Goal: Transaction & Acquisition: Book appointment/travel/reservation

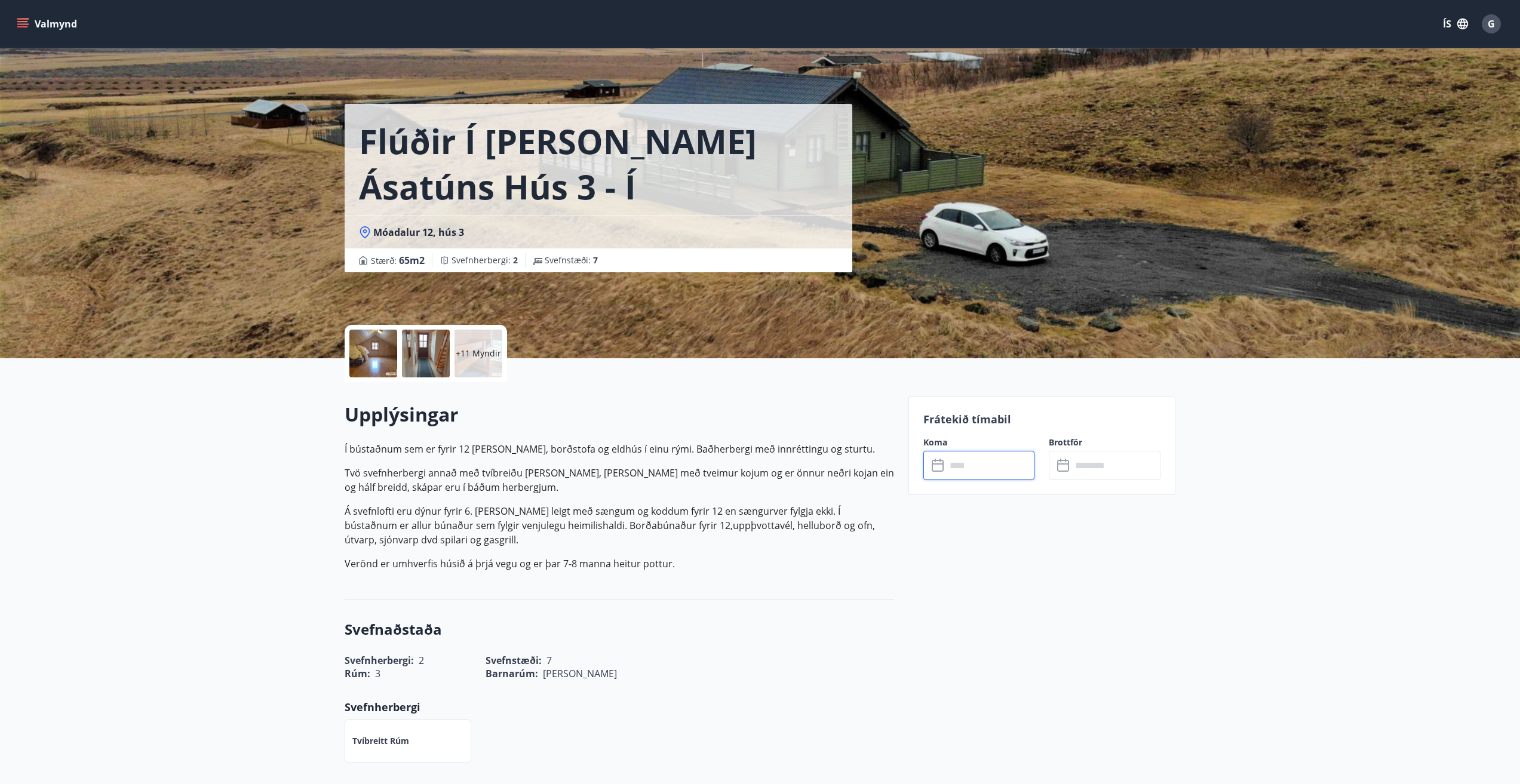
click at [971, 466] on input "text" at bounding box center [990, 465] width 89 height 29
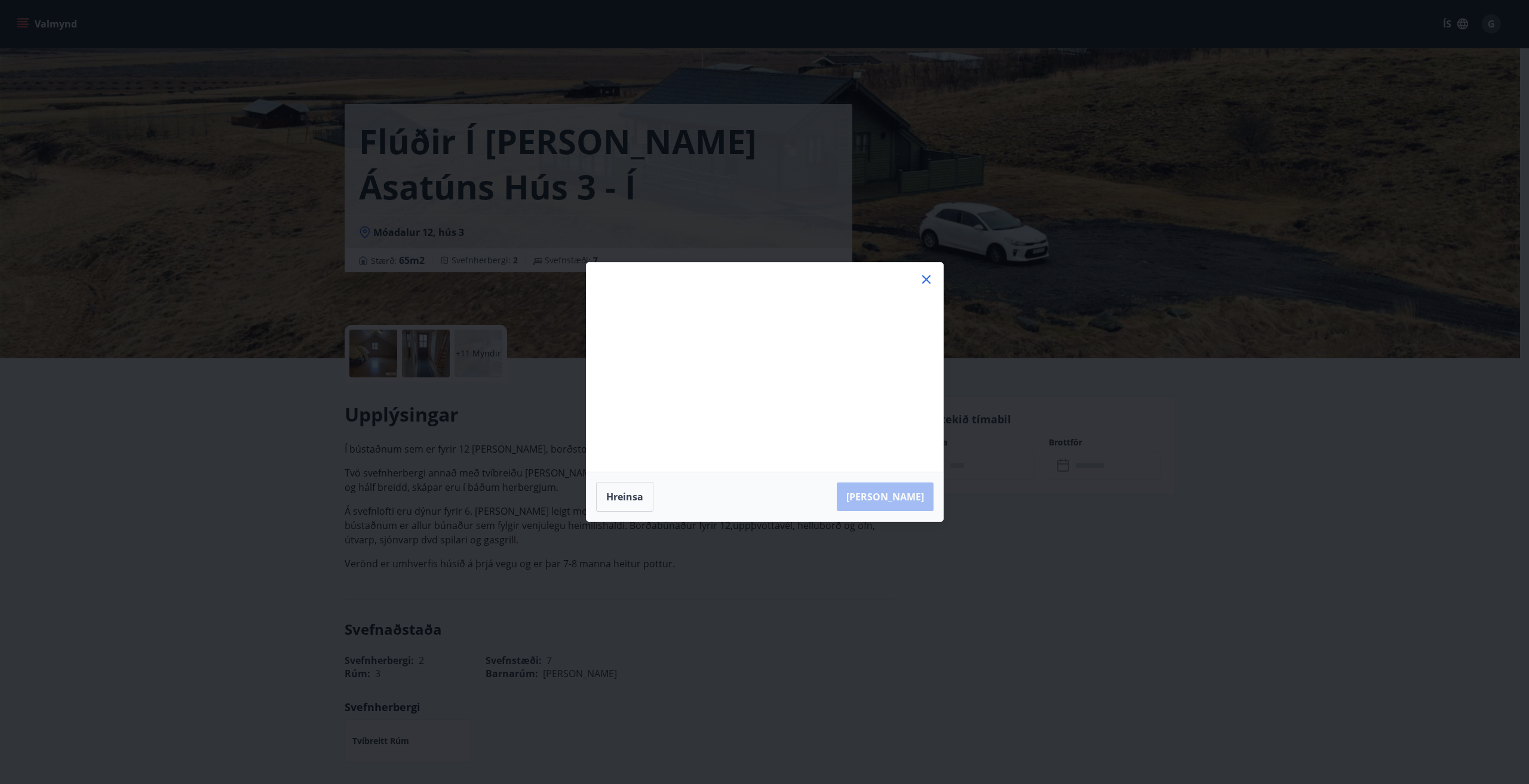
click at [966, 468] on div "Má Þr Mi Fi Fö La Su Má Þr Mi Fi Fö La Su [DATE] 1 2 3 4 5 6 7 8 9 10 11 12 13 …" at bounding box center [764, 392] width 1529 height 784
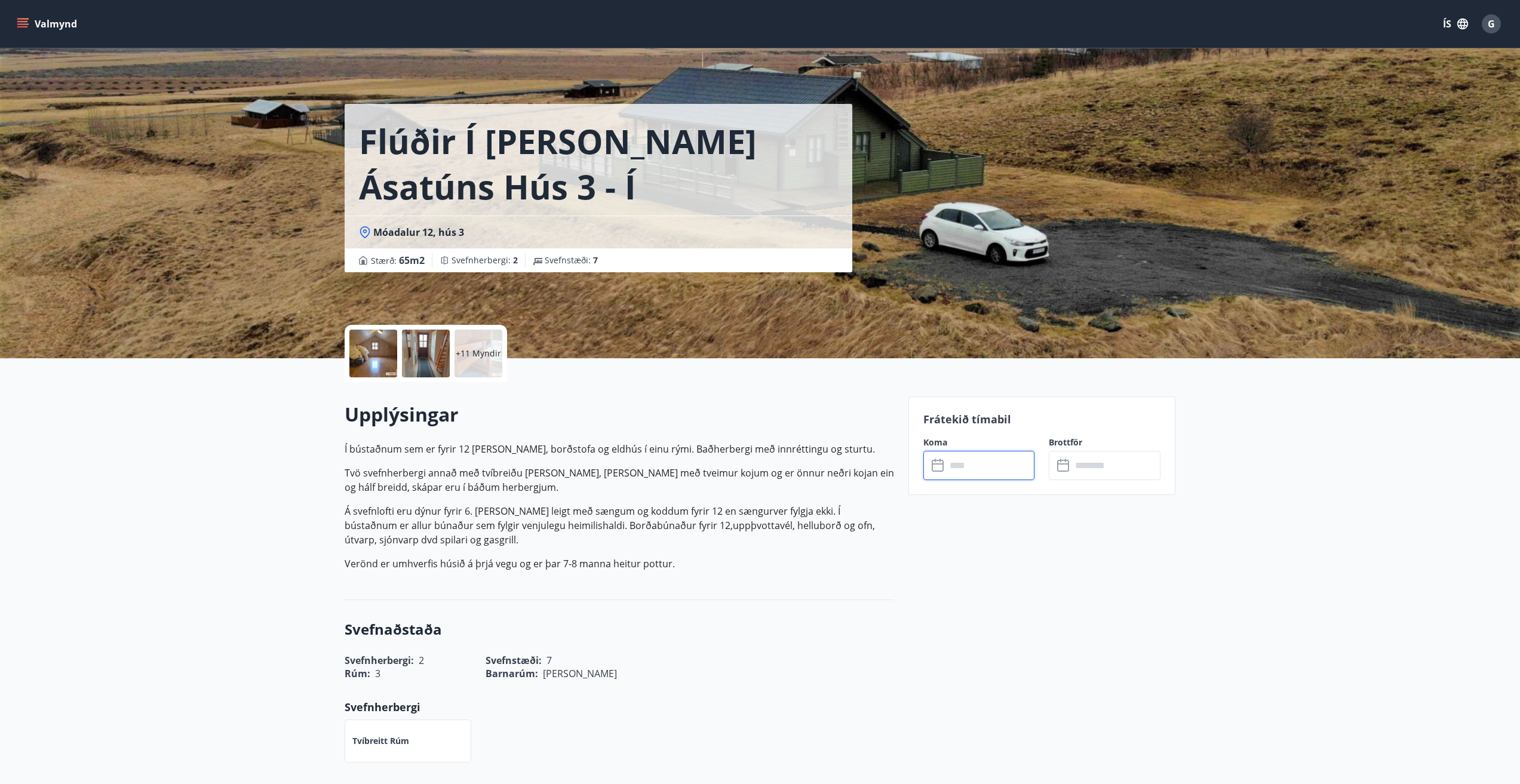
click at [952, 468] on input "text" at bounding box center [990, 465] width 89 height 29
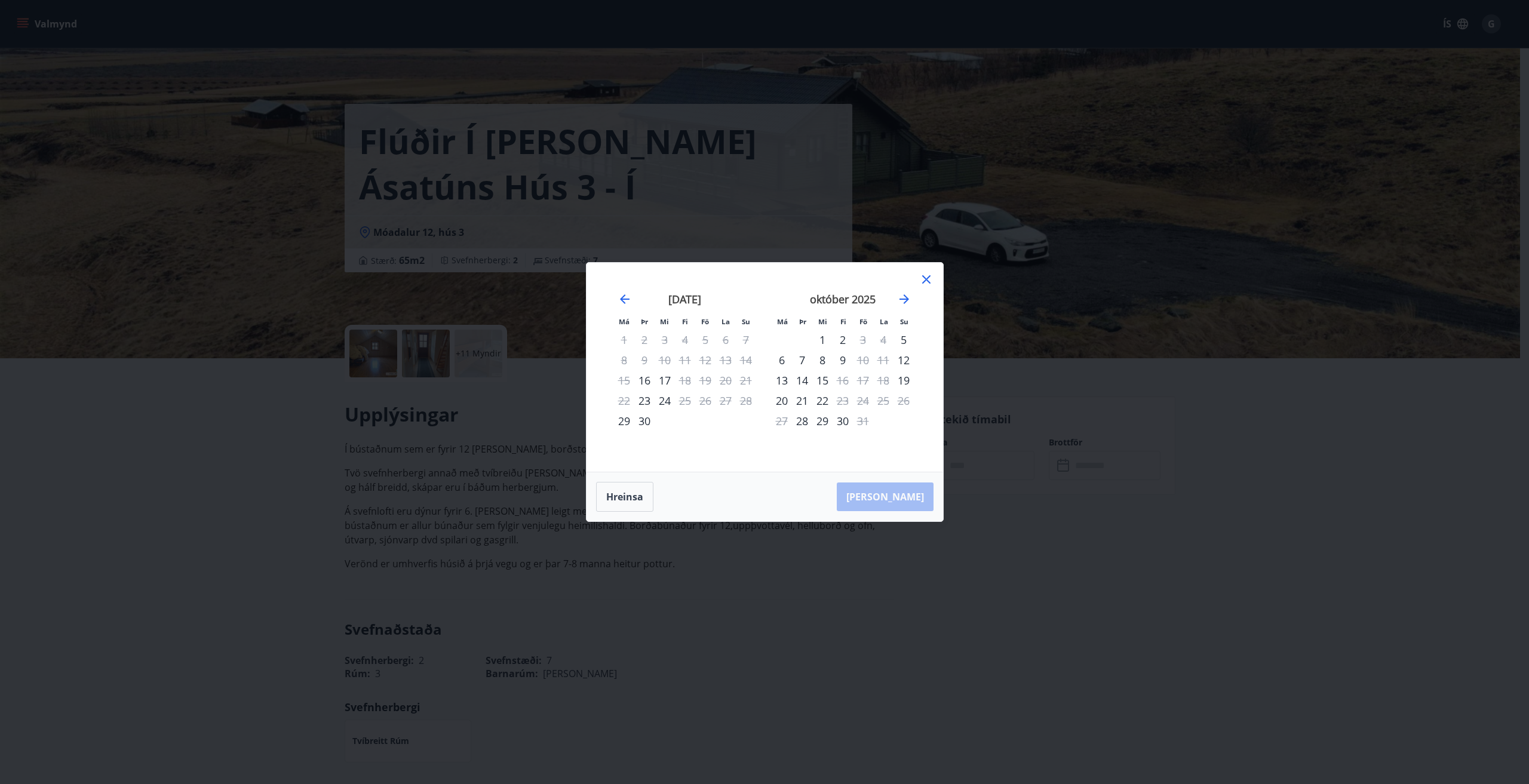
click at [924, 279] on icon at bounding box center [926, 279] width 14 height 14
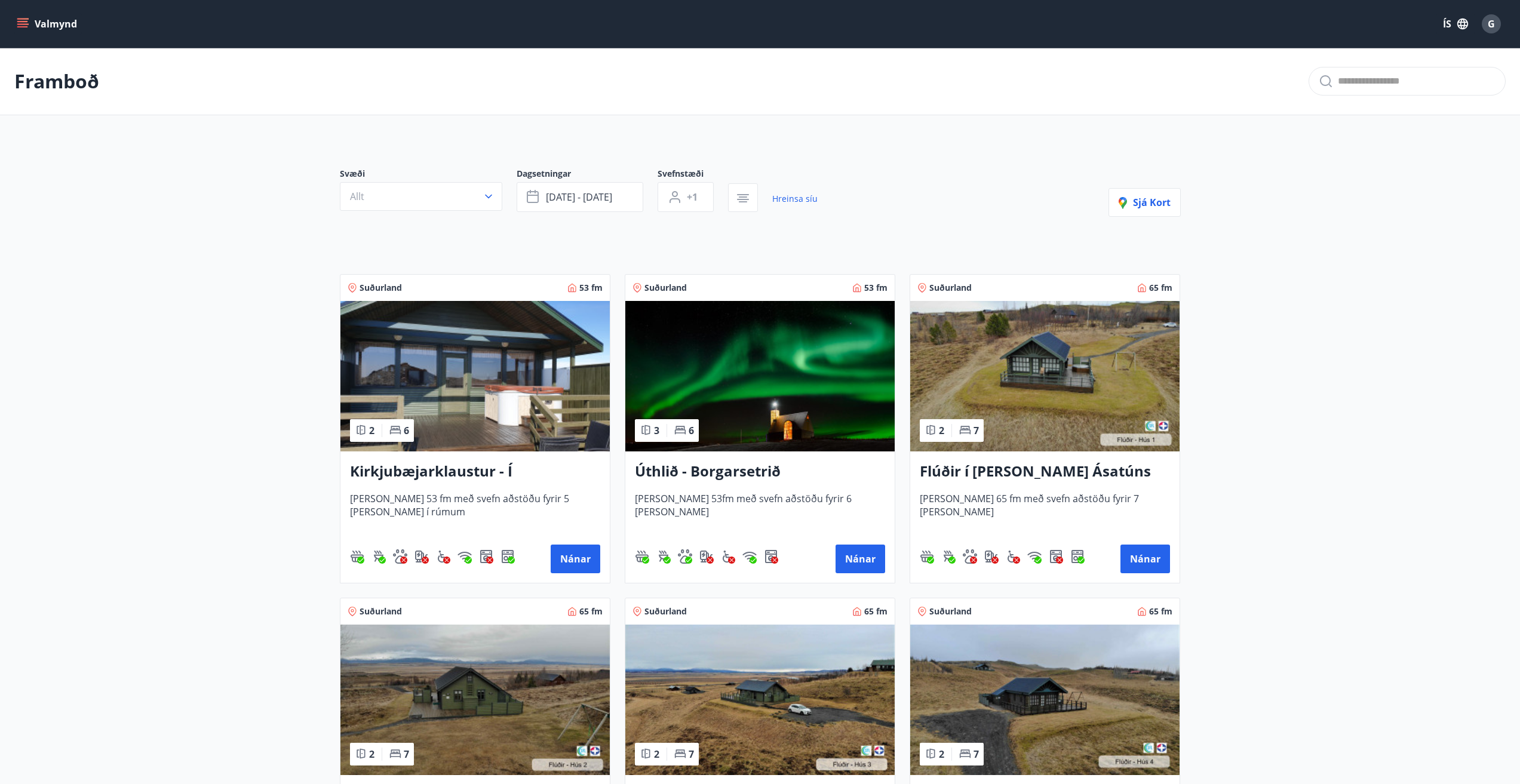
click at [732, 373] on img at bounding box center [760, 376] width 269 height 151
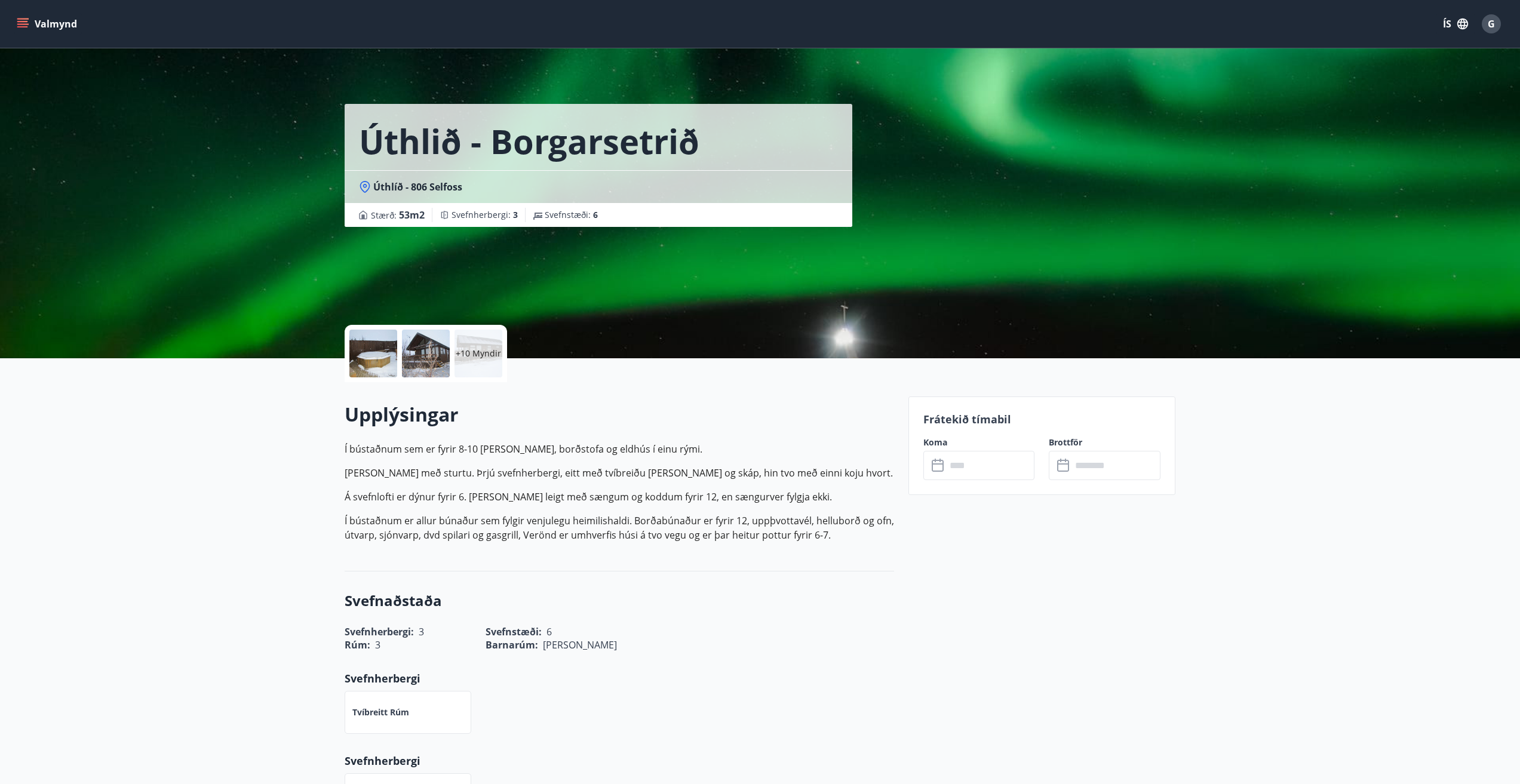
click at [964, 463] on input "text" at bounding box center [990, 465] width 89 height 29
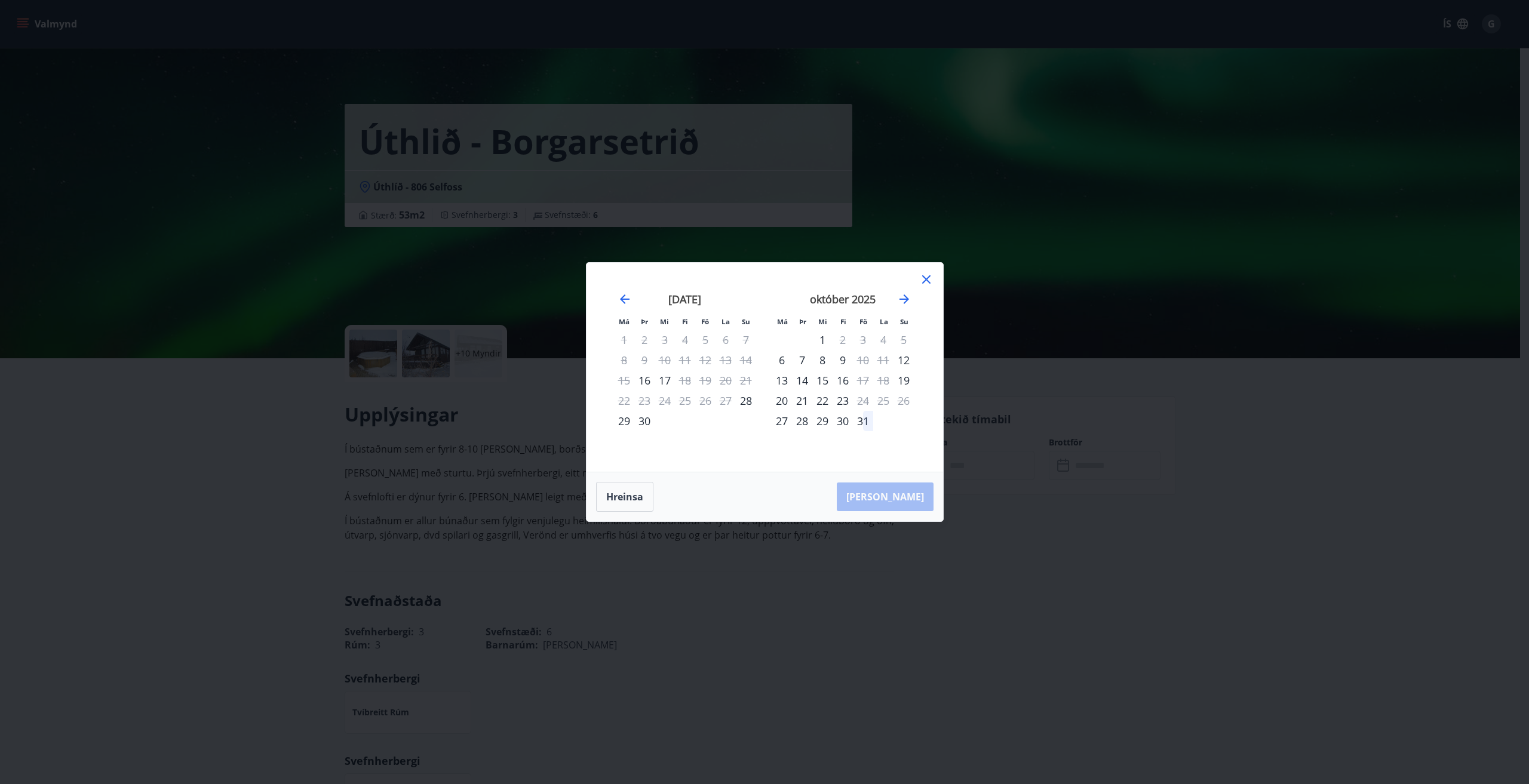
click at [925, 275] on icon at bounding box center [926, 279] width 14 height 14
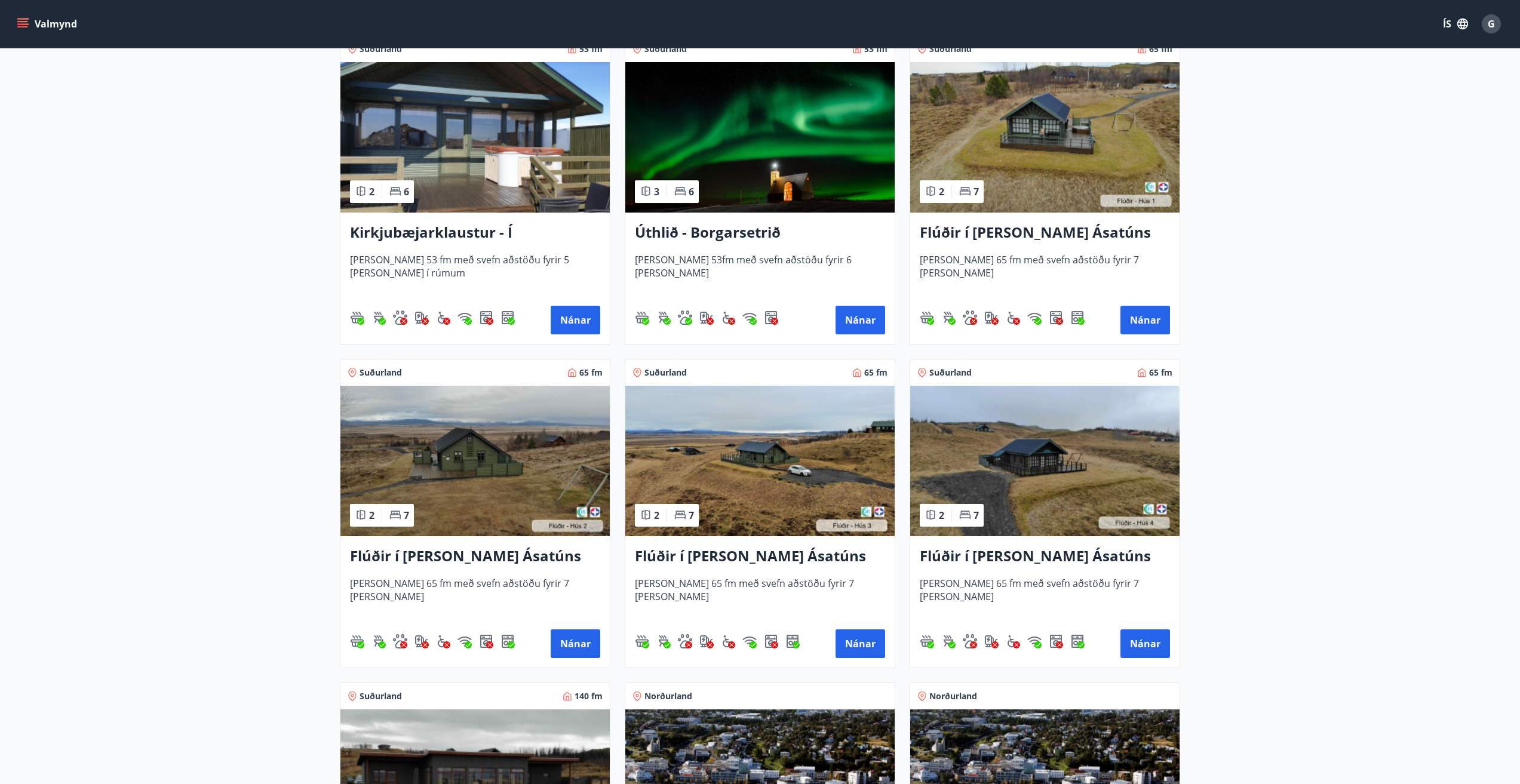
scroll to position [299, 0]
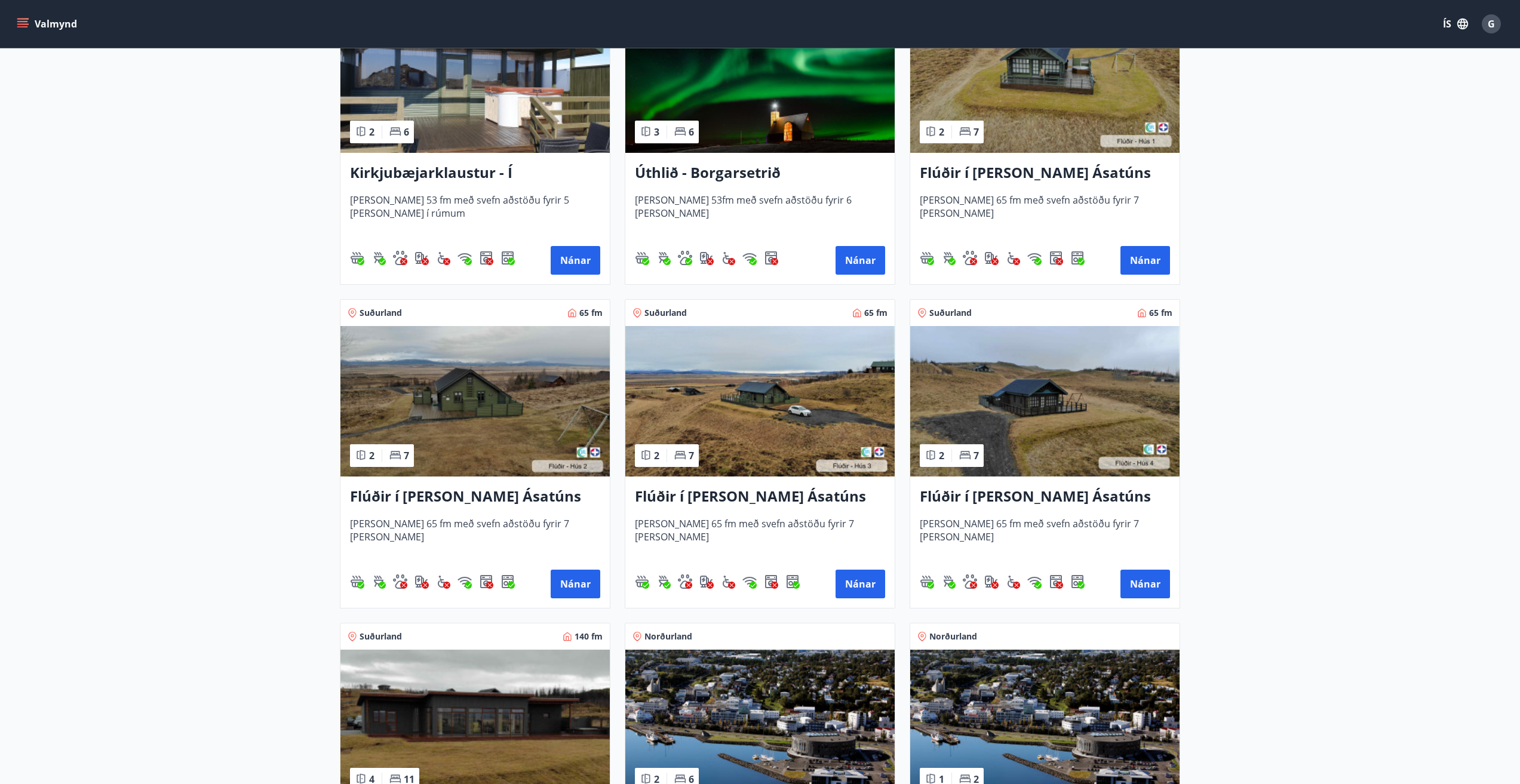
click at [1041, 403] on img at bounding box center [1045, 401] width 269 height 151
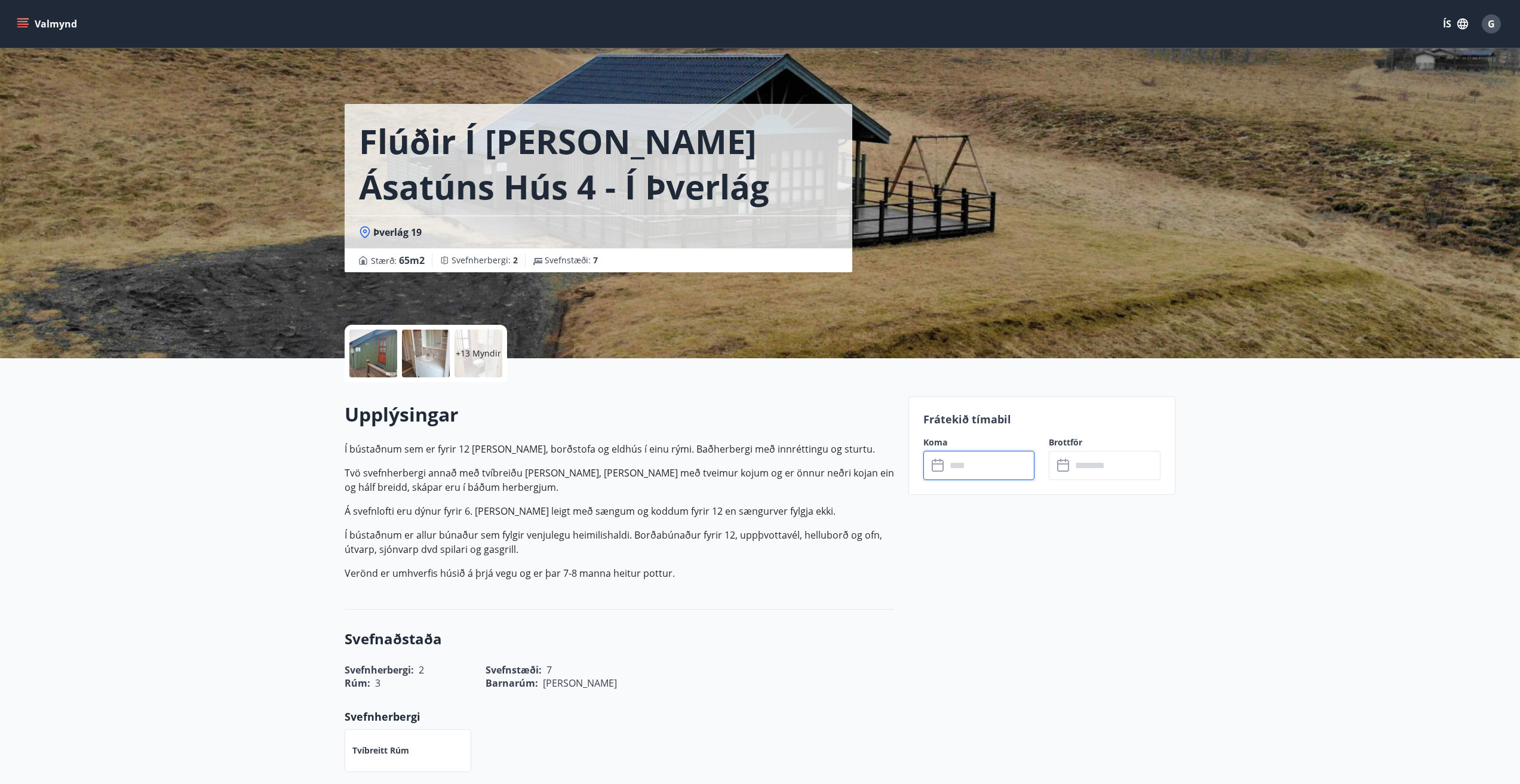
click at [952, 463] on input "text" at bounding box center [990, 465] width 89 height 29
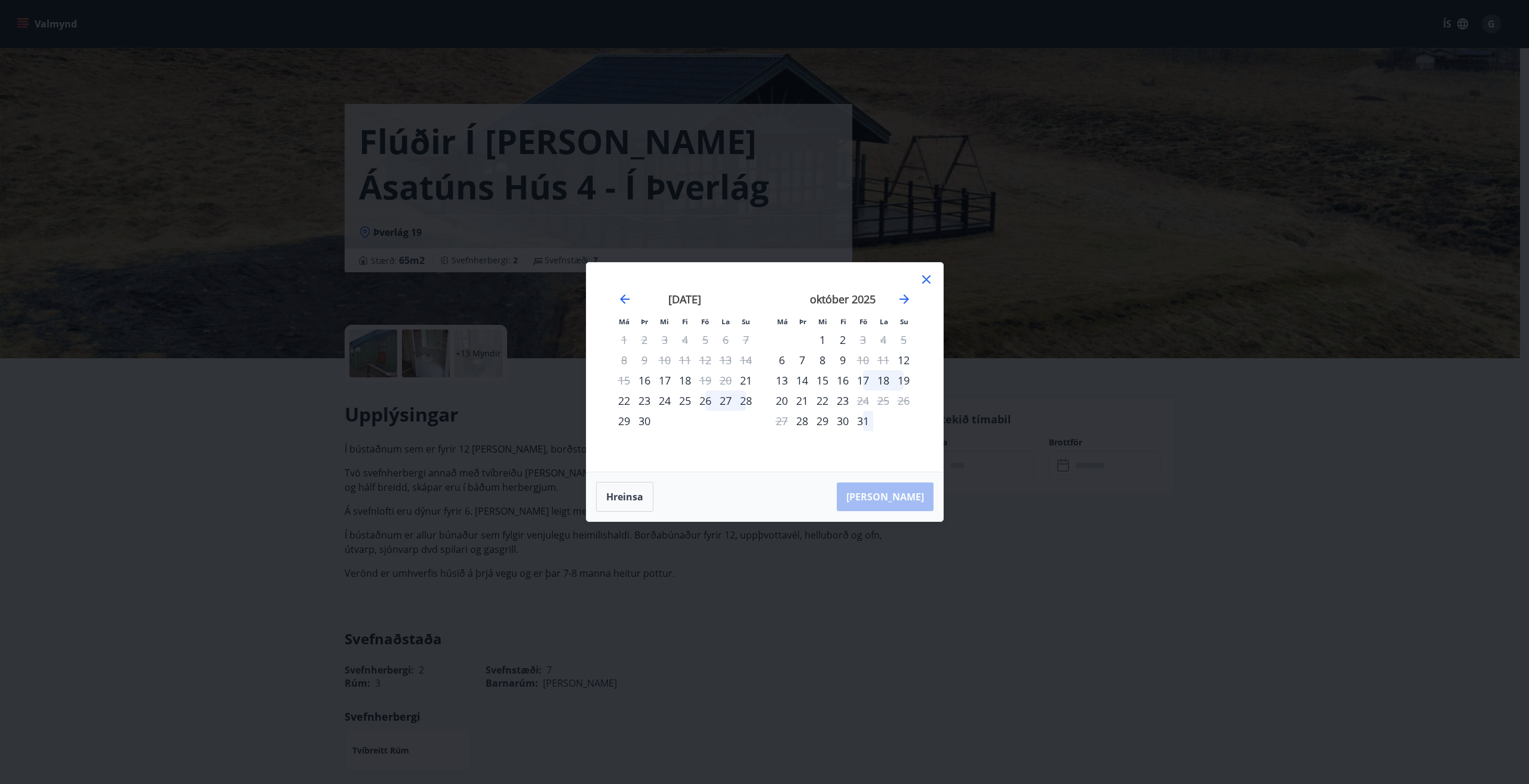
click at [927, 276] on icon at bounding box center [926, 279] width 14 height 14
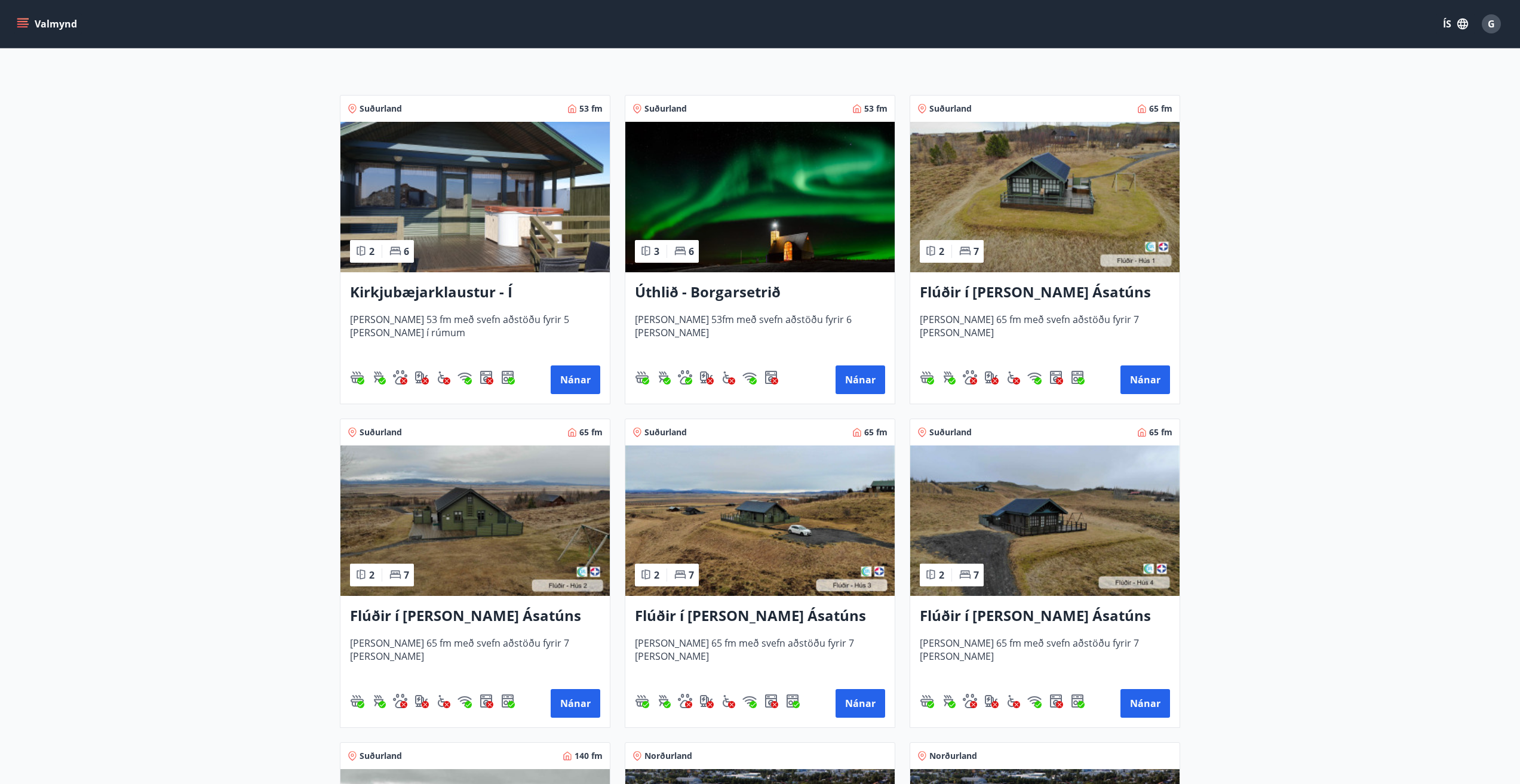
scroll to position [238, 0]
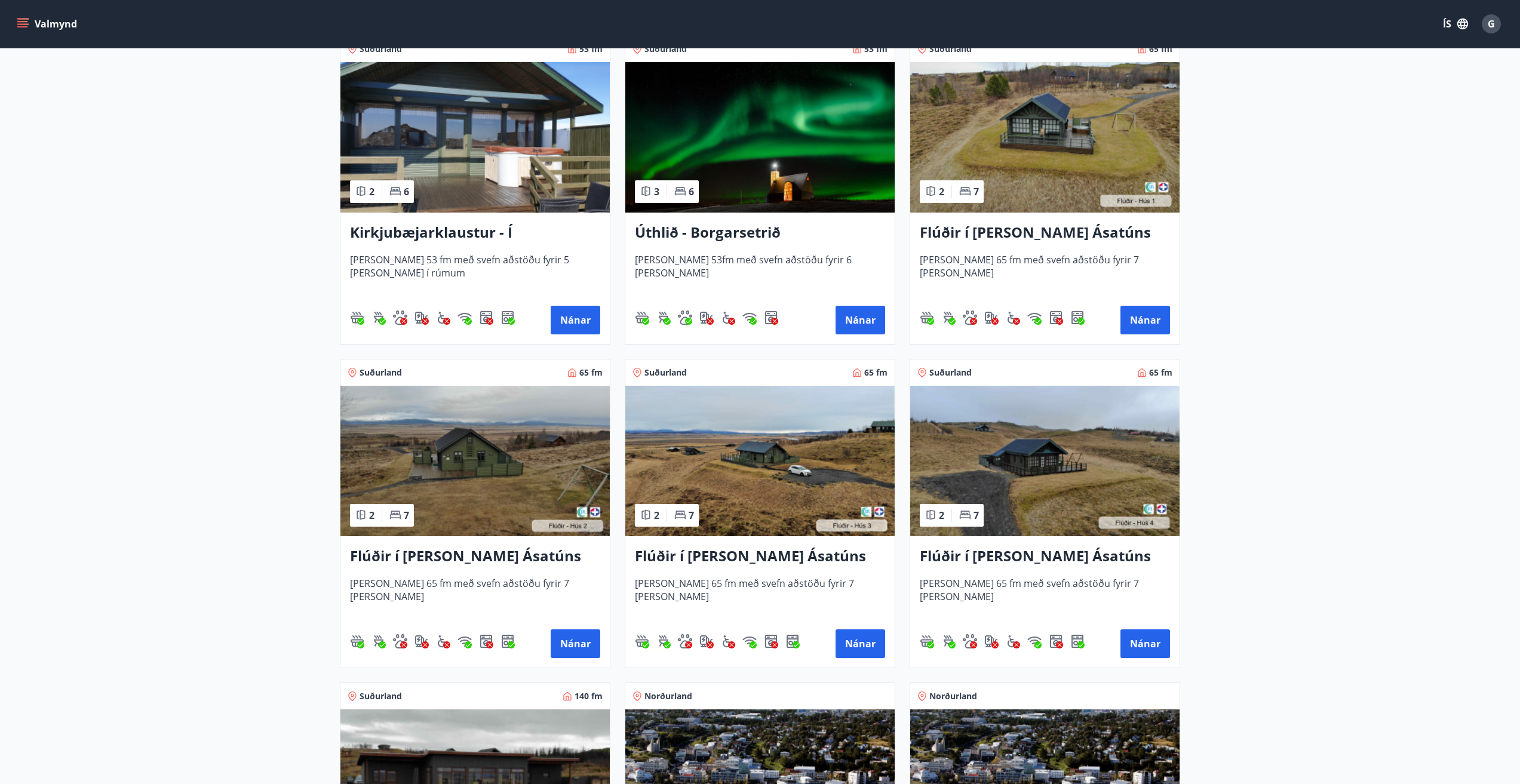
click at [481, 475] on img at bounding box center [475, 461] width 269 height 151
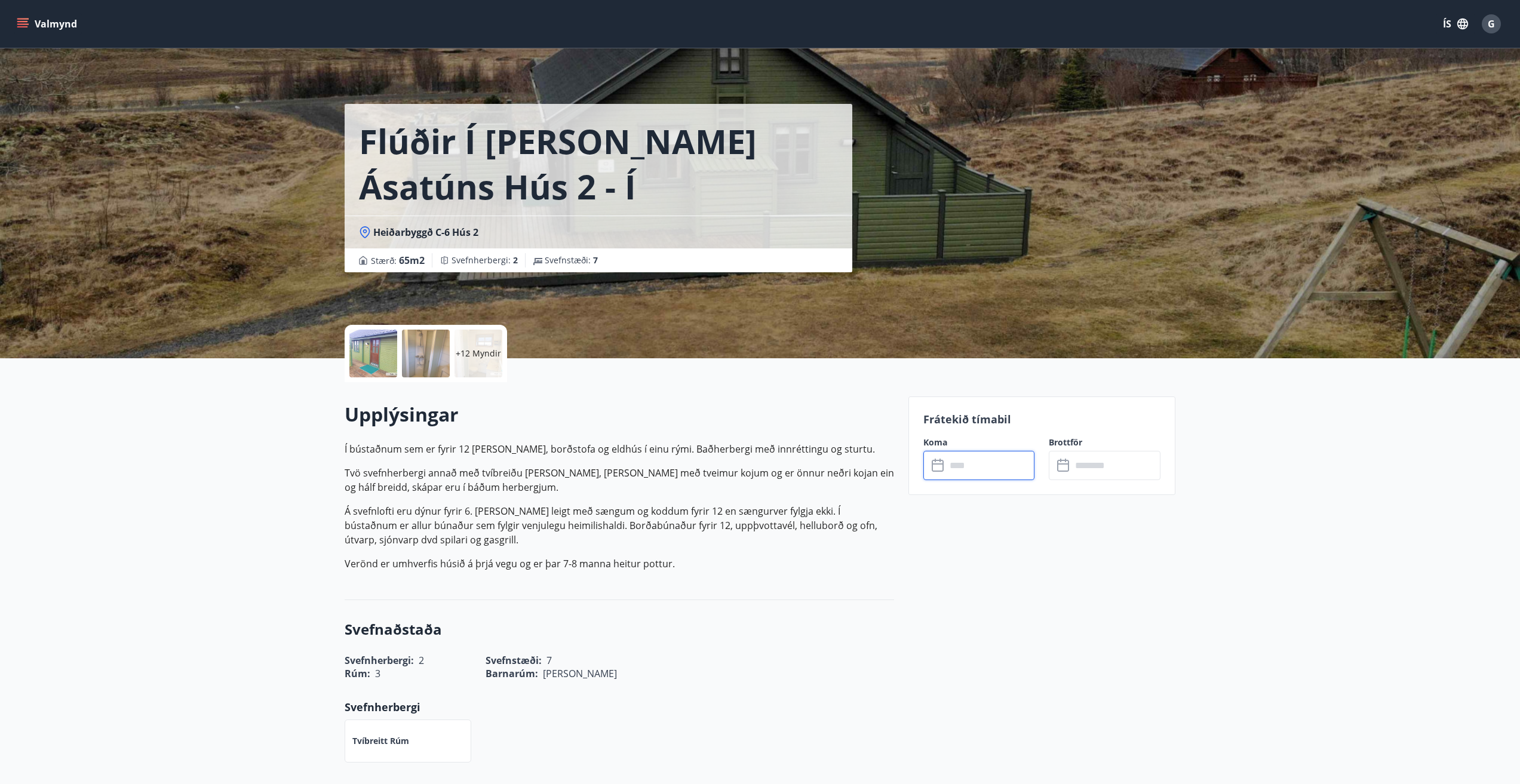
click at [968, 468] on input "text" at bounding box center [990, 465] width 89 height 29
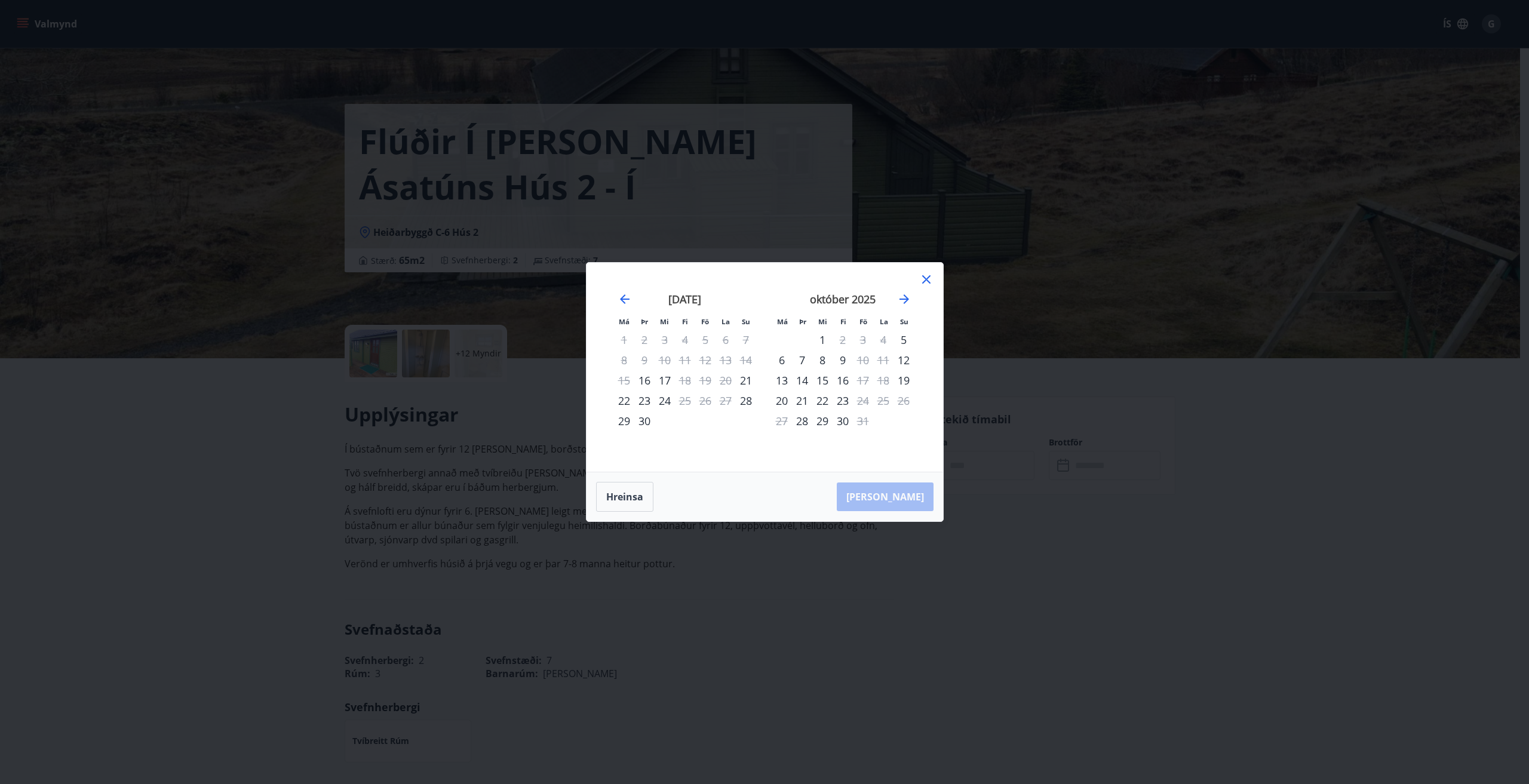
click at [926, 277] on icon at bounding box center [926, 279] width 14 height 14
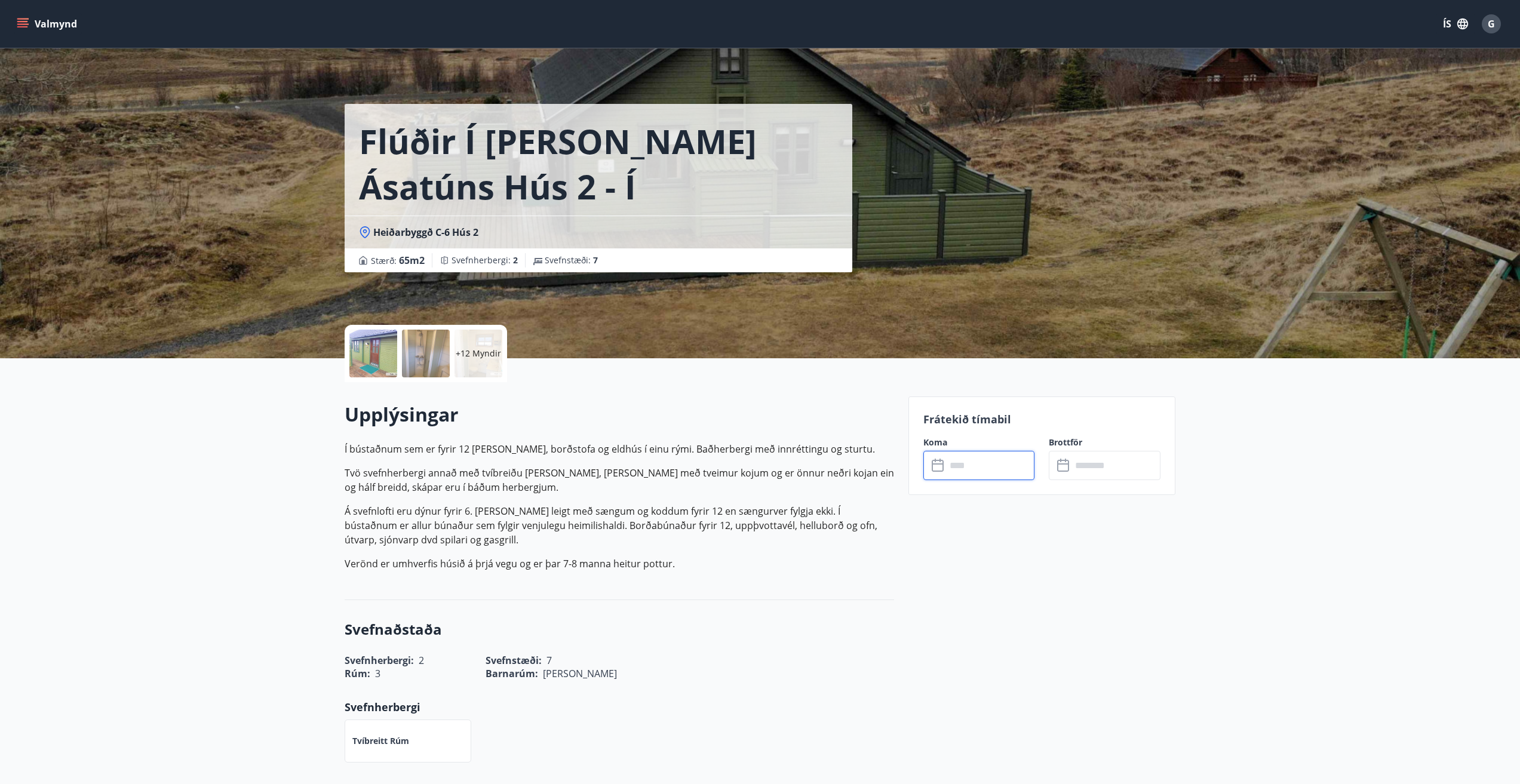
click at [968, 466] on input "text" at bounding box center [990, 465] width 89 height 29
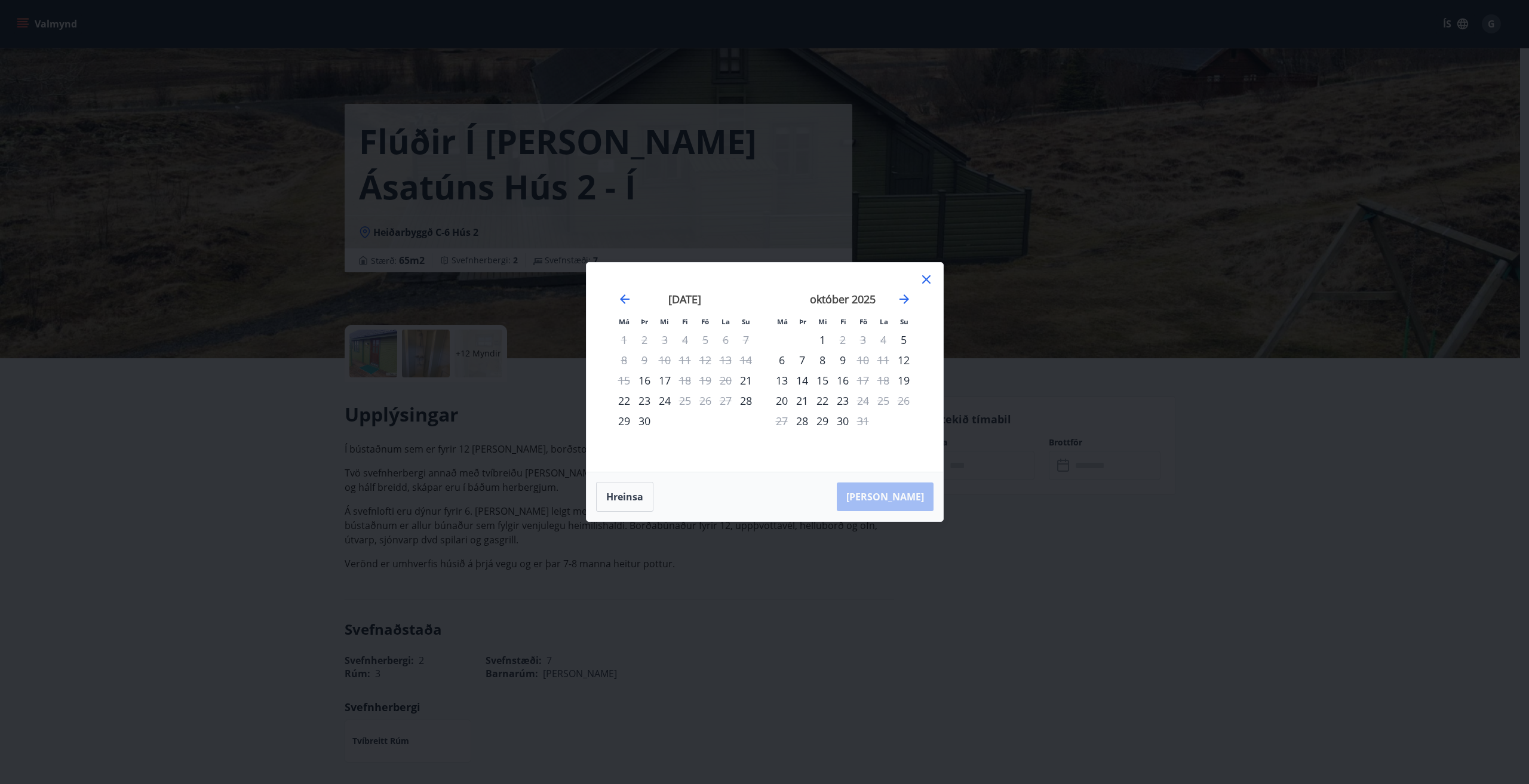
click at [924, 275] on icon at bounding box center [926, 279] width 14 height 14
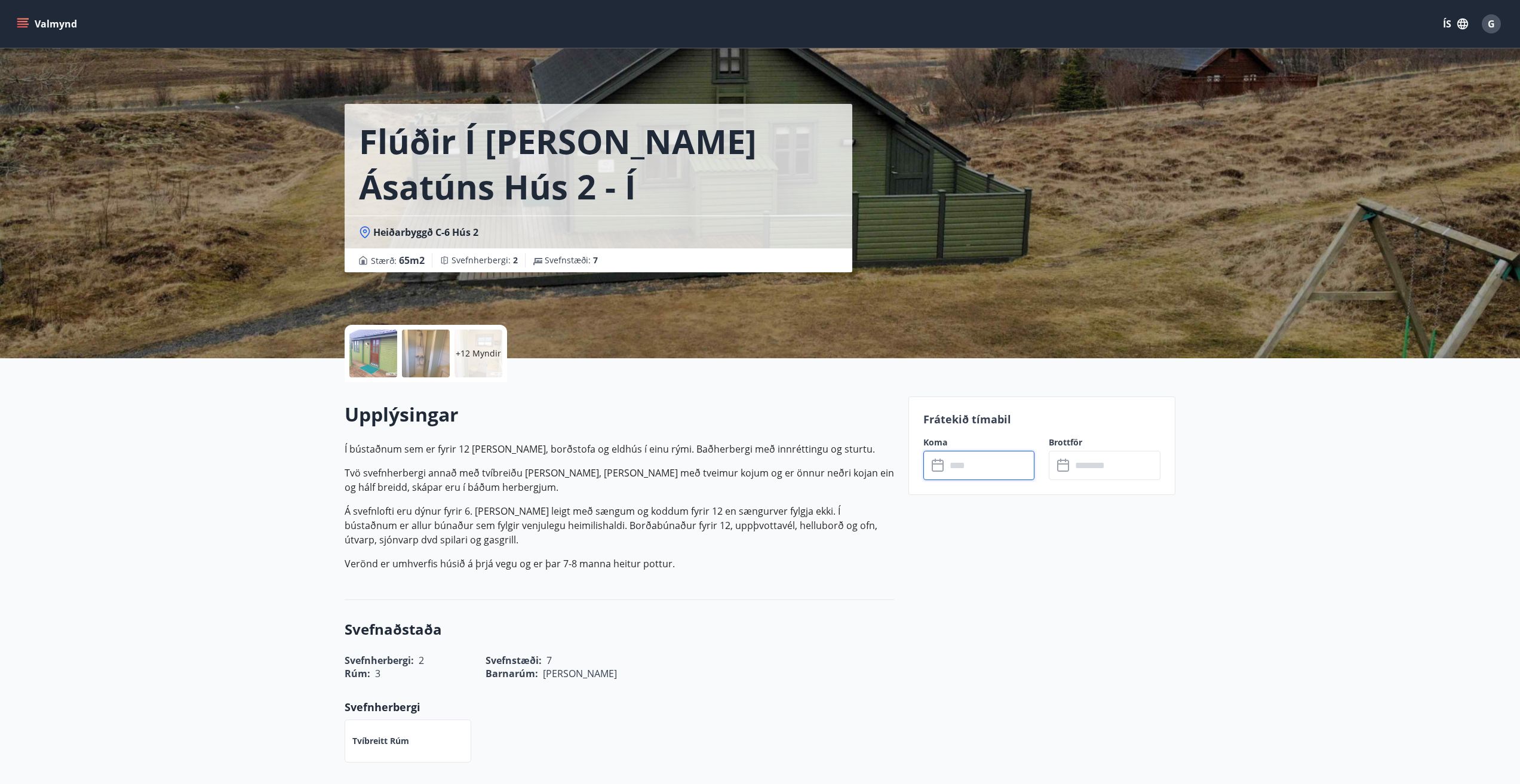
click at [964, 469] on input "text" at bounding box center [990, 465] width 89 height 29
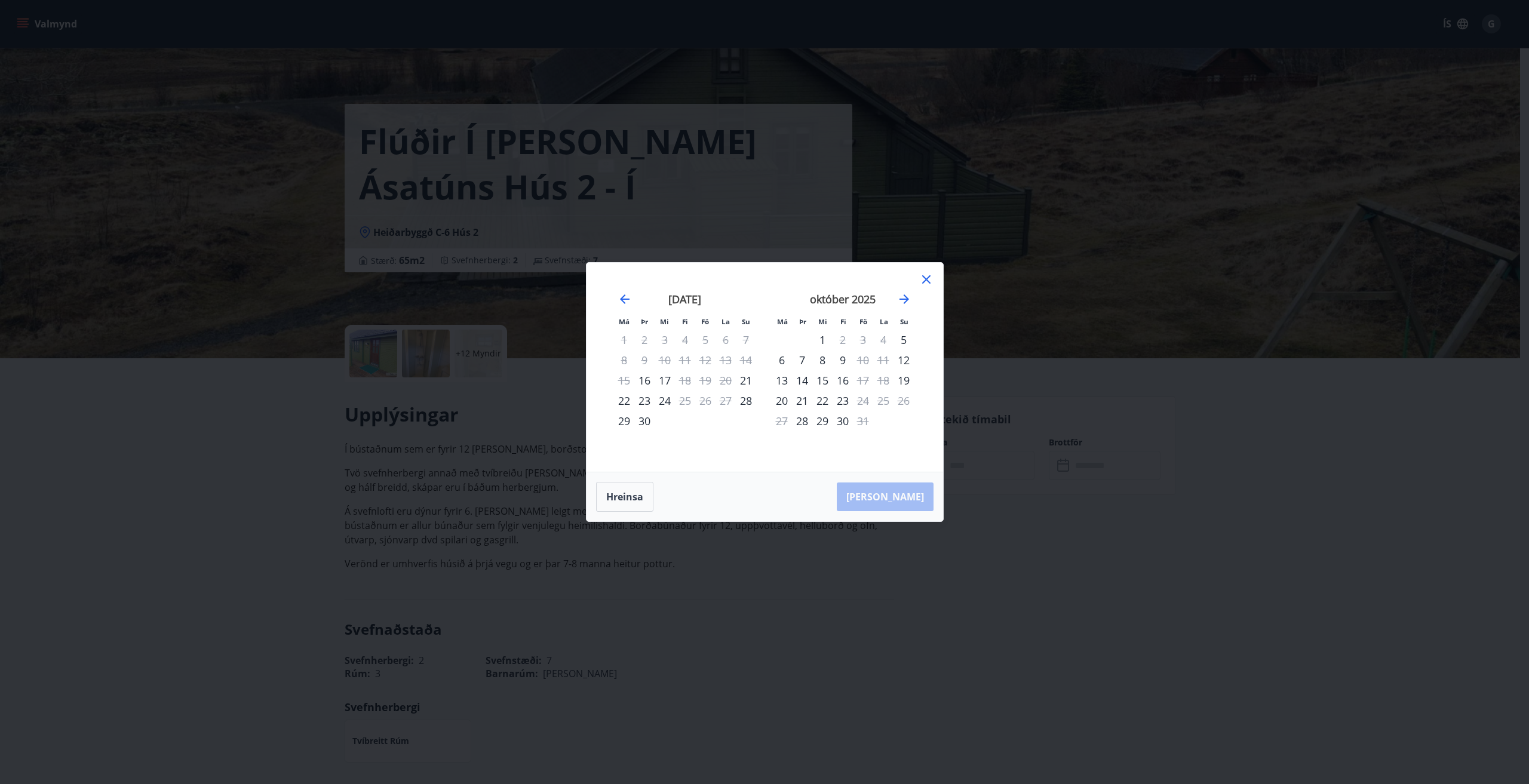
click at [926, 276] on icon at bounding box center [926, 279] width 14 height 14
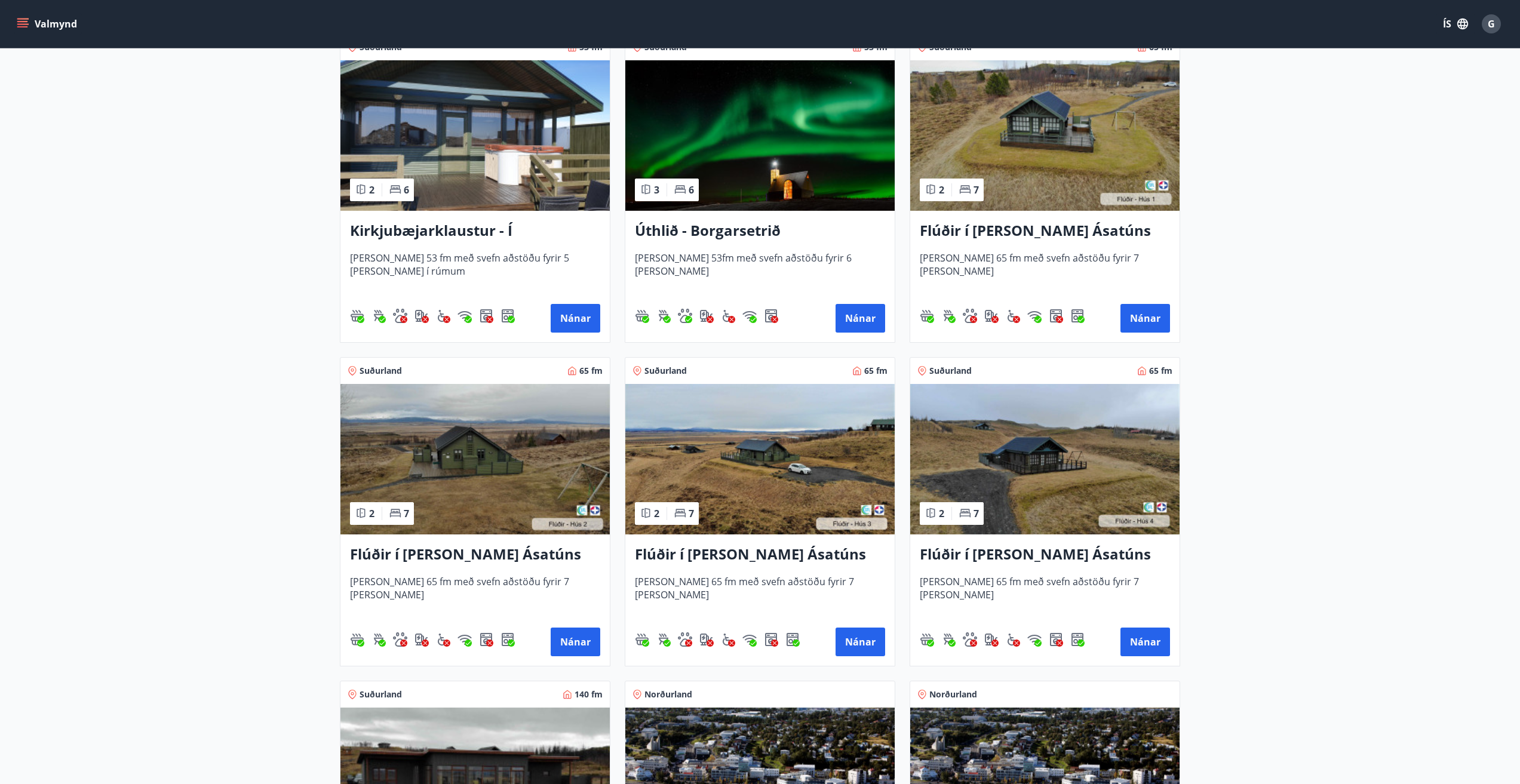
scroll to position [539, 0]
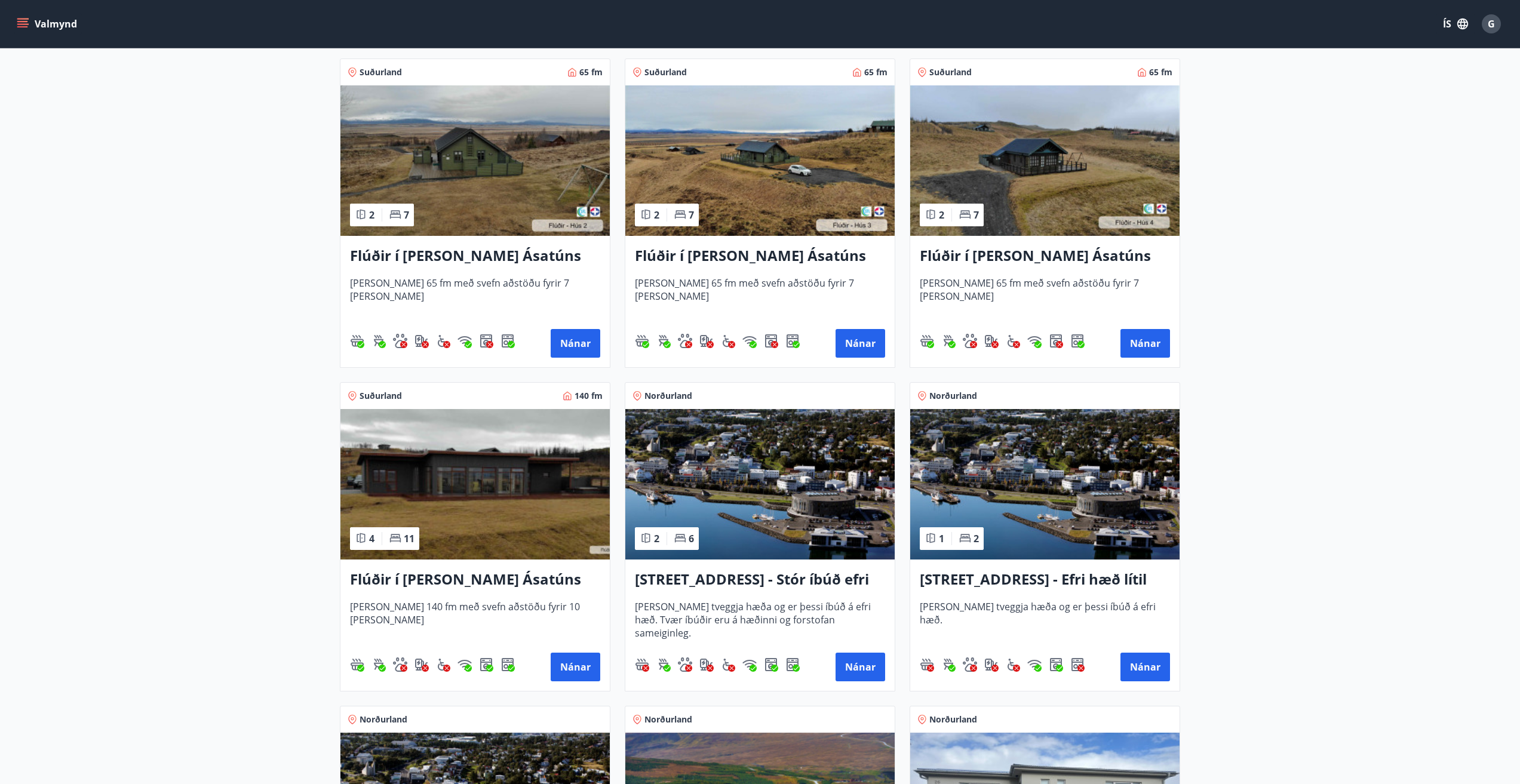
click at [430, 472] on img at bounding box center [475, 484] width 269 height 151
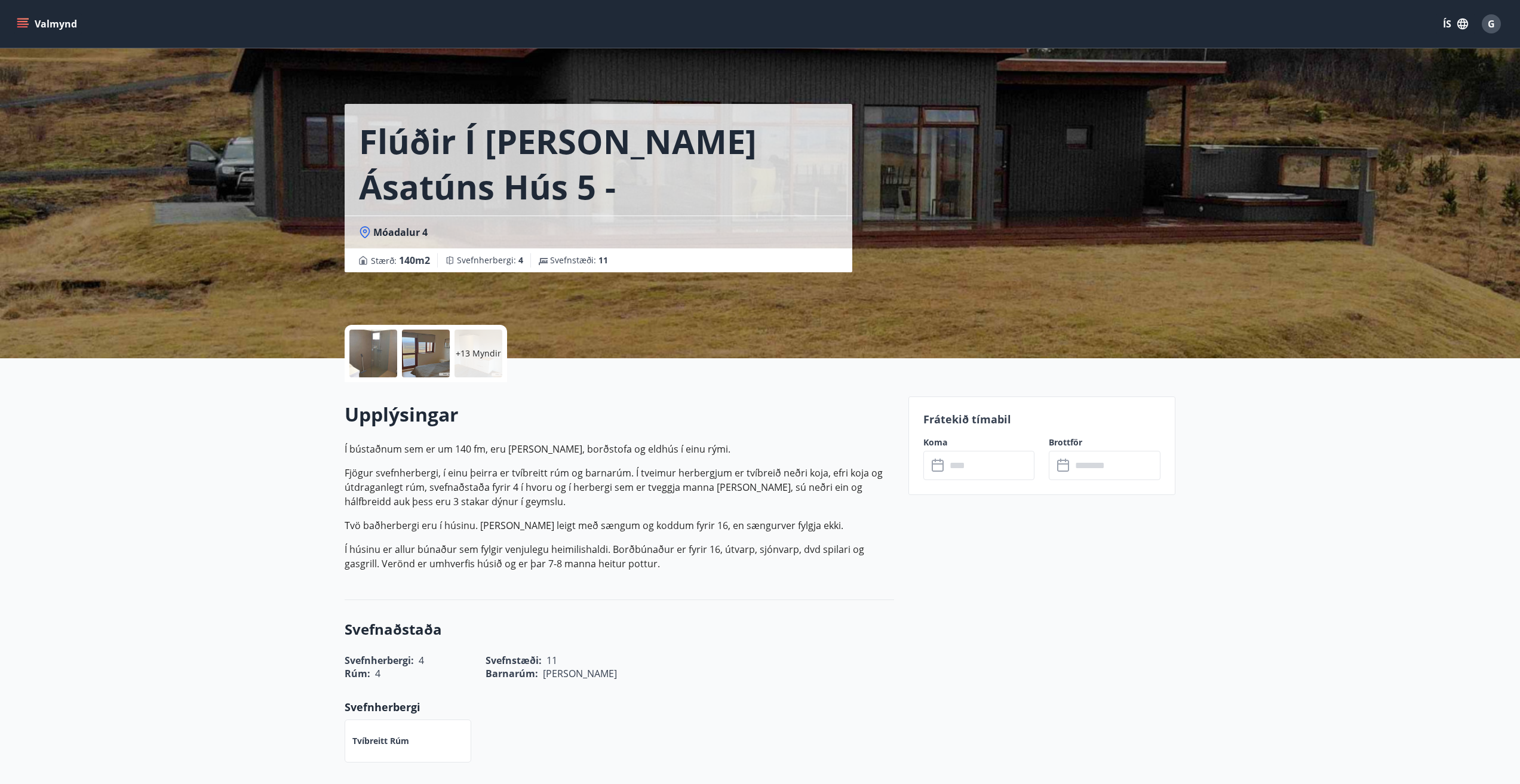
click at [944, 464] on icon at bounding box center [939, 466] width 14 height 14
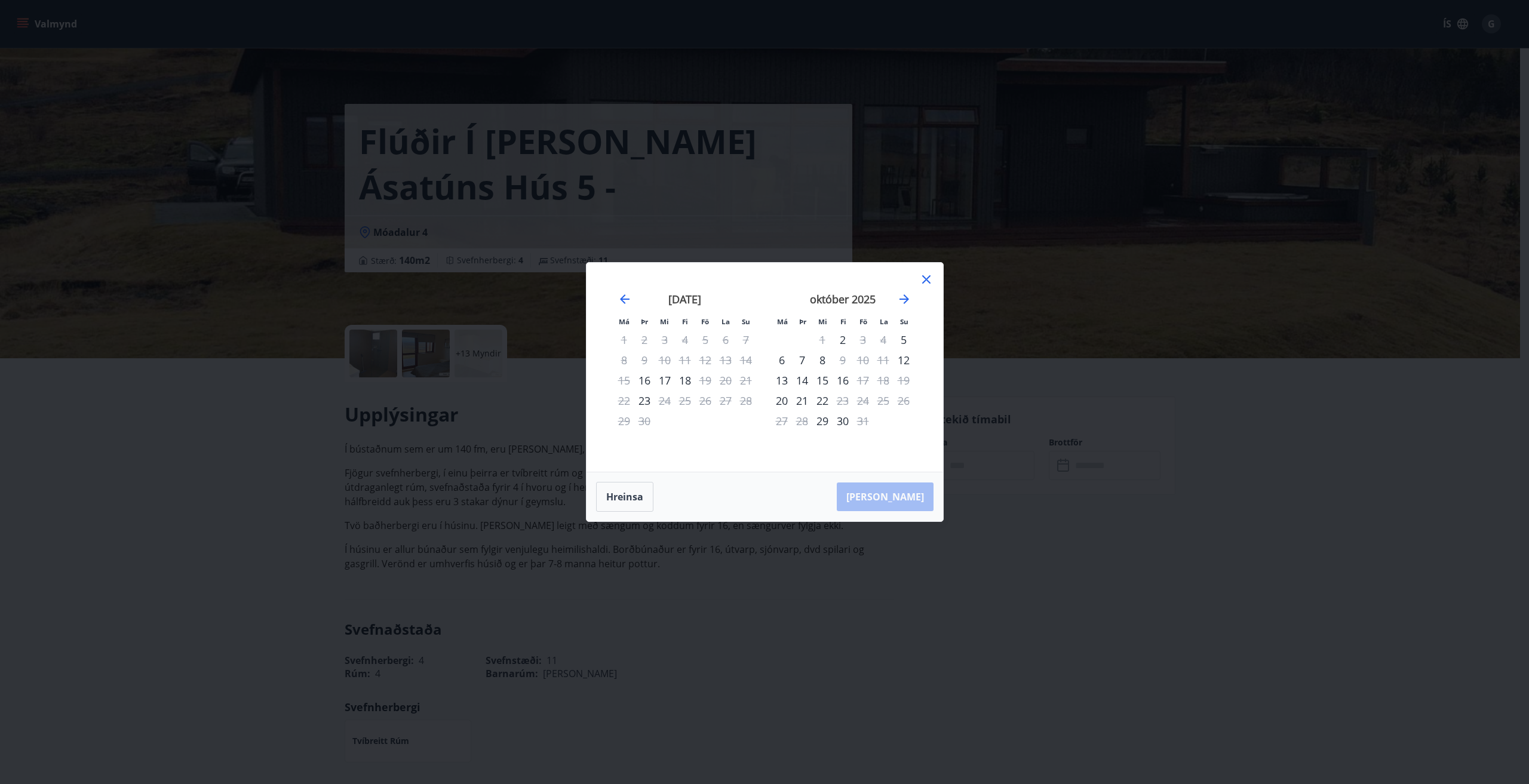
click at [929, 277] on icon at bounding box center [927, 279] width 8 height 8
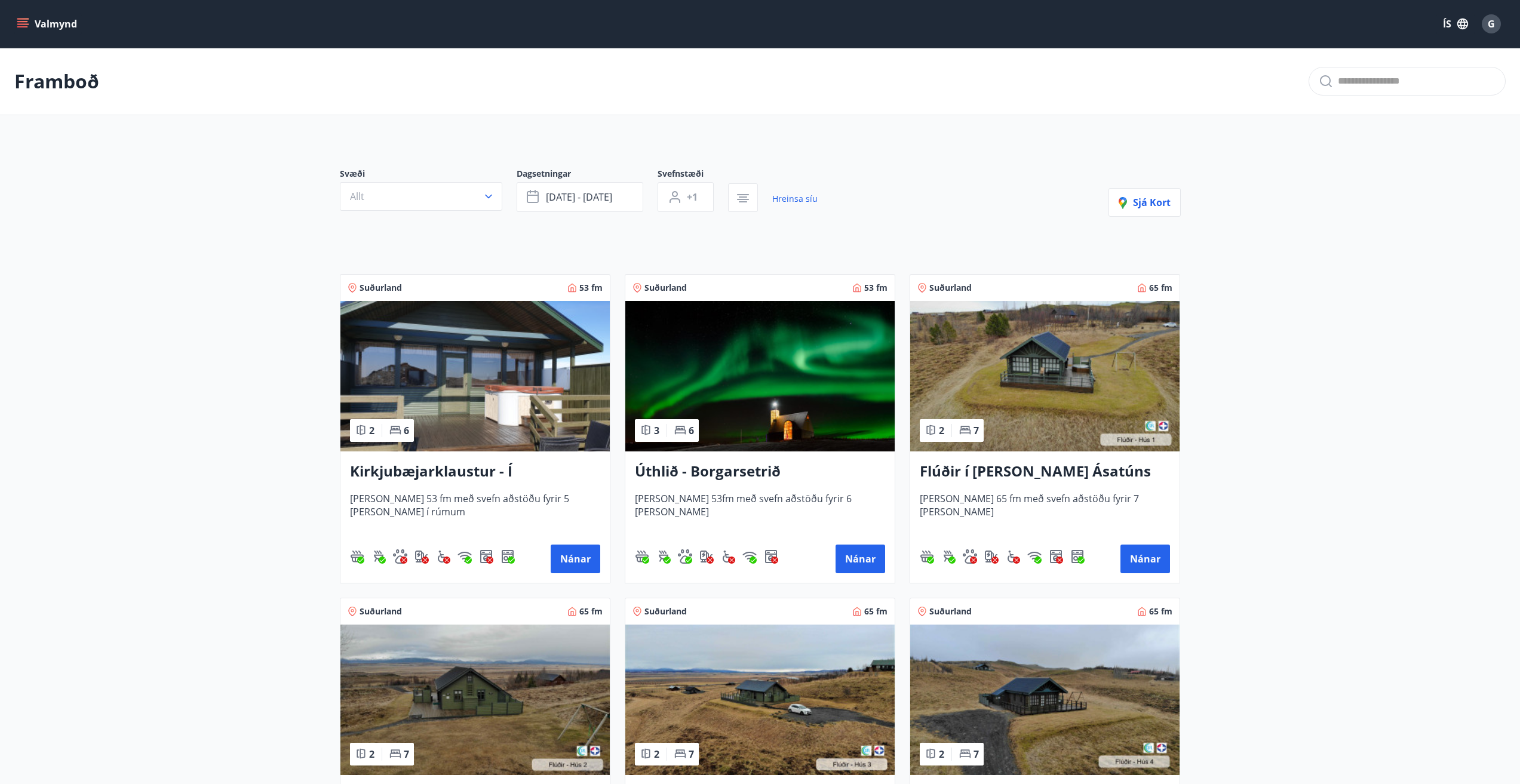
click at [452, 361] on img at bounding box center [475, 376] width 269 height 151
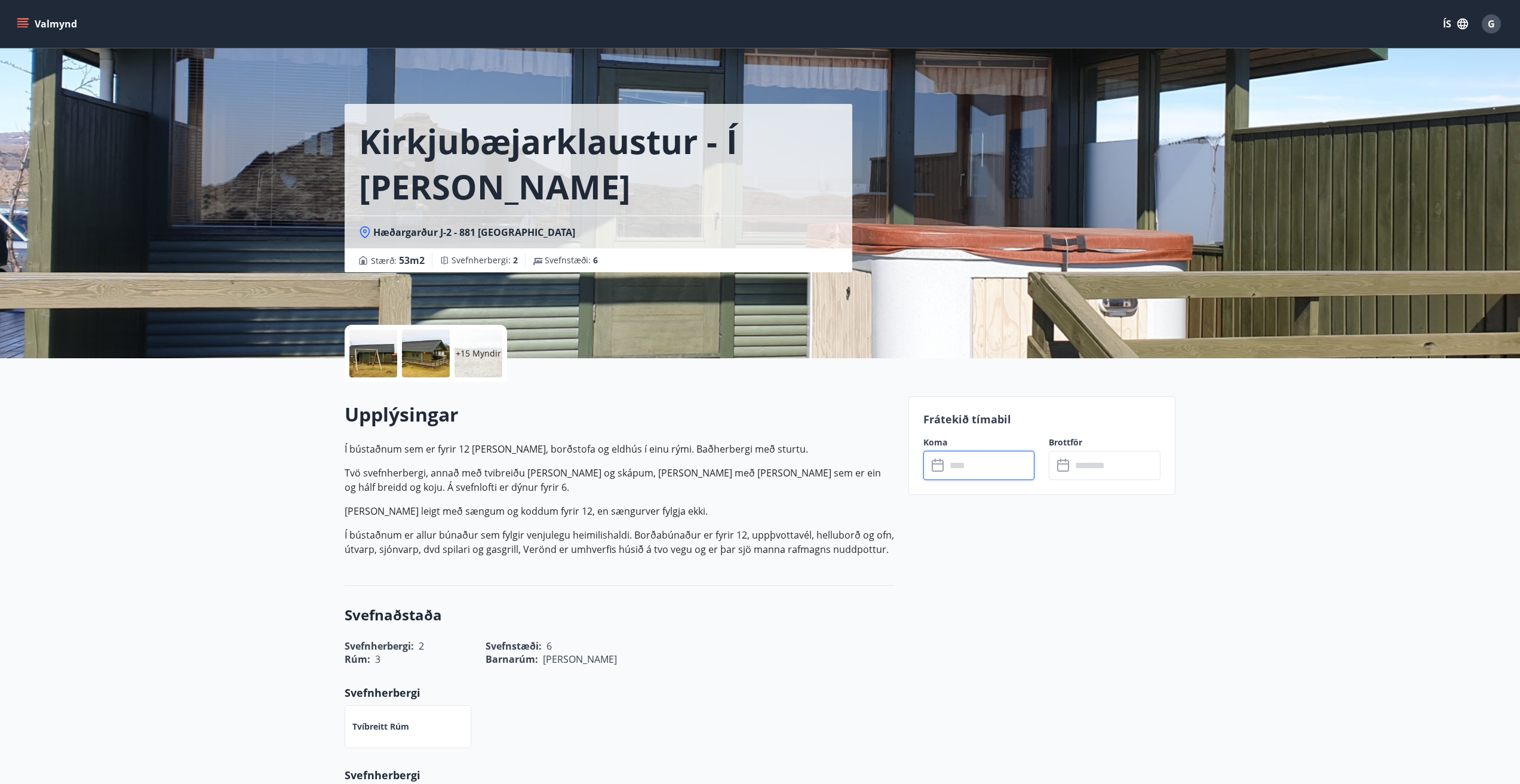
click at [962, 468] on input "text" at bounding box center [990, 465] width 89 height 29
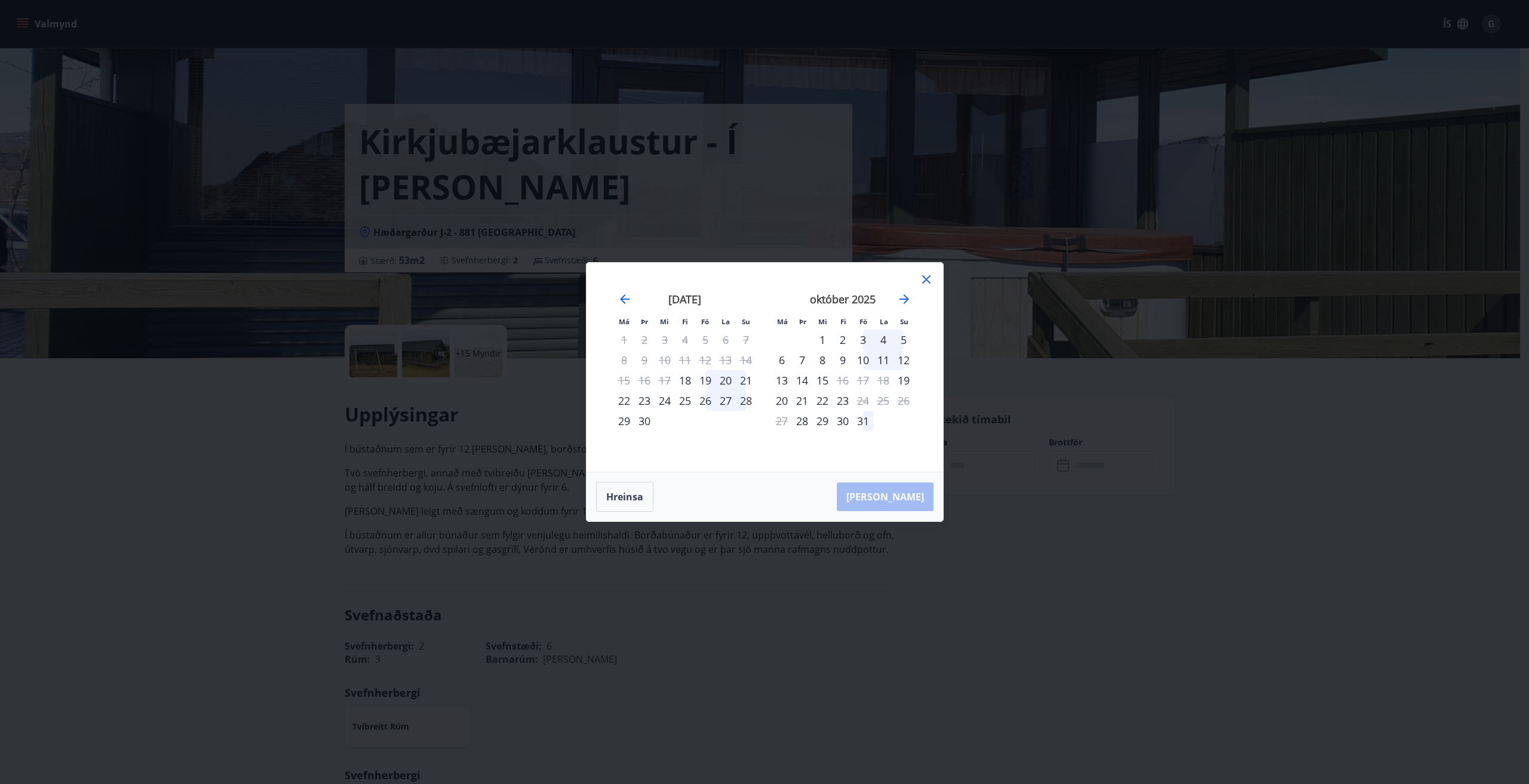
click at [923, 276] on icon at bounding box center [926, 279] width 14 height 14
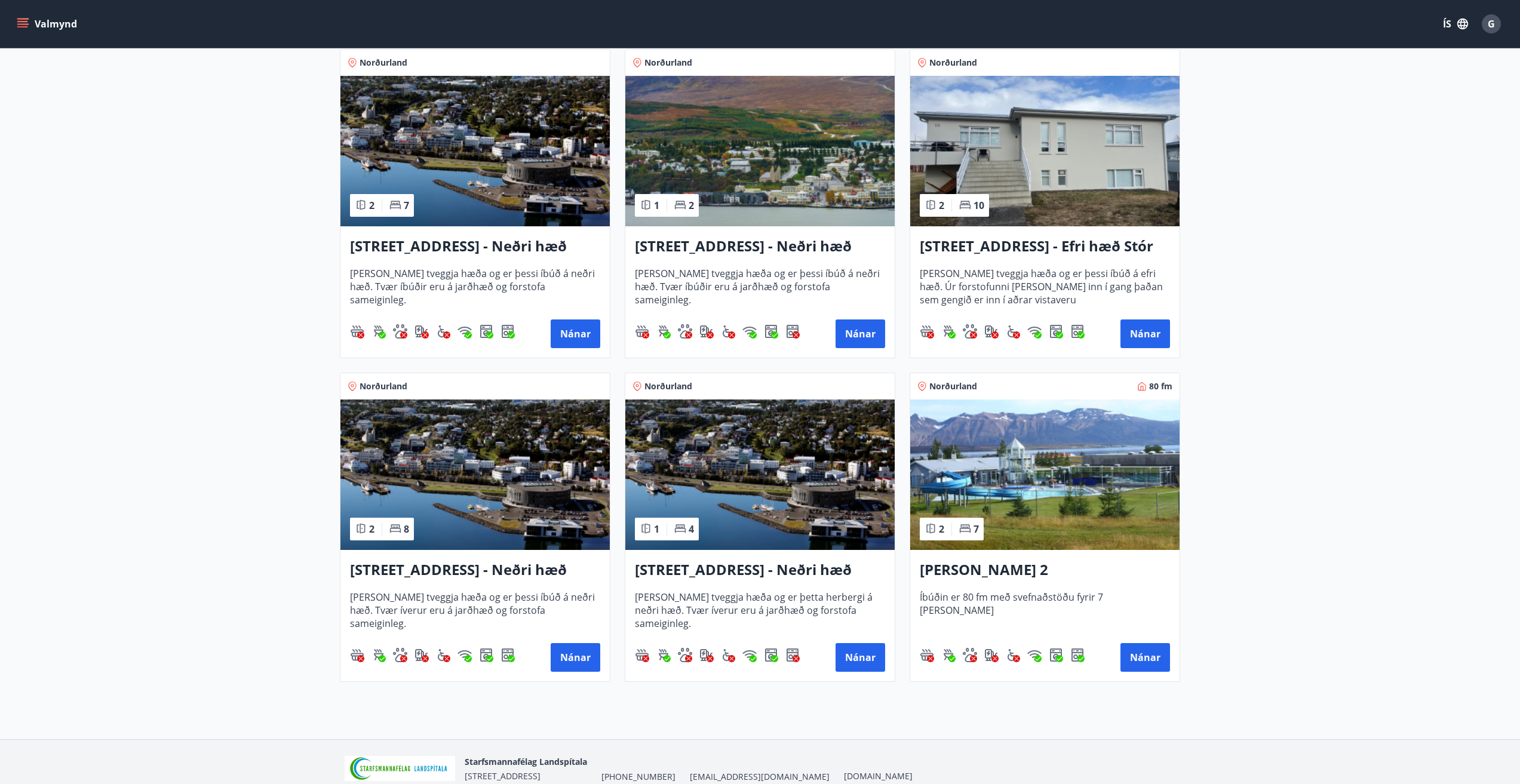
scroll to position [1251, 0]
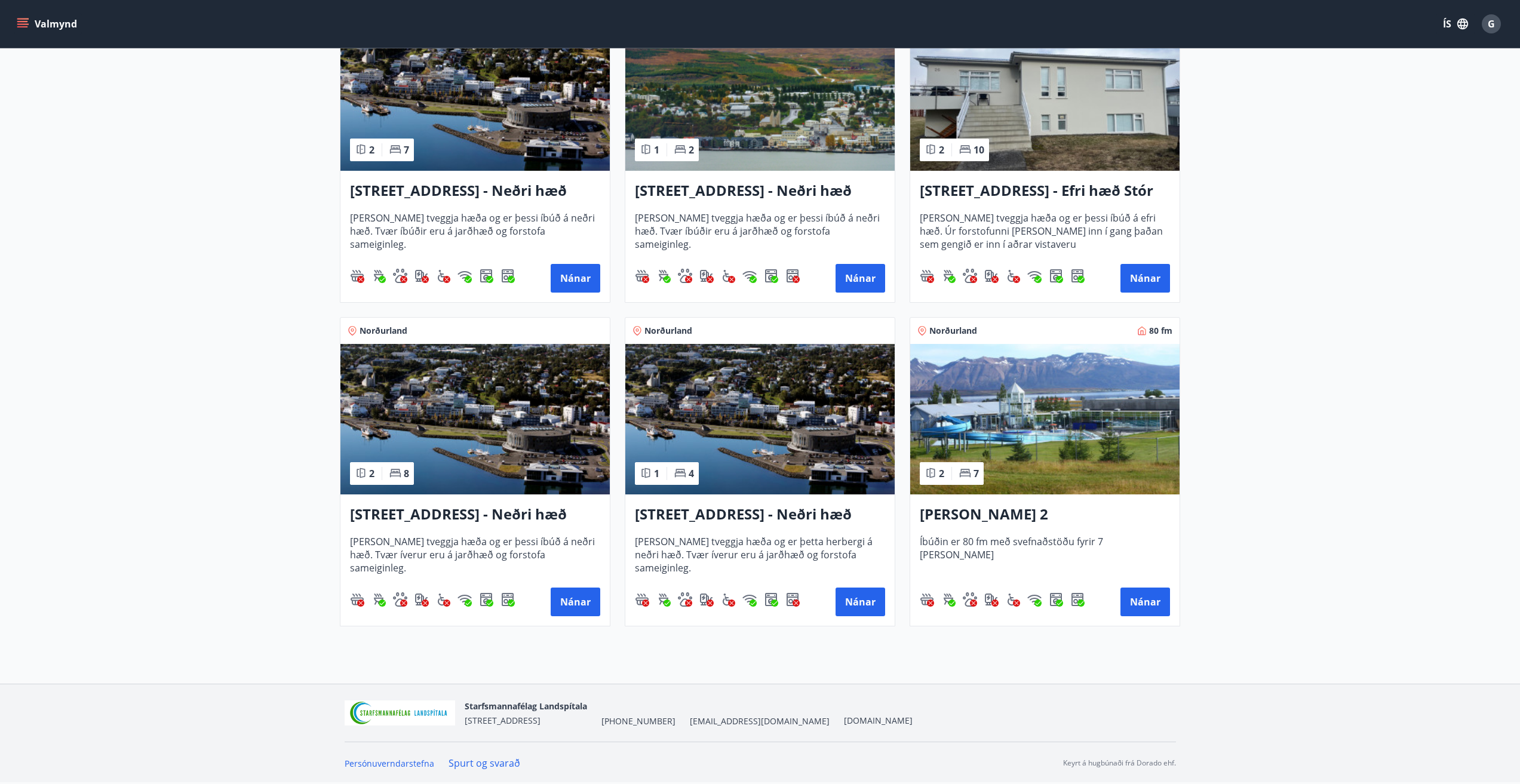
click at [1017, 408] on img at bounding box center [1045, 419] width 269 height 151
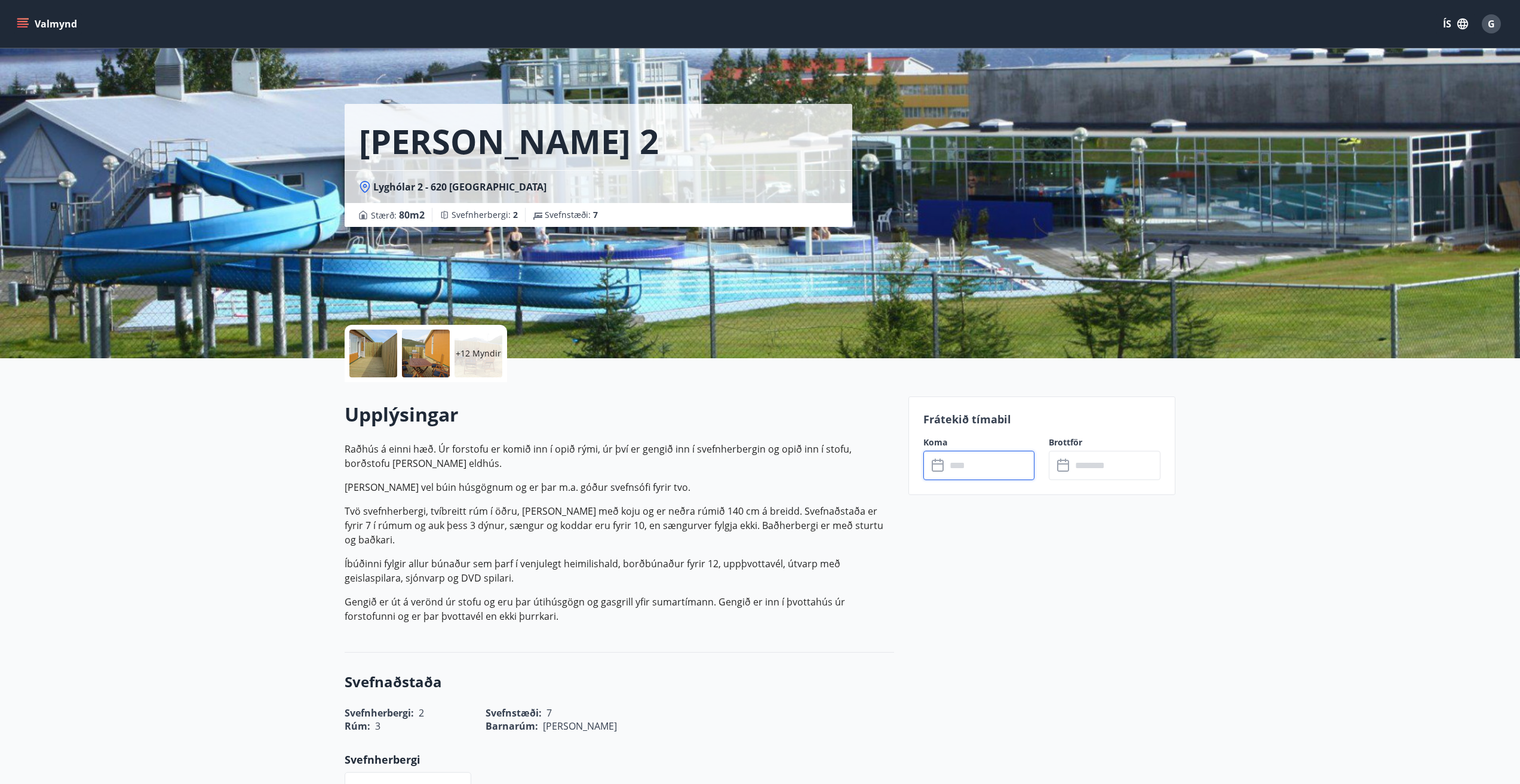
click at [948, 461] on input "text" at bounding box center [990, 465] width 89 height 29
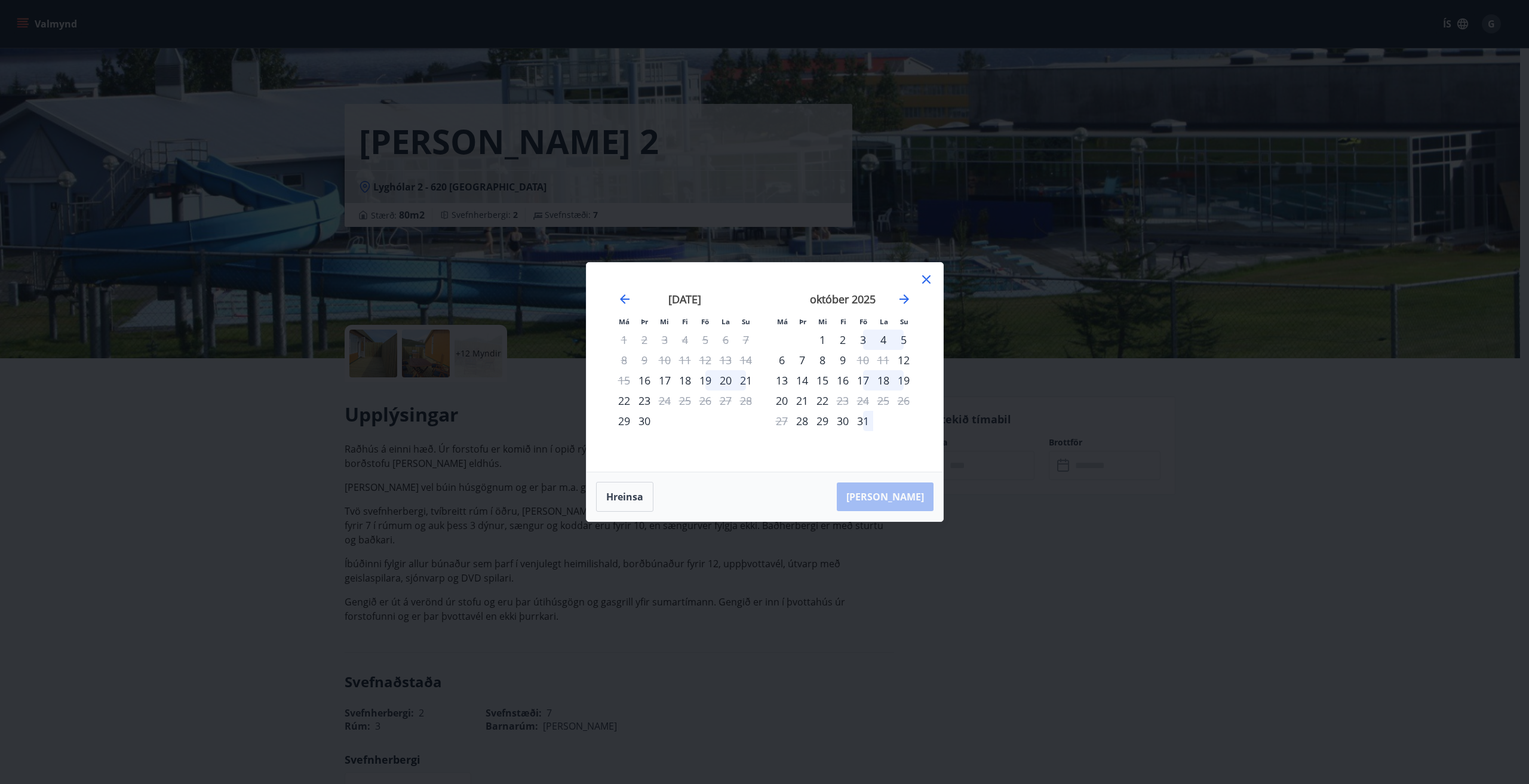
click at [927, 279] on icon at bounding box center [926, 279] width 14 height 14
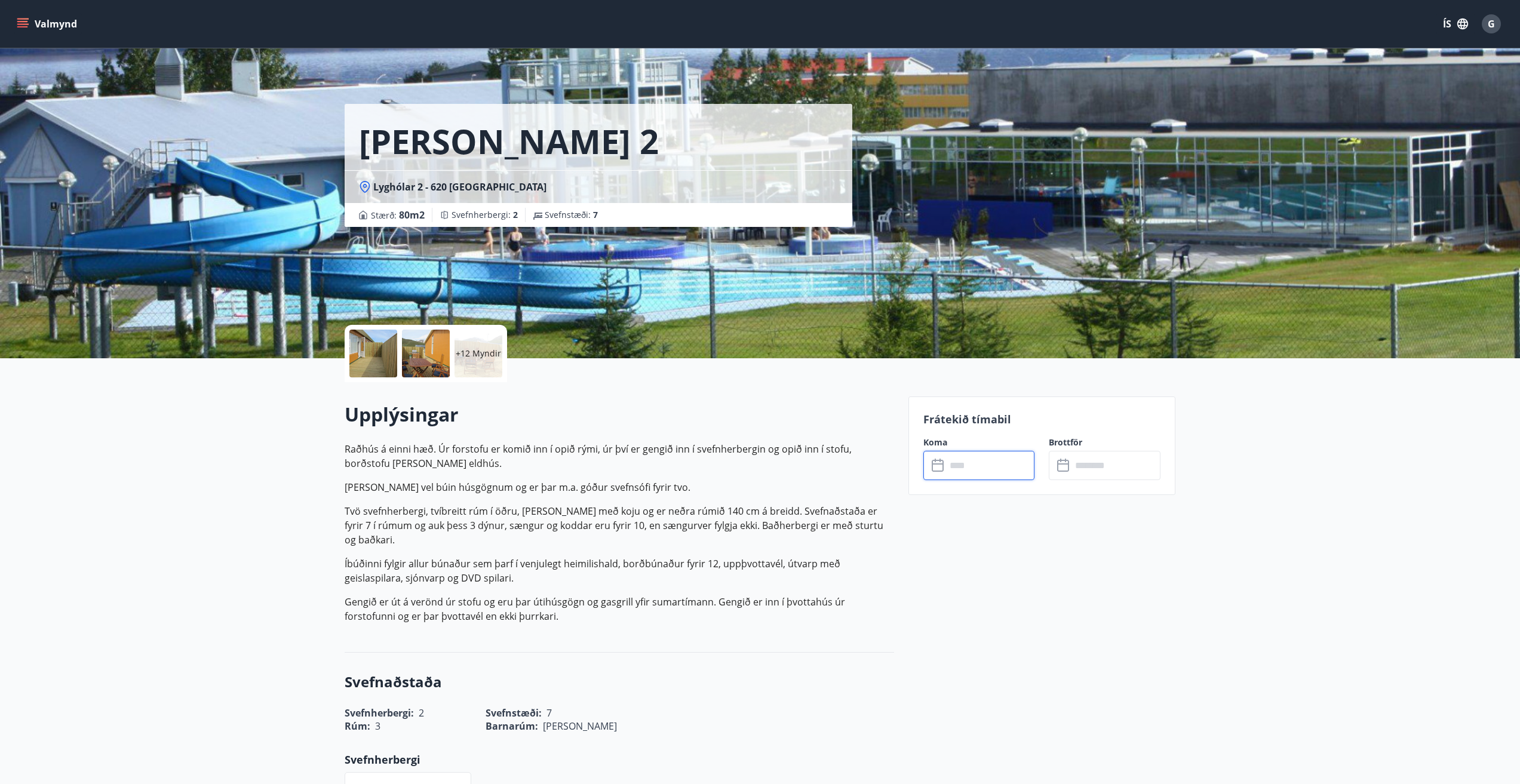
scroll to position [120, 0]
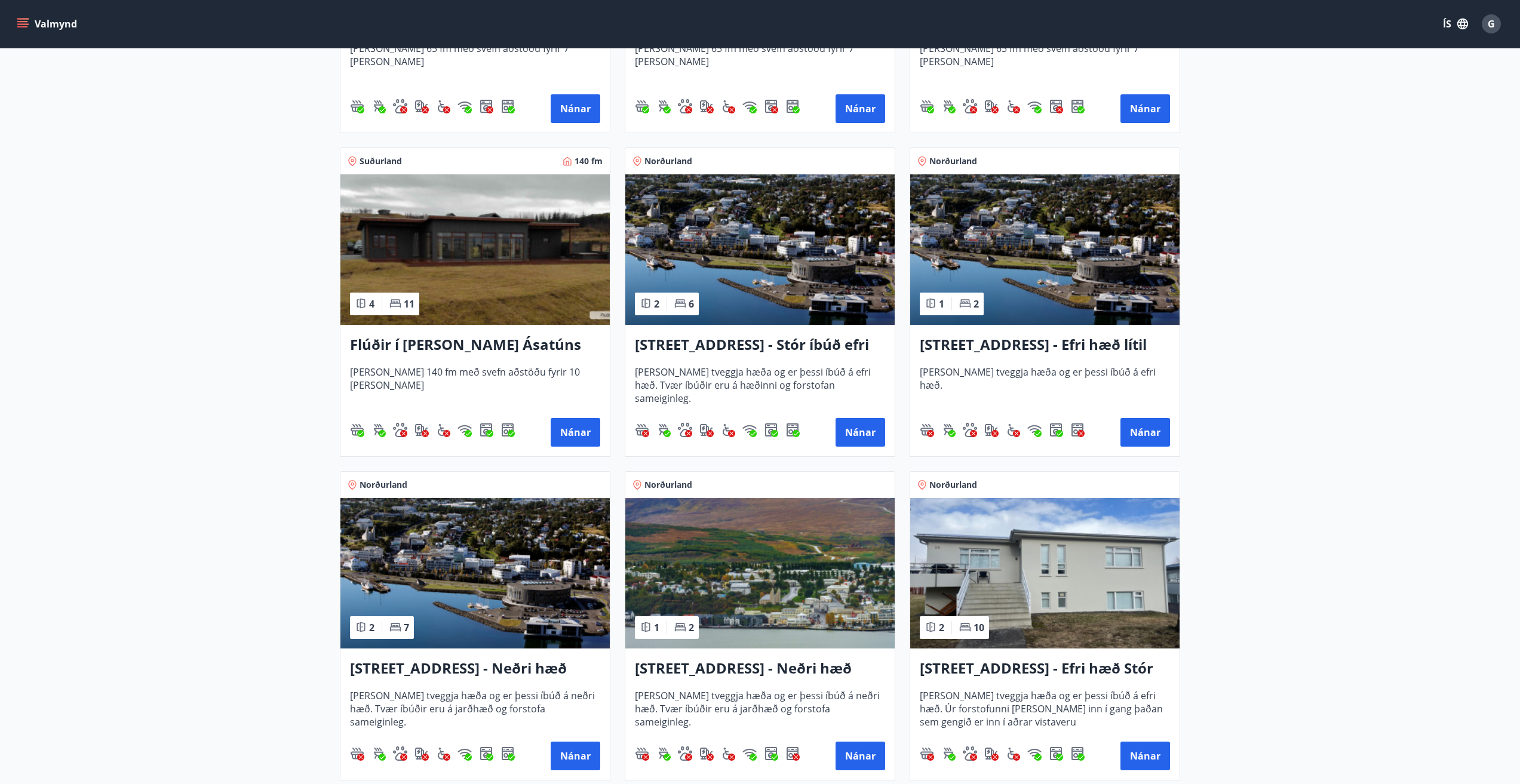
scroll to position [893, 0]
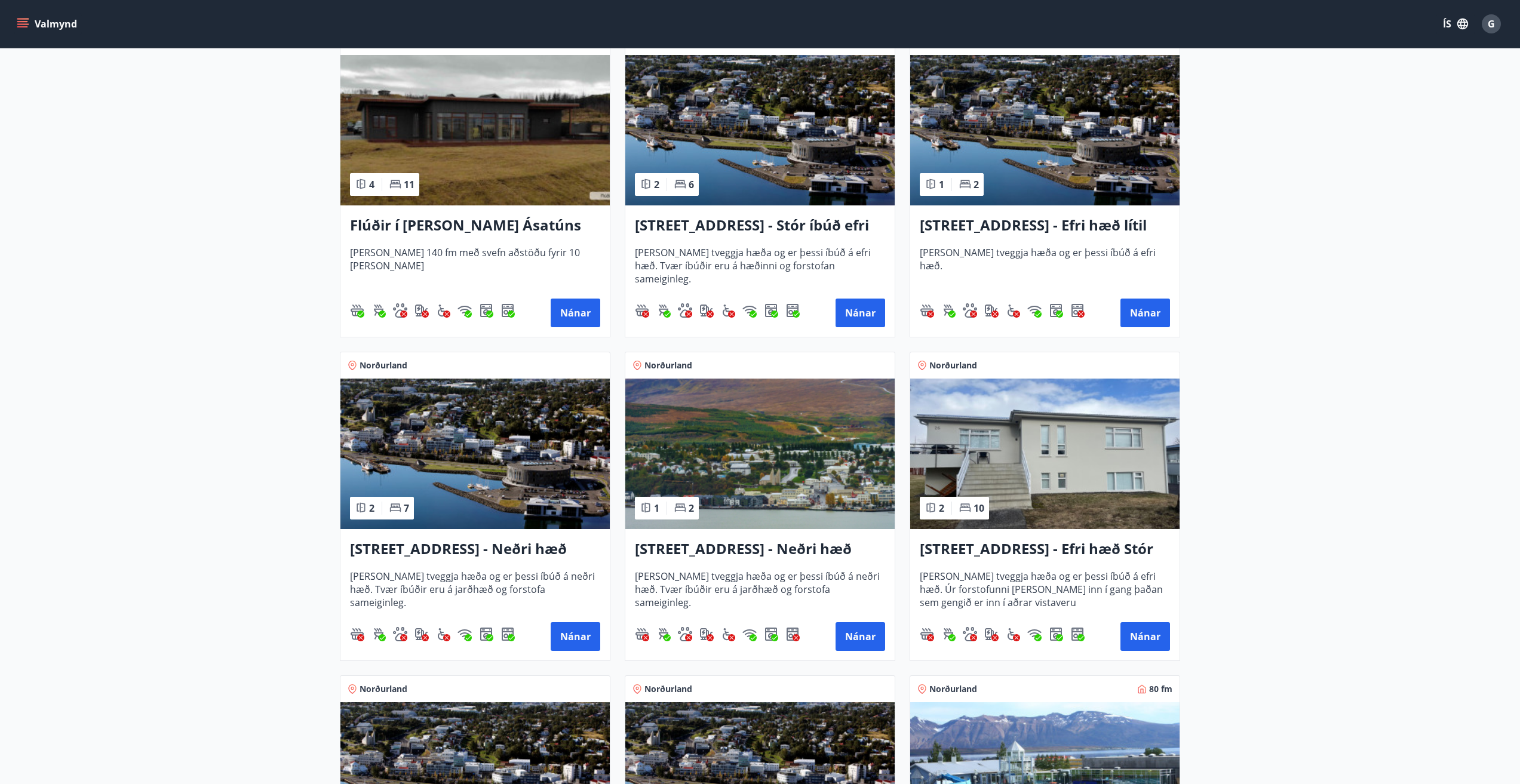
click at [747, 435] on img at bounding box center [760, 454] width 269 height 151
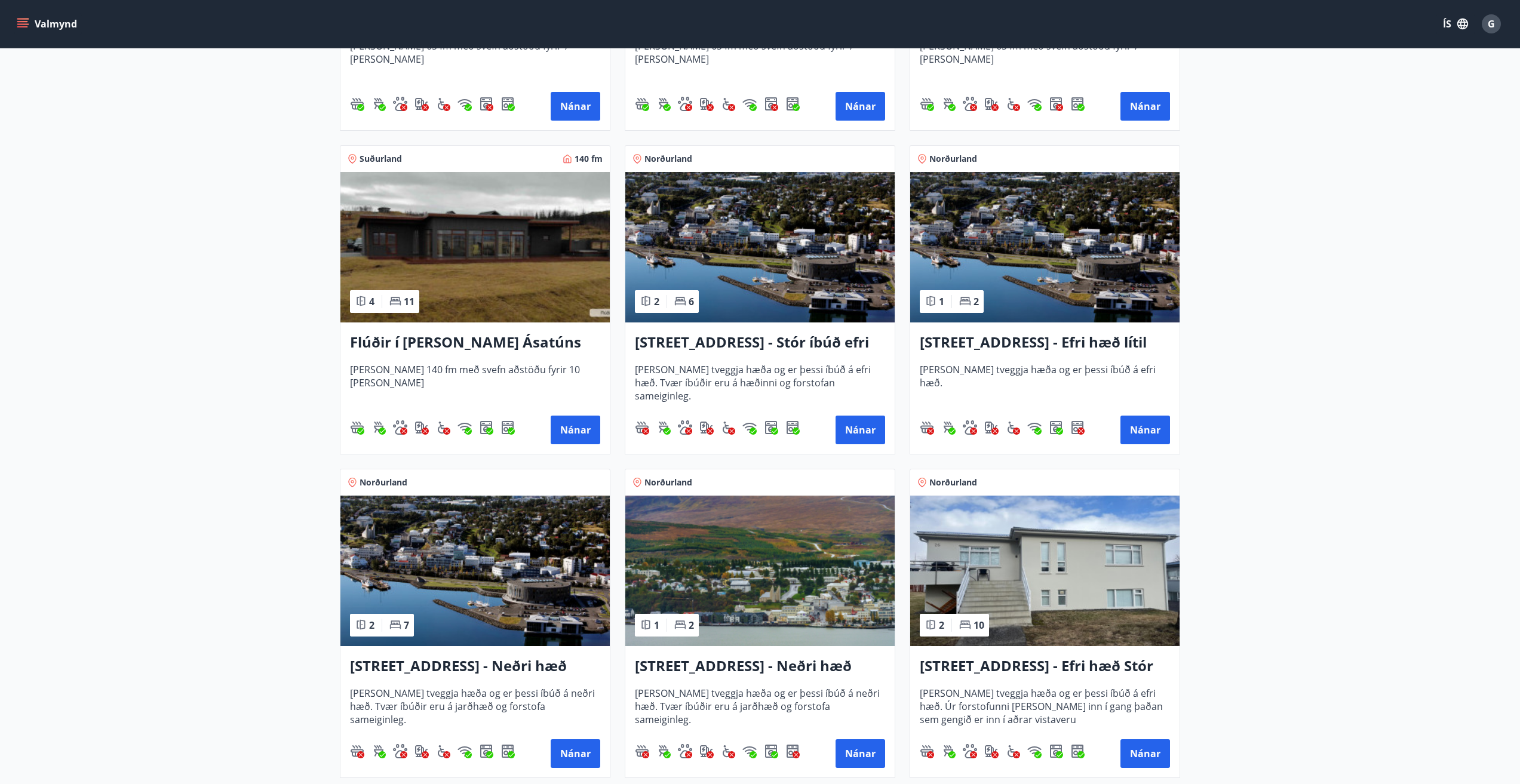
scroll to position [895, 0]
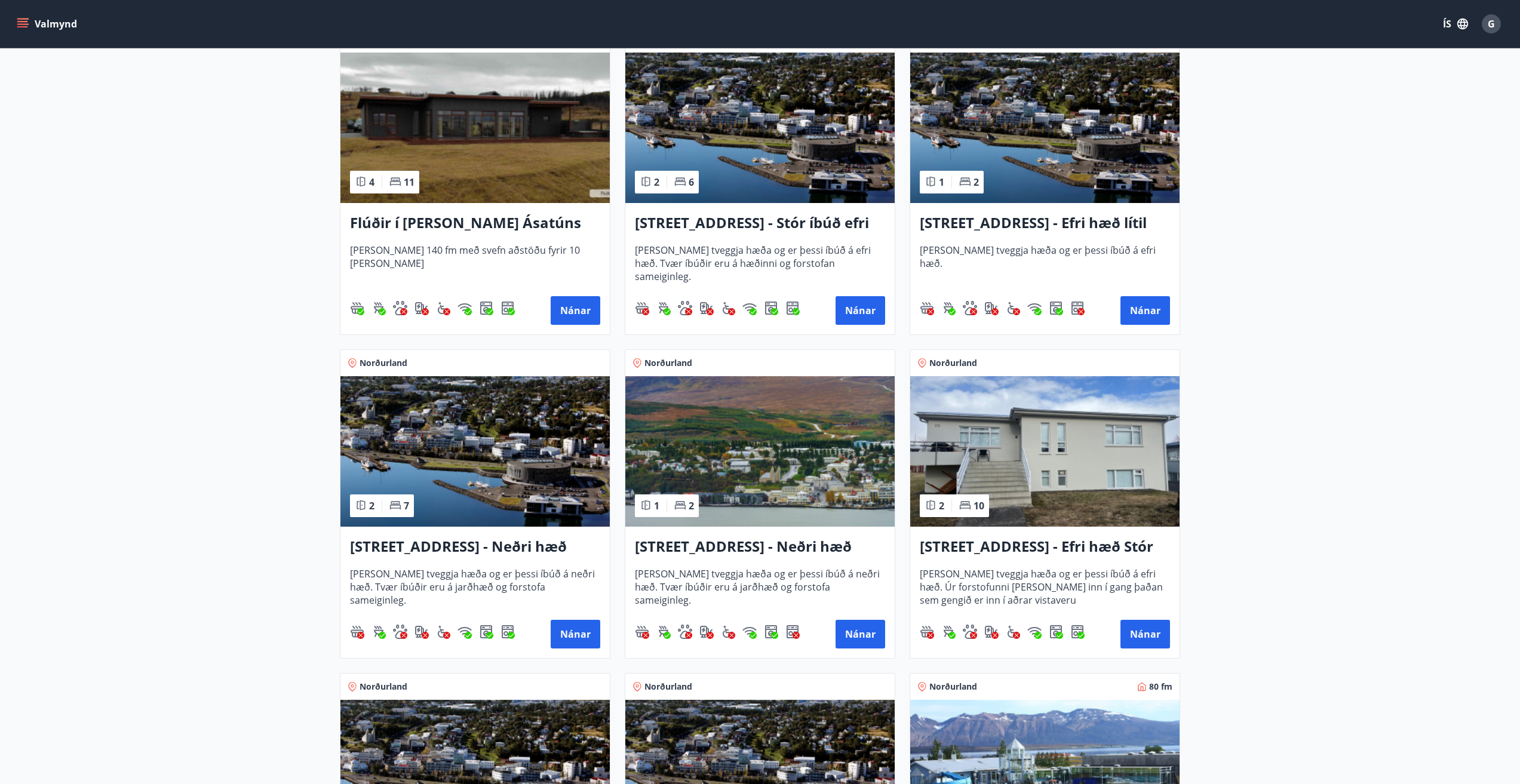
click at [438, 543] on h3 "[STREET_ADDRESS] - Neðri hæð íbúð 3" at bounding box center [474, 547] width 250 height 21
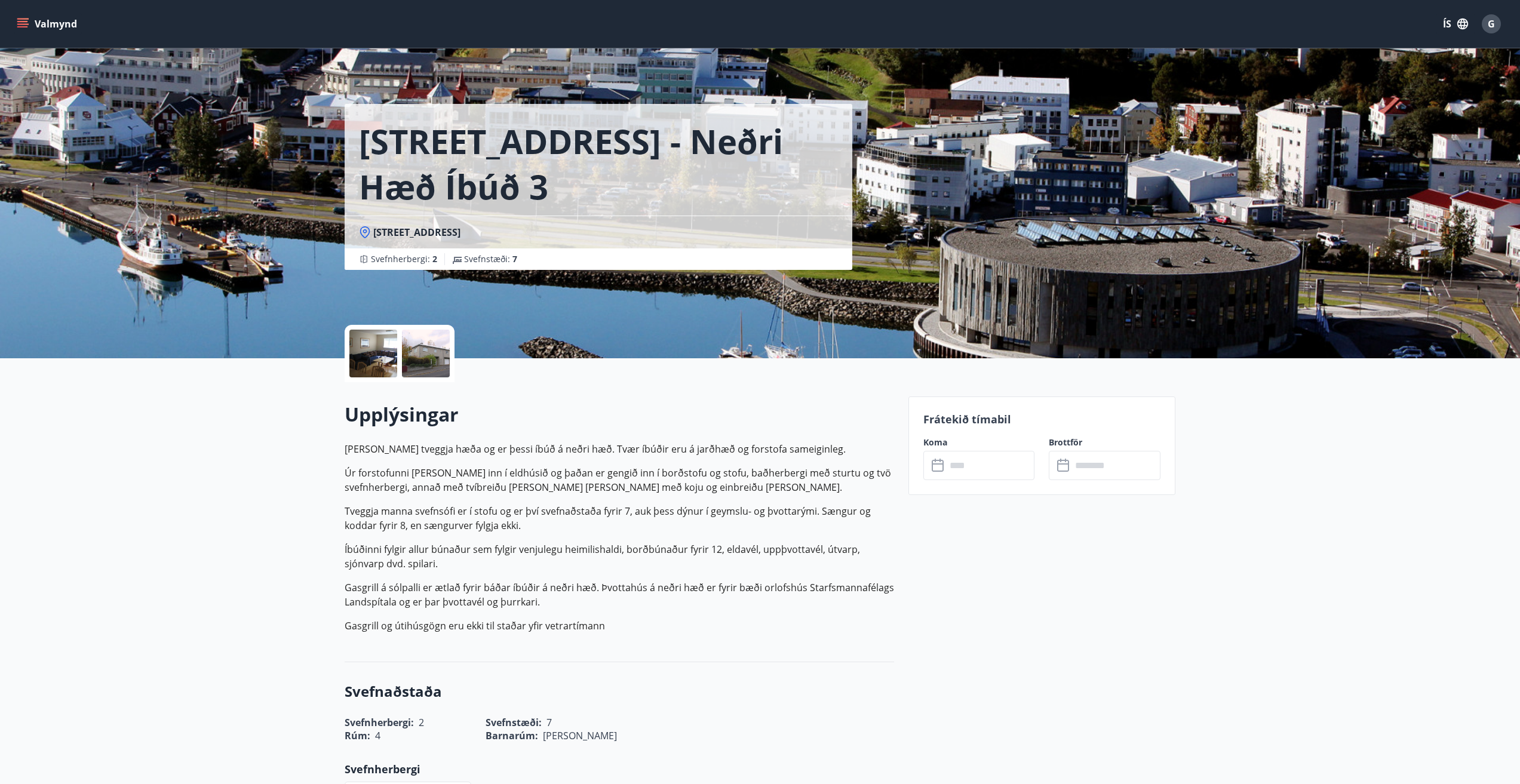
click at [969, 467] on input "text" at bounding box center [990, 465] width 89 height 29
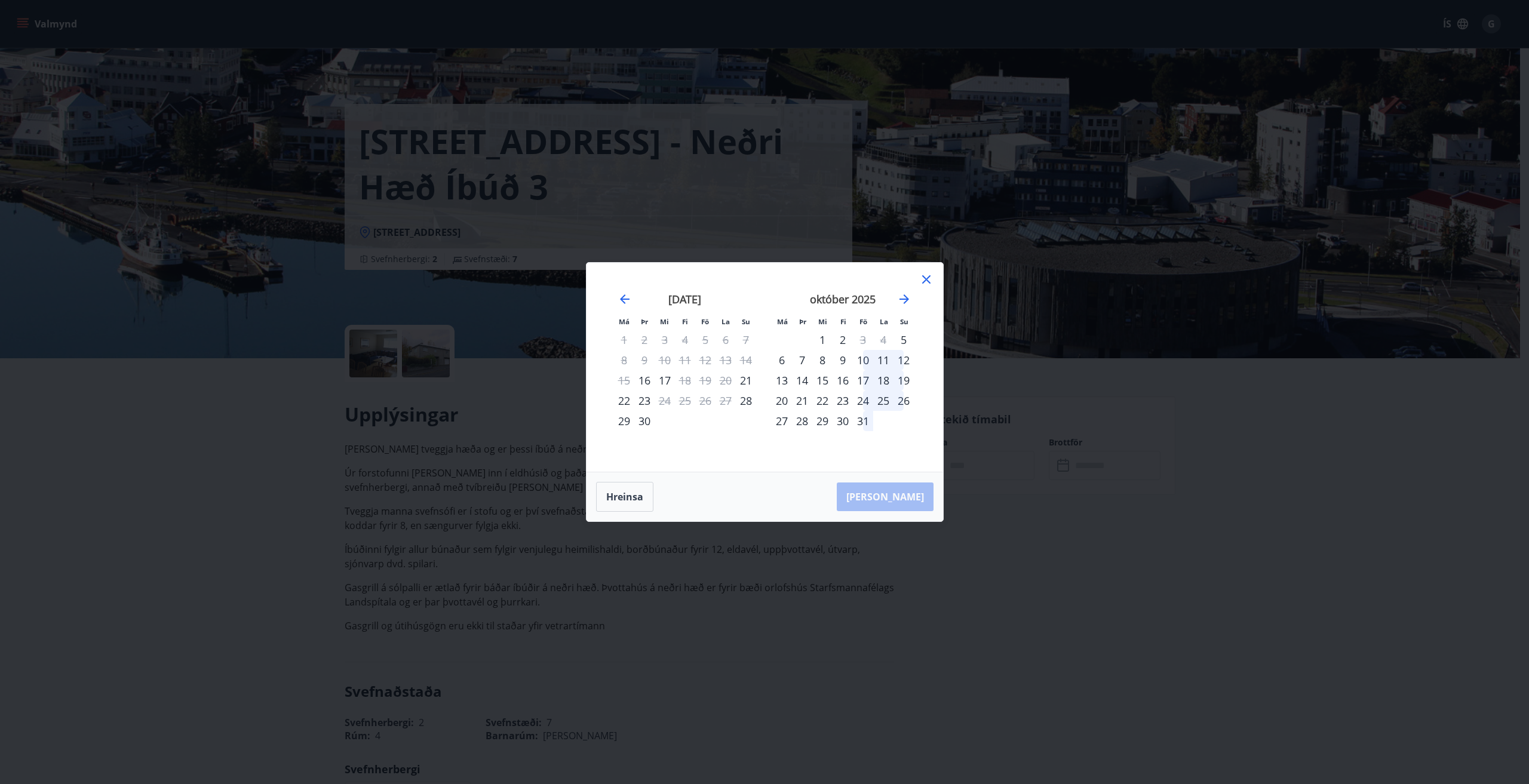
click at [930, 278] on icon at bounding box center [926, 279] width 14 height 14
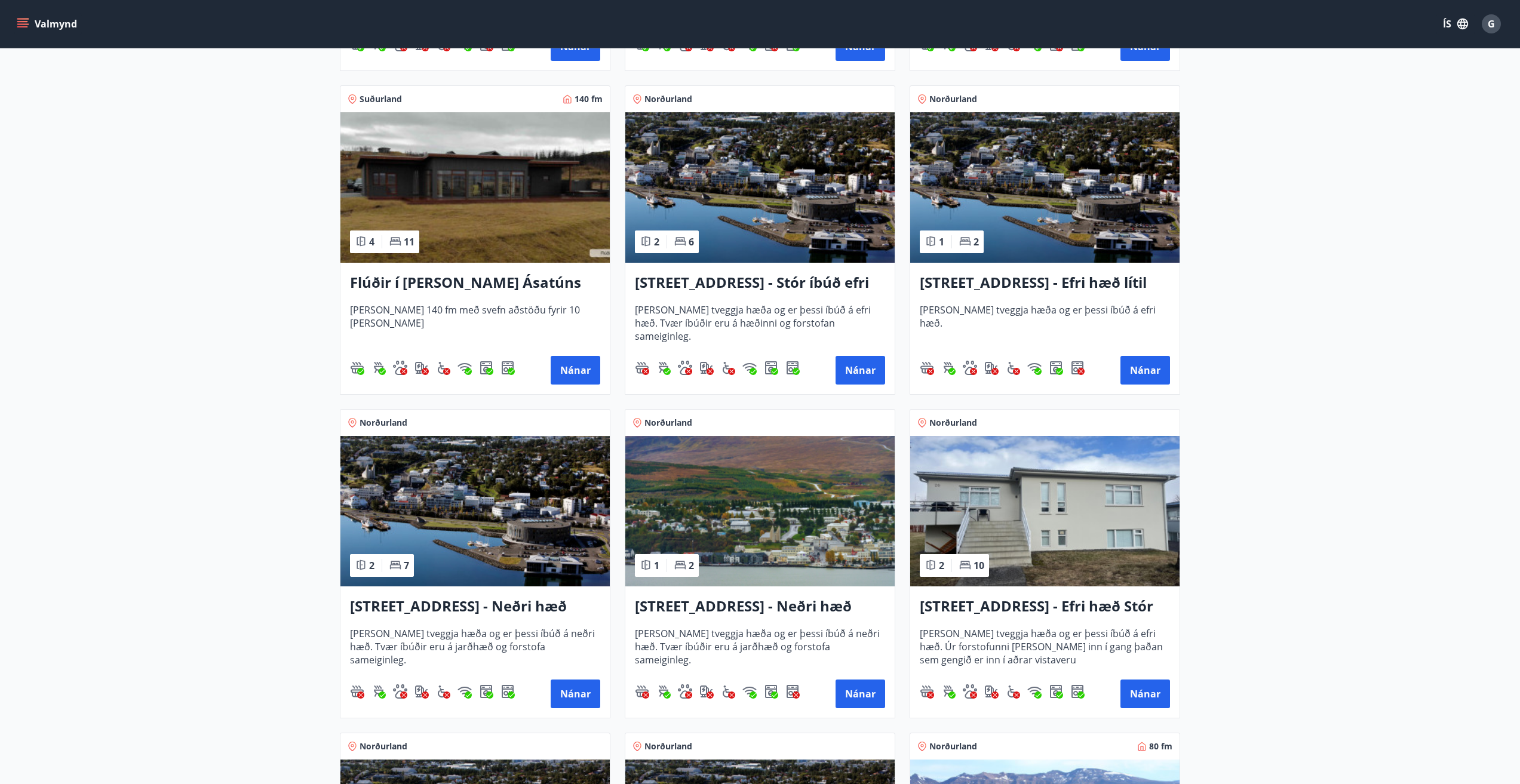
scroll to position [895, 0]
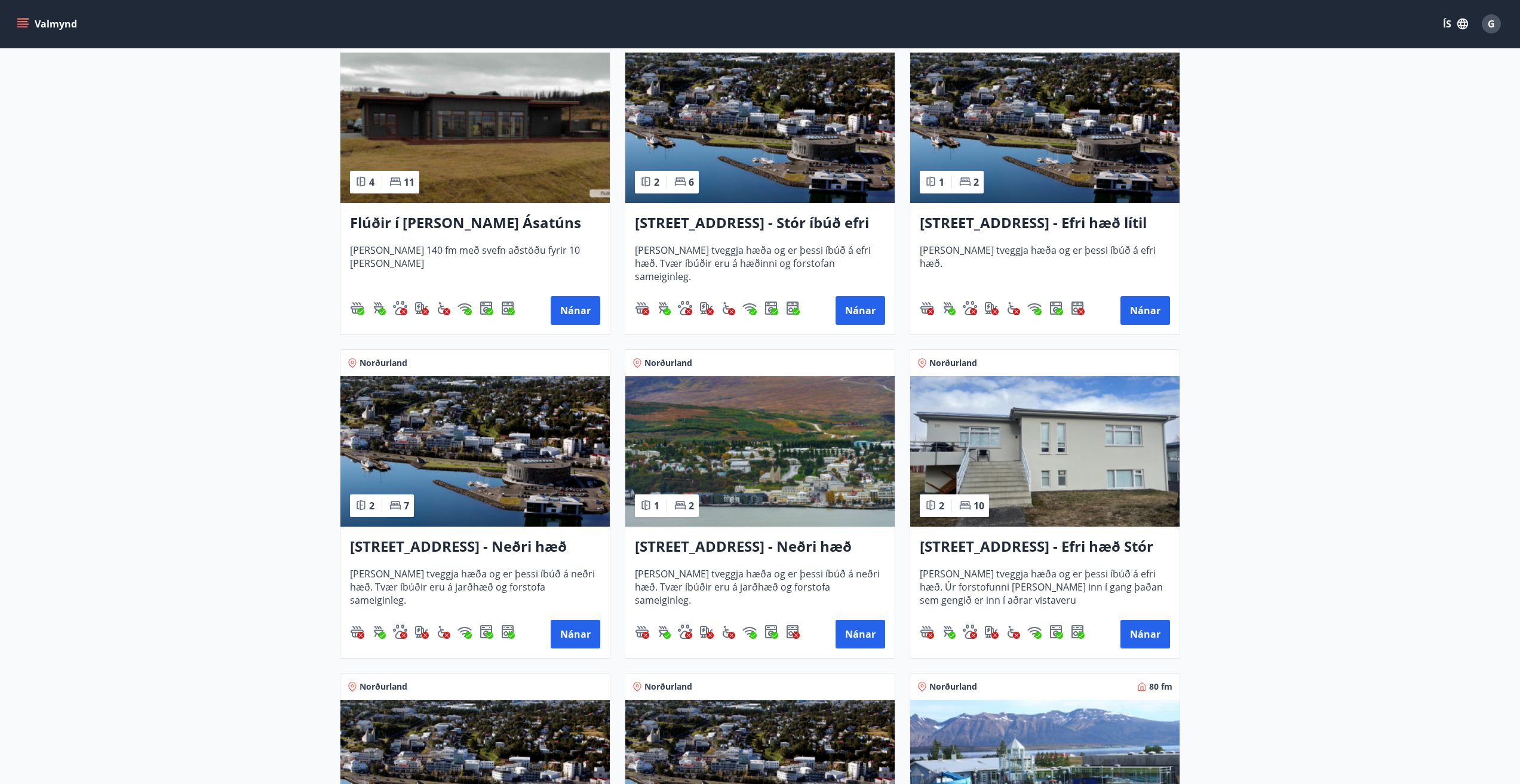
click at [407, 555] on h3 "[STREET_ADDRESS] - Neðri hæð íbúð 3" at bounding box center [474, 547] width 250 height 21
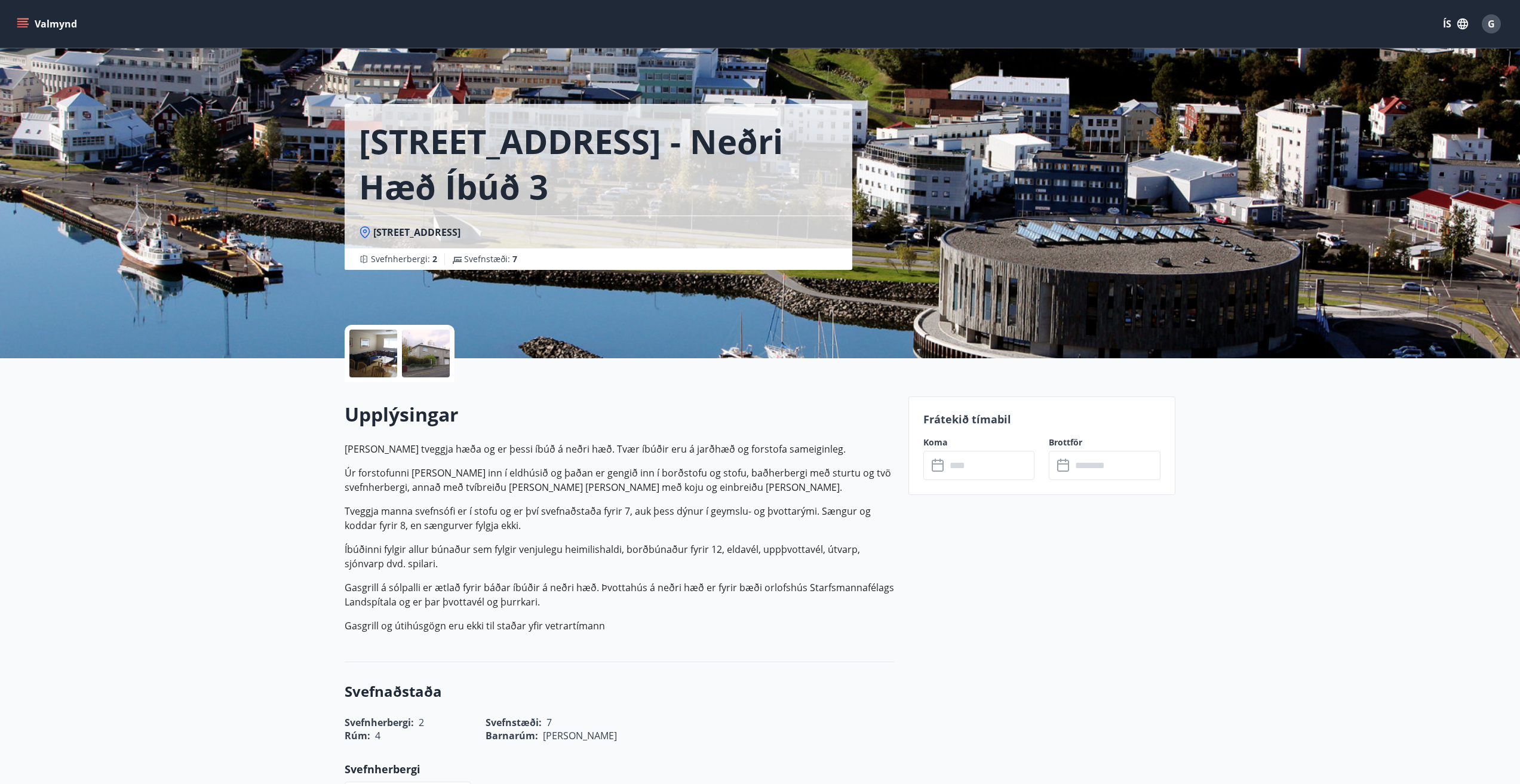
click at [947, 464] on input "text" at bounding box center [990, 465] width 89 height 29
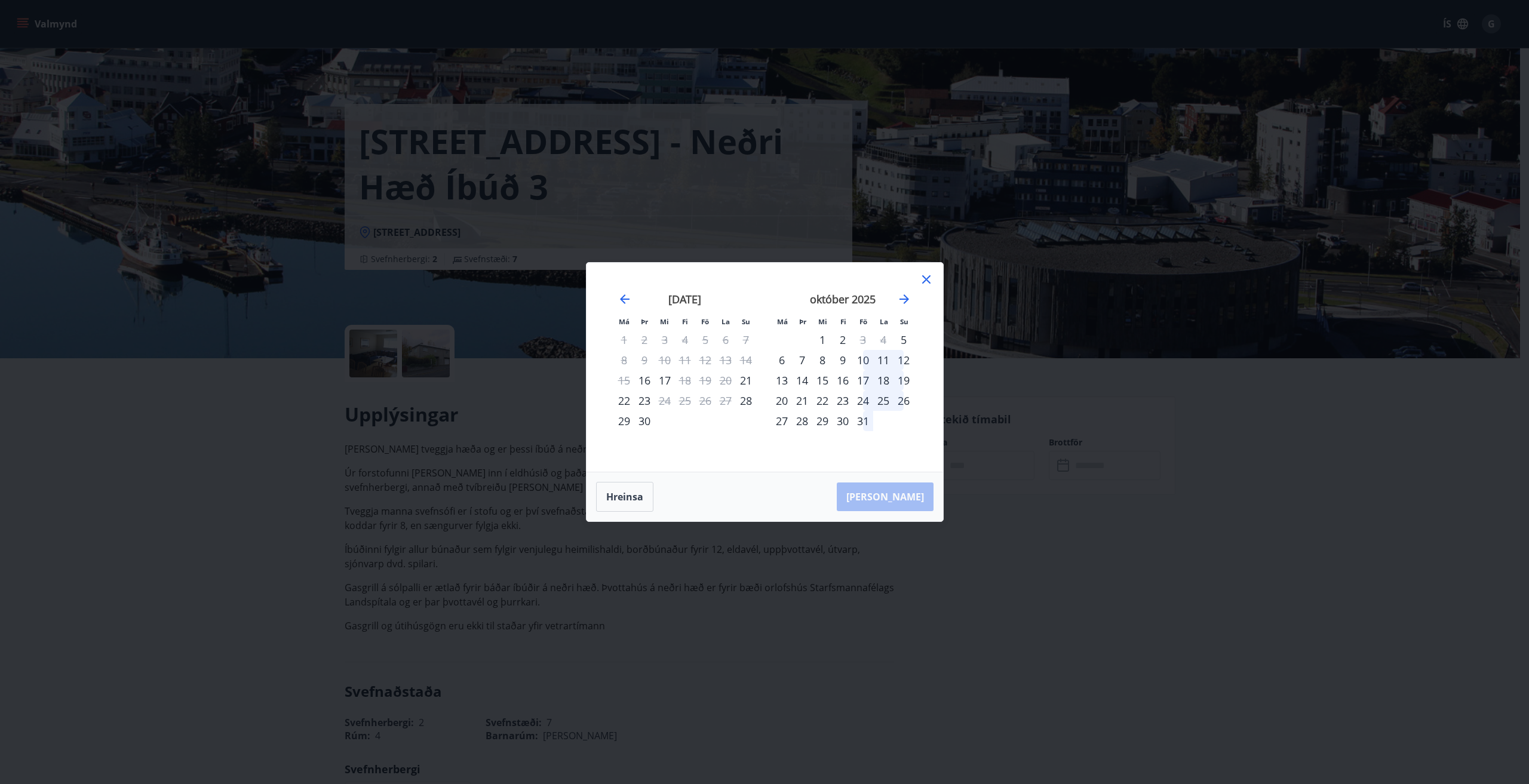
click at [925, 277] on icon at bounding box center [926, 279] width 14 height 14
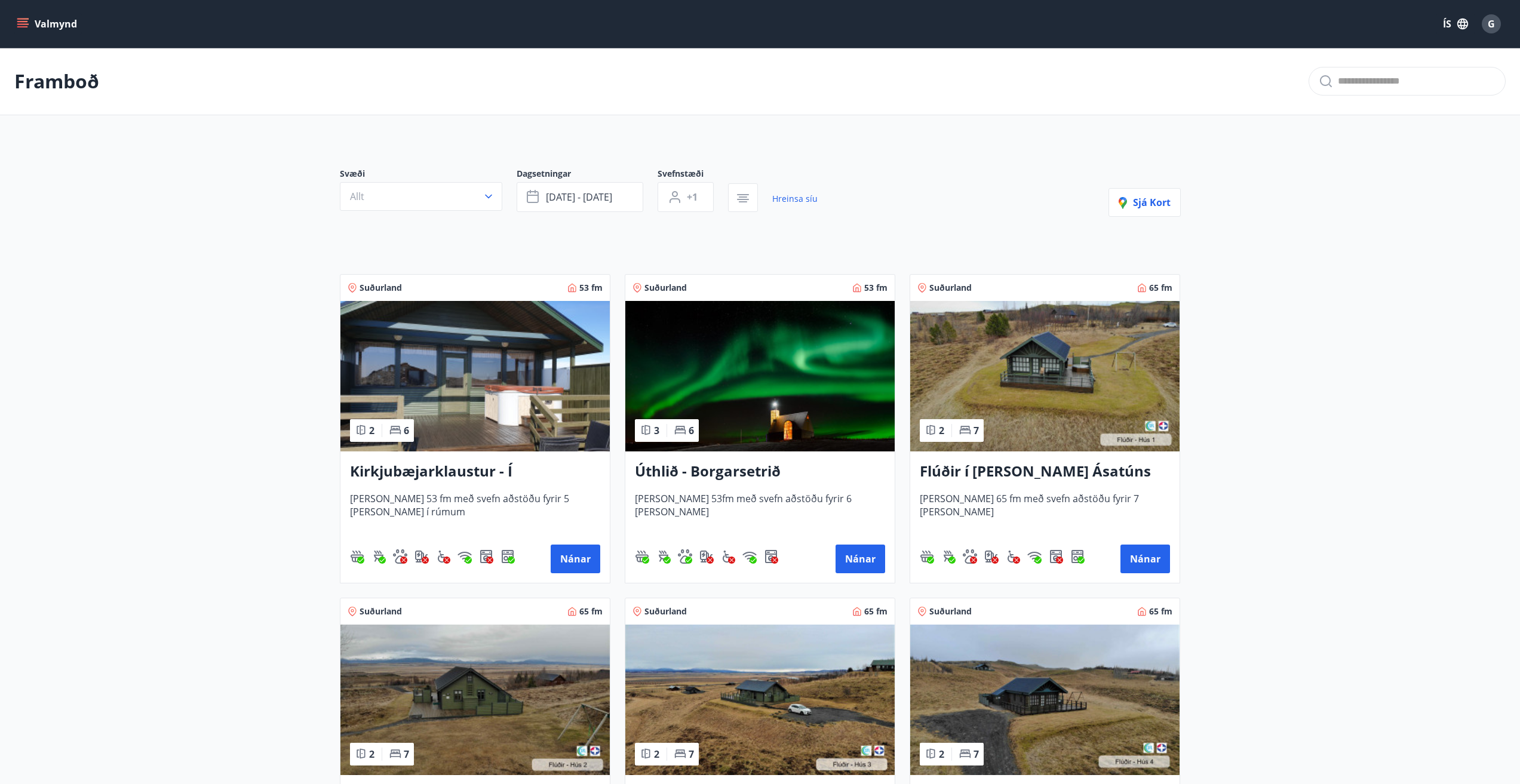
click at [753, 373] on img at bounding box center [760, 376] width 269 height 151
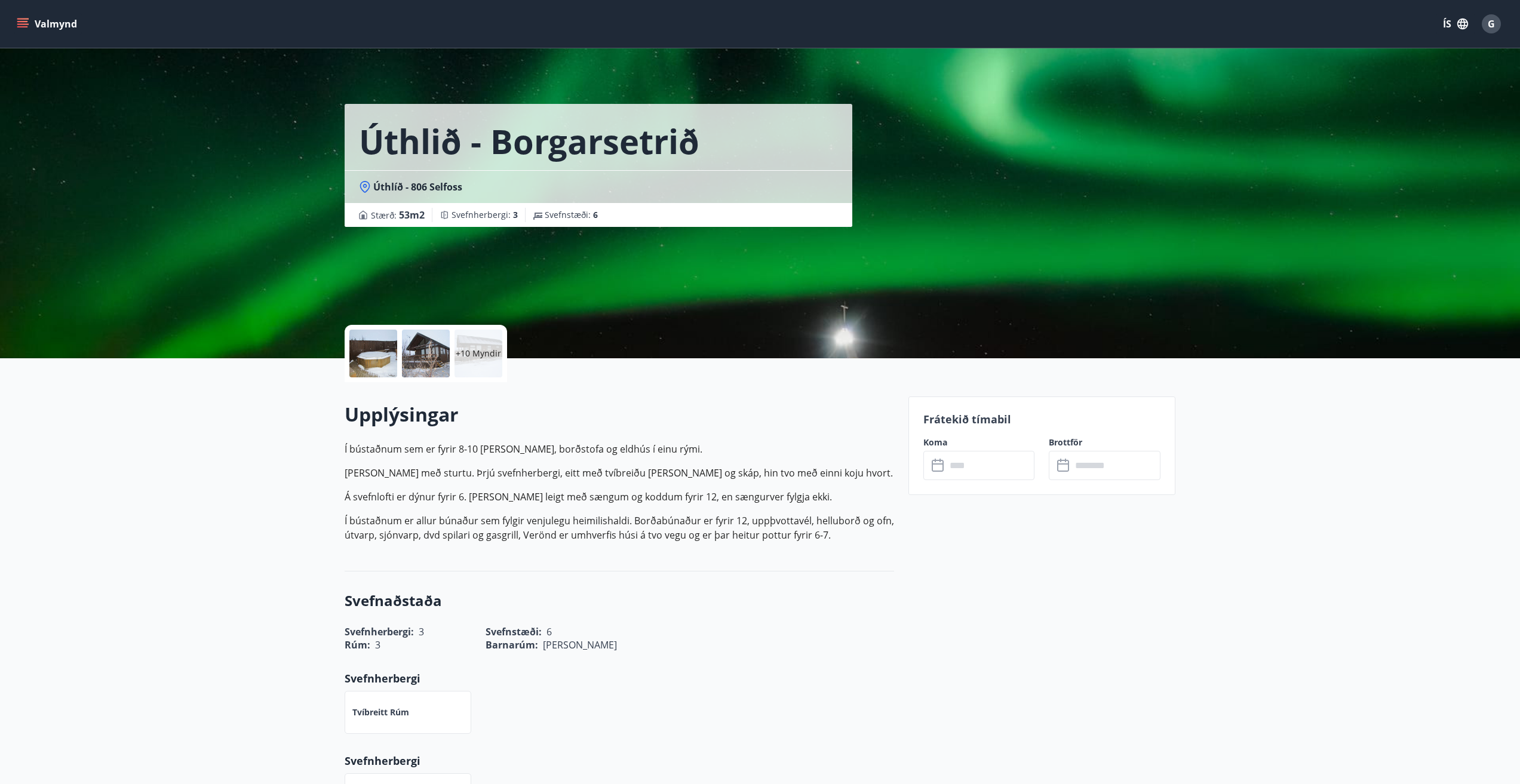
click at [941, 464] on icon at bounding box center [939, 466] width 14 height 14
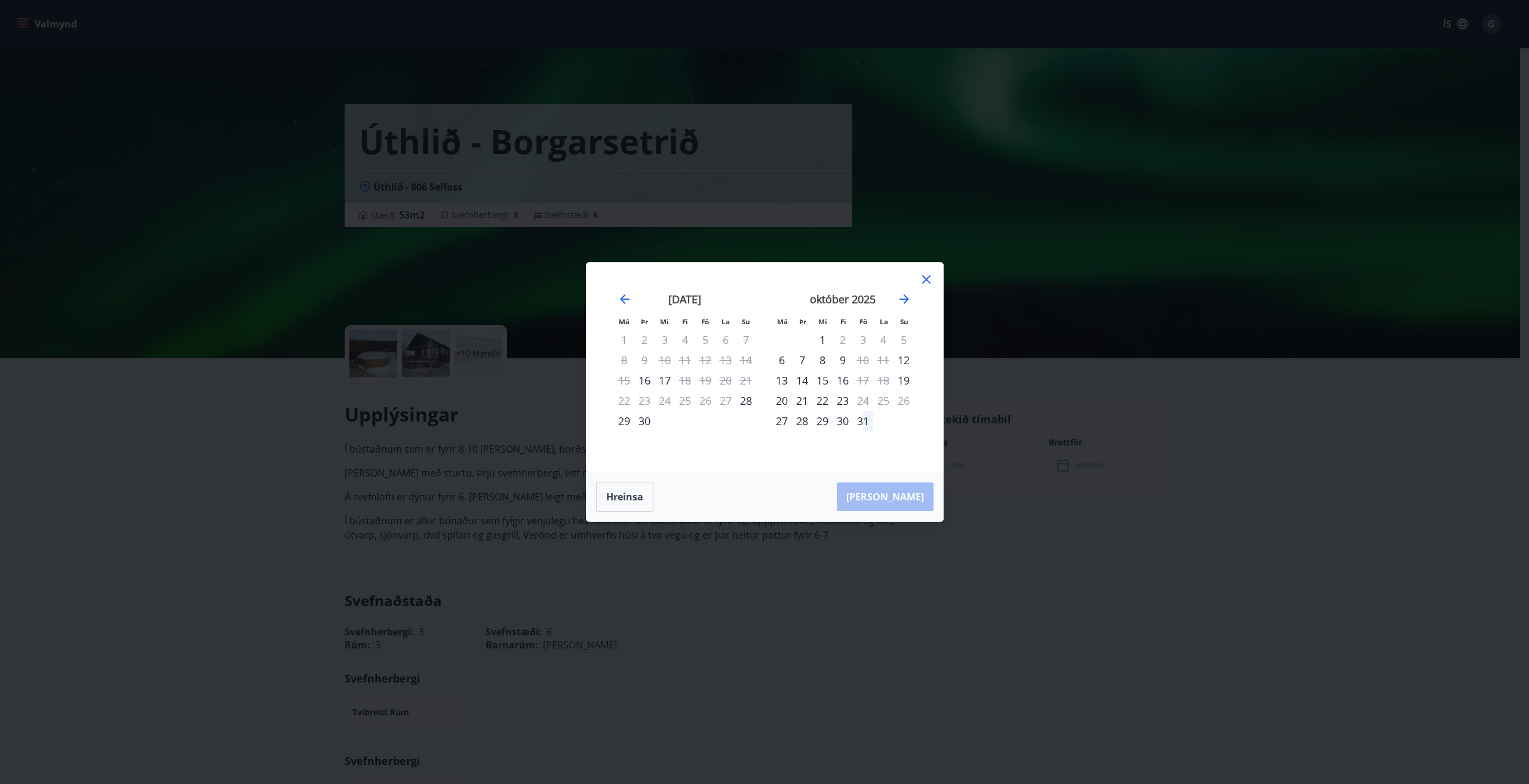
drag, startPoint x: 922, startPoint y: 277, endPoint x: 916, endPoint y: 284, distance: 9.2
click at [922, 277] on icon at bounding box center [926, 279] width 14 height 14
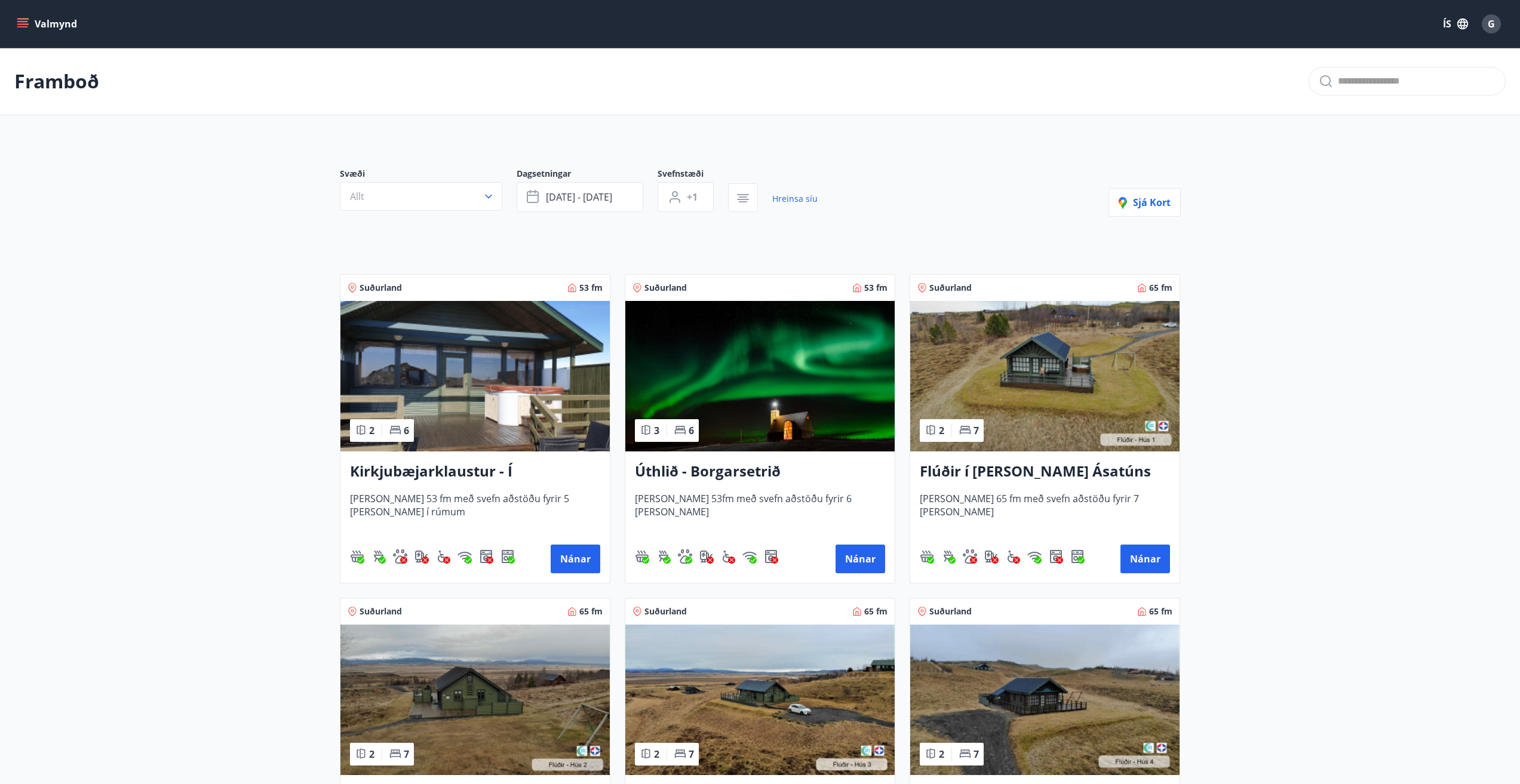
click at [1014, 380] on img at bounding box center [1045, 376] width 269 height 151
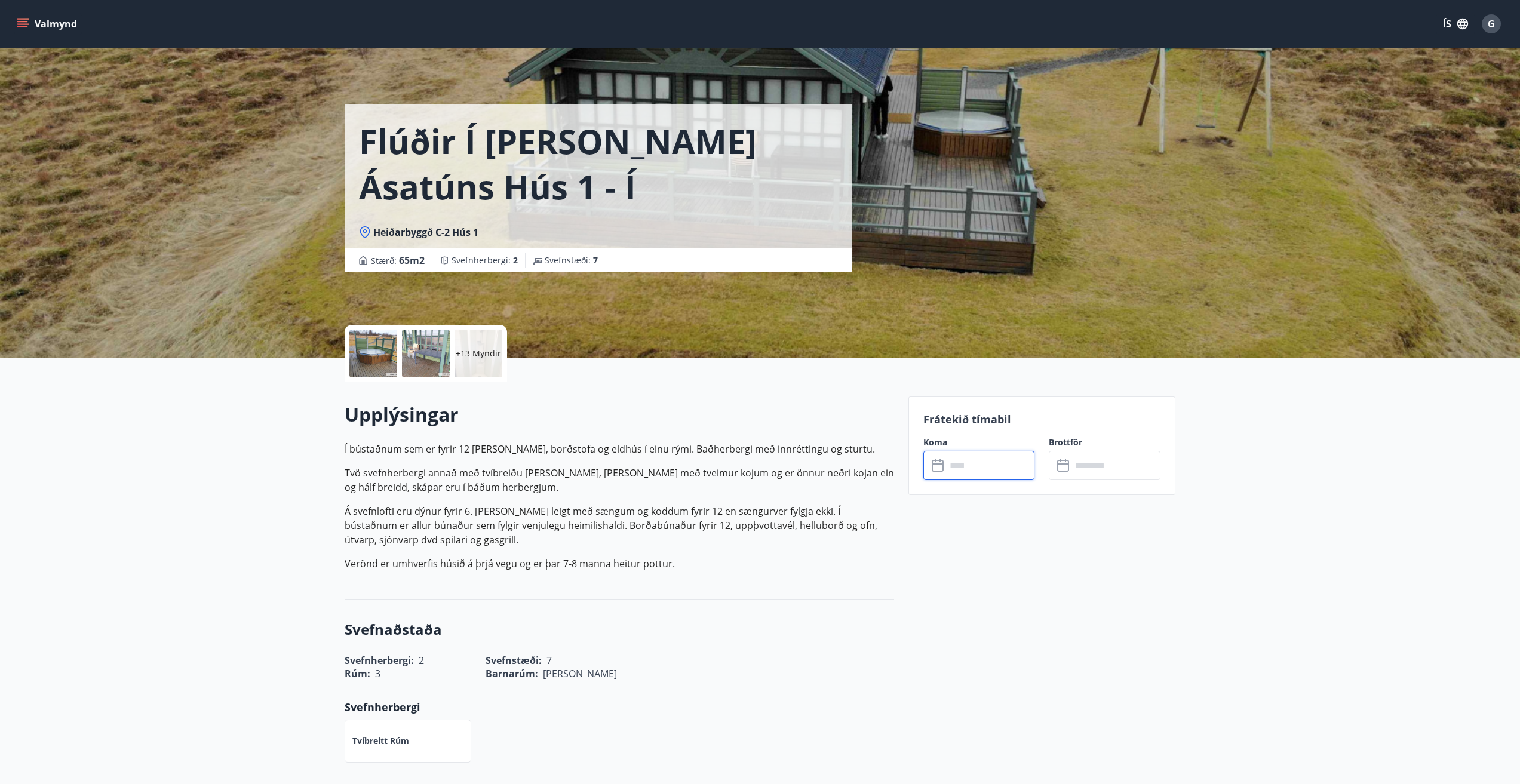
click at [947, 464] on input "text" at bounding box center [990, 465] width 89 height 29
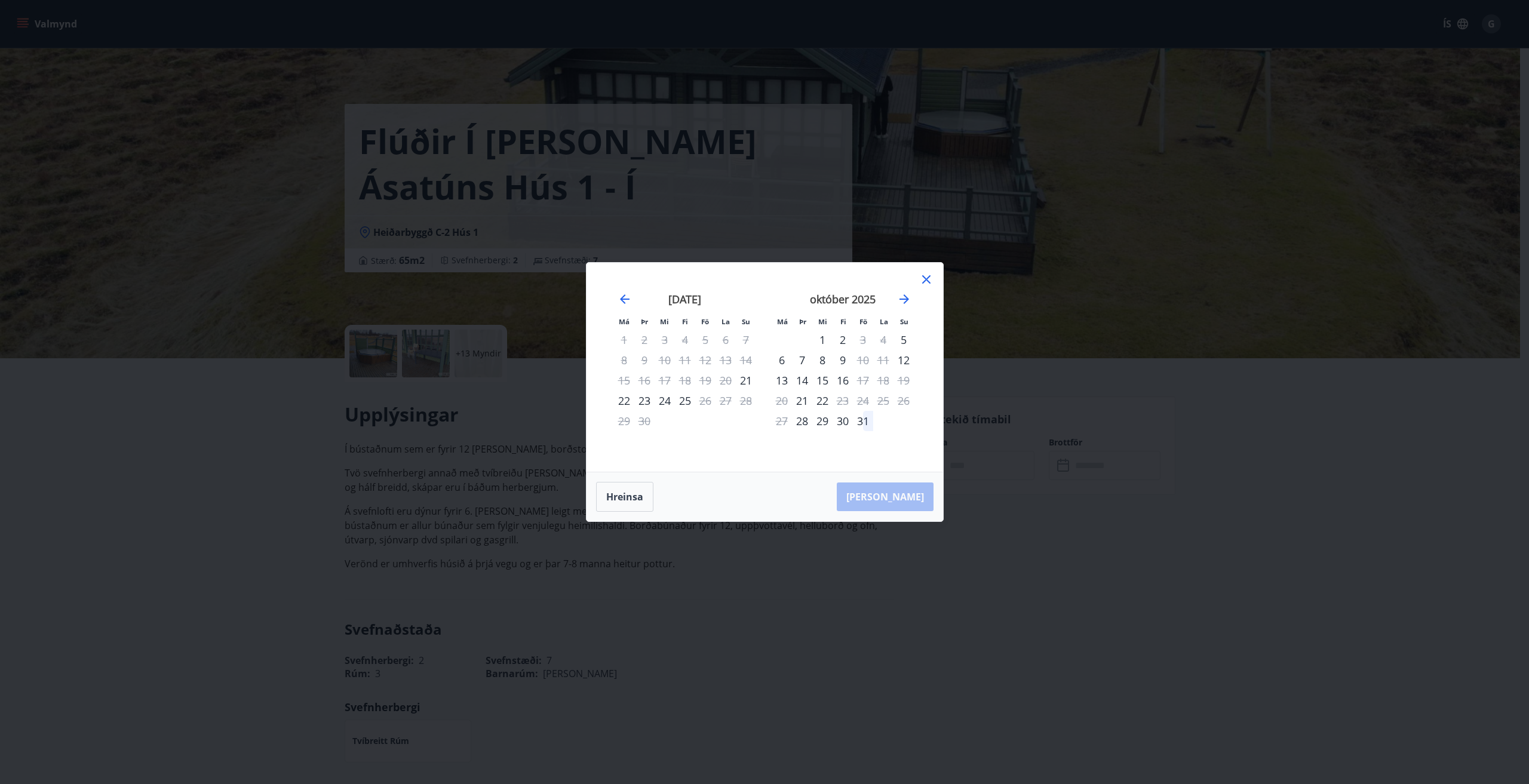
click at [926, 278] on icon at bounding box center [926, 279] width 14 height 14
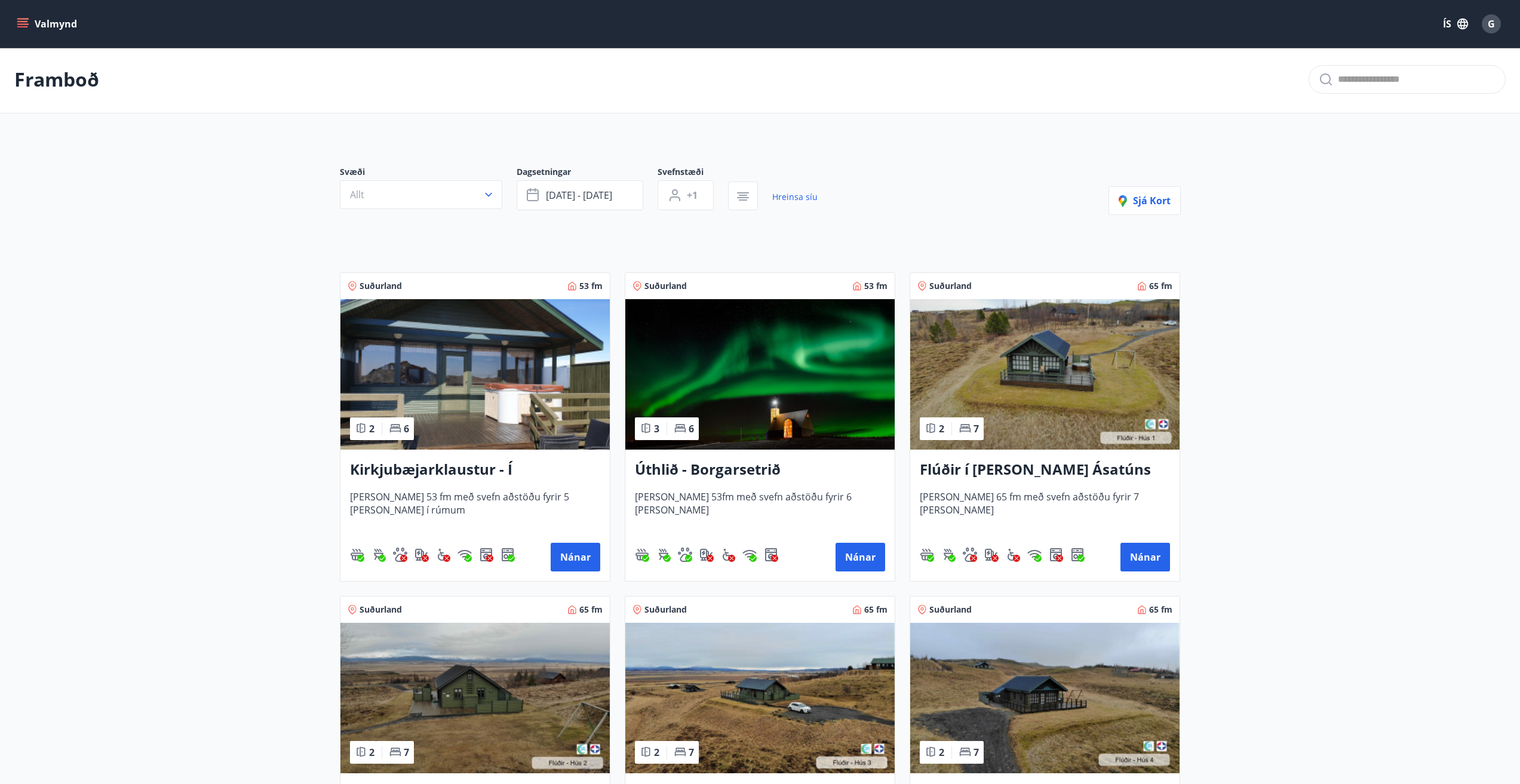
scroll to position [121, 0]
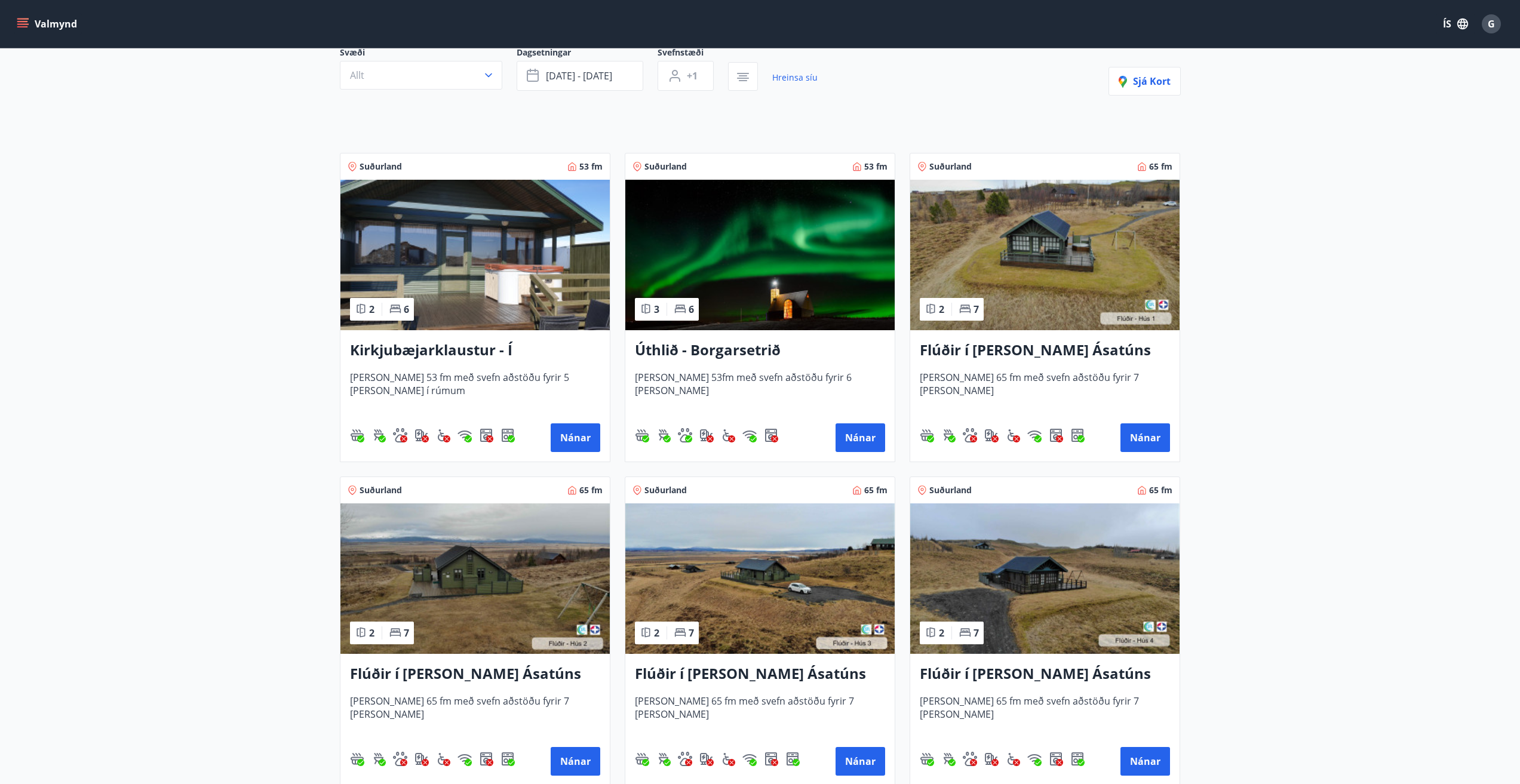
click at [444, 563] on img at bounding box center [475, 578] width 269 height 151
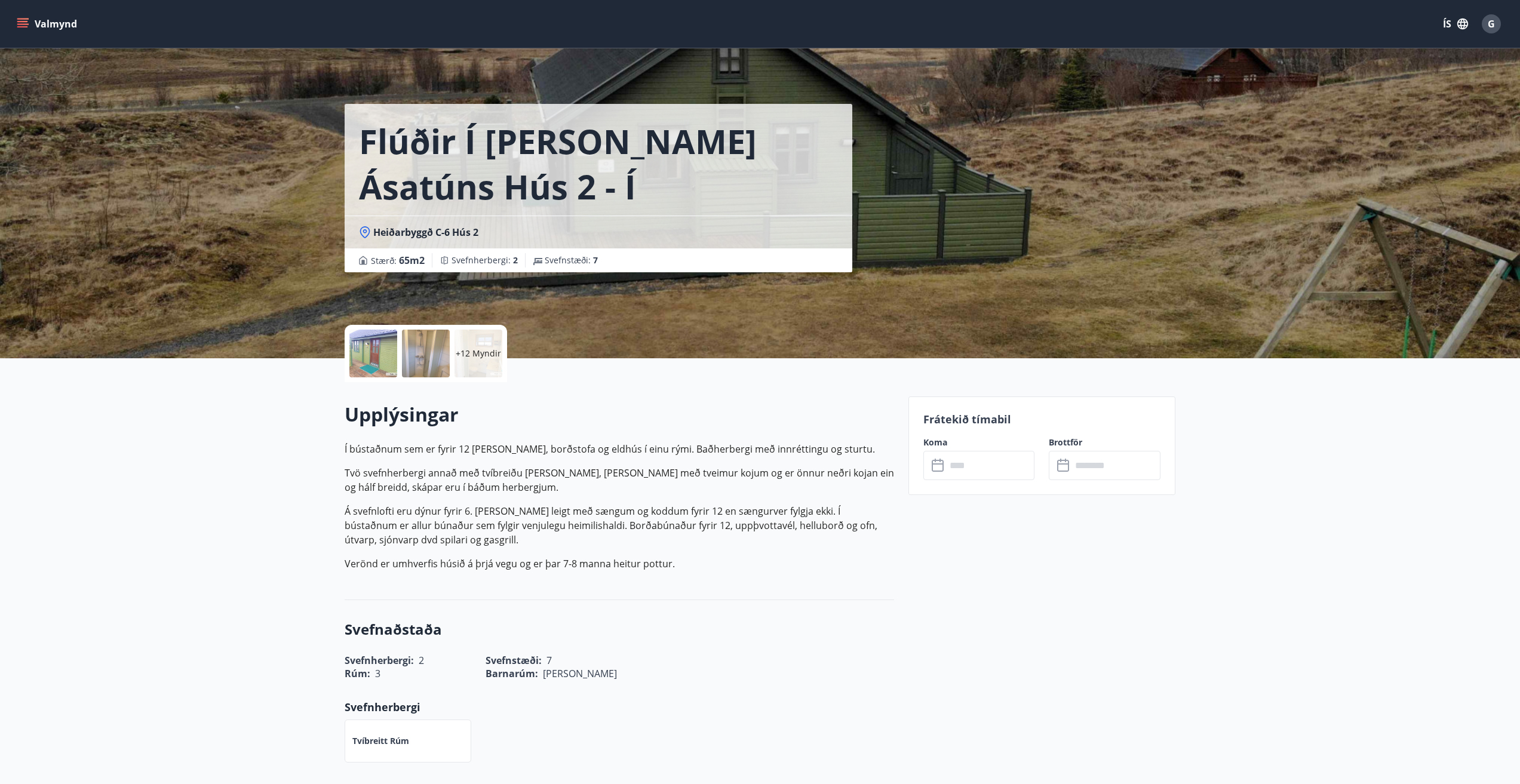
click at [943, 466] on icon at bounding box center [937, 466] width 12 height 12
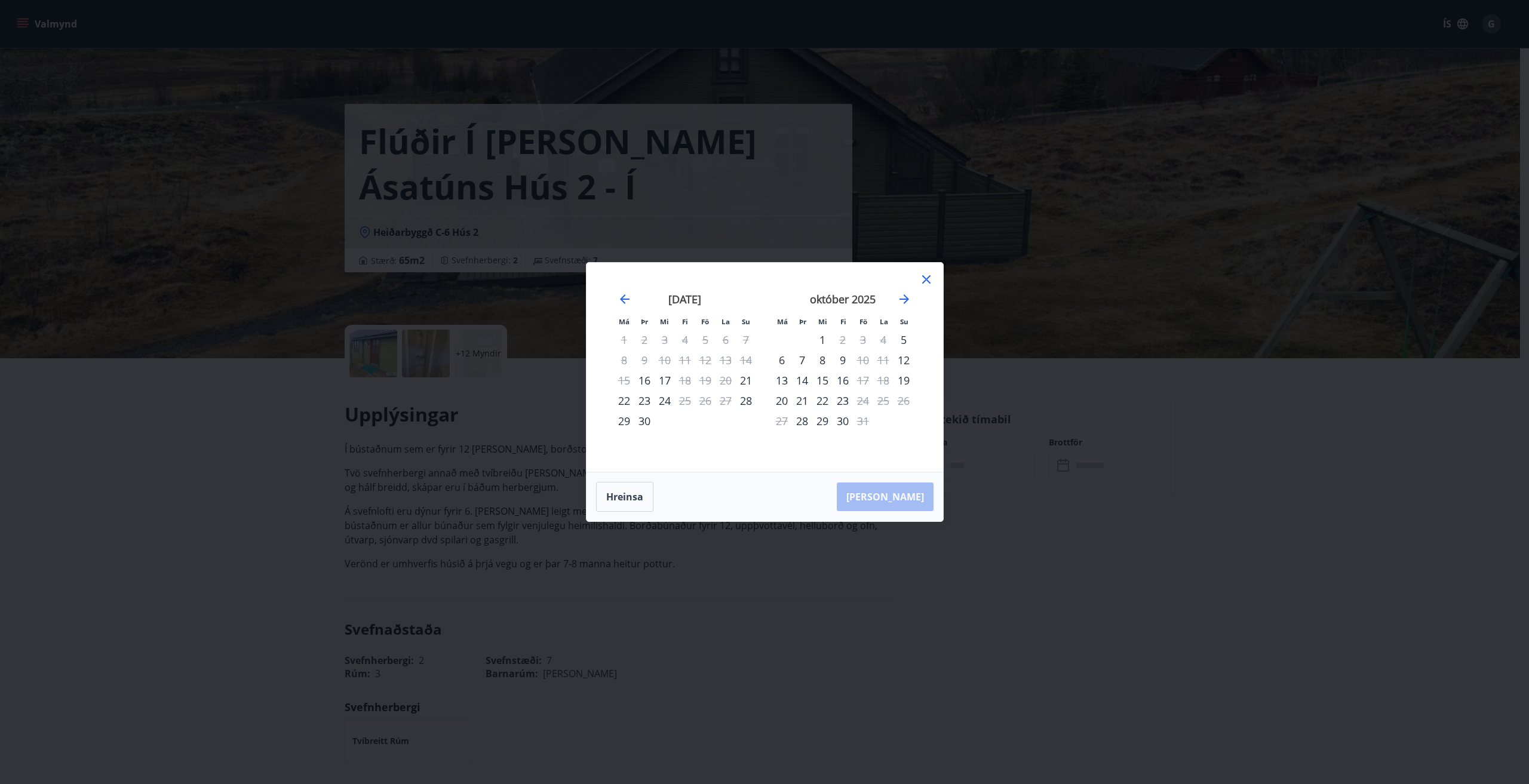
click at [923, 278] on icon at bounding box center [926, 279] width 14 height 14
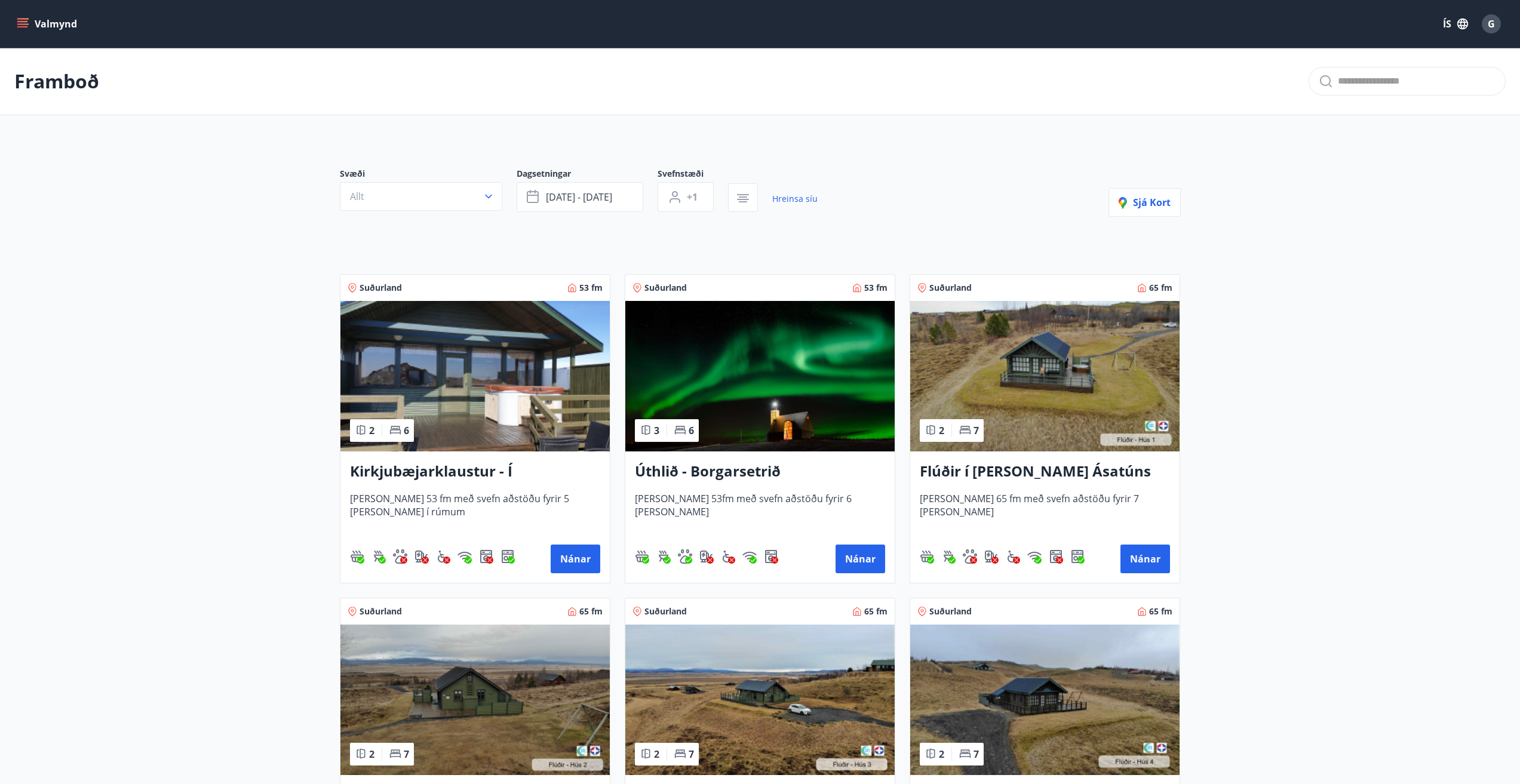
scroll to position [179, 0]
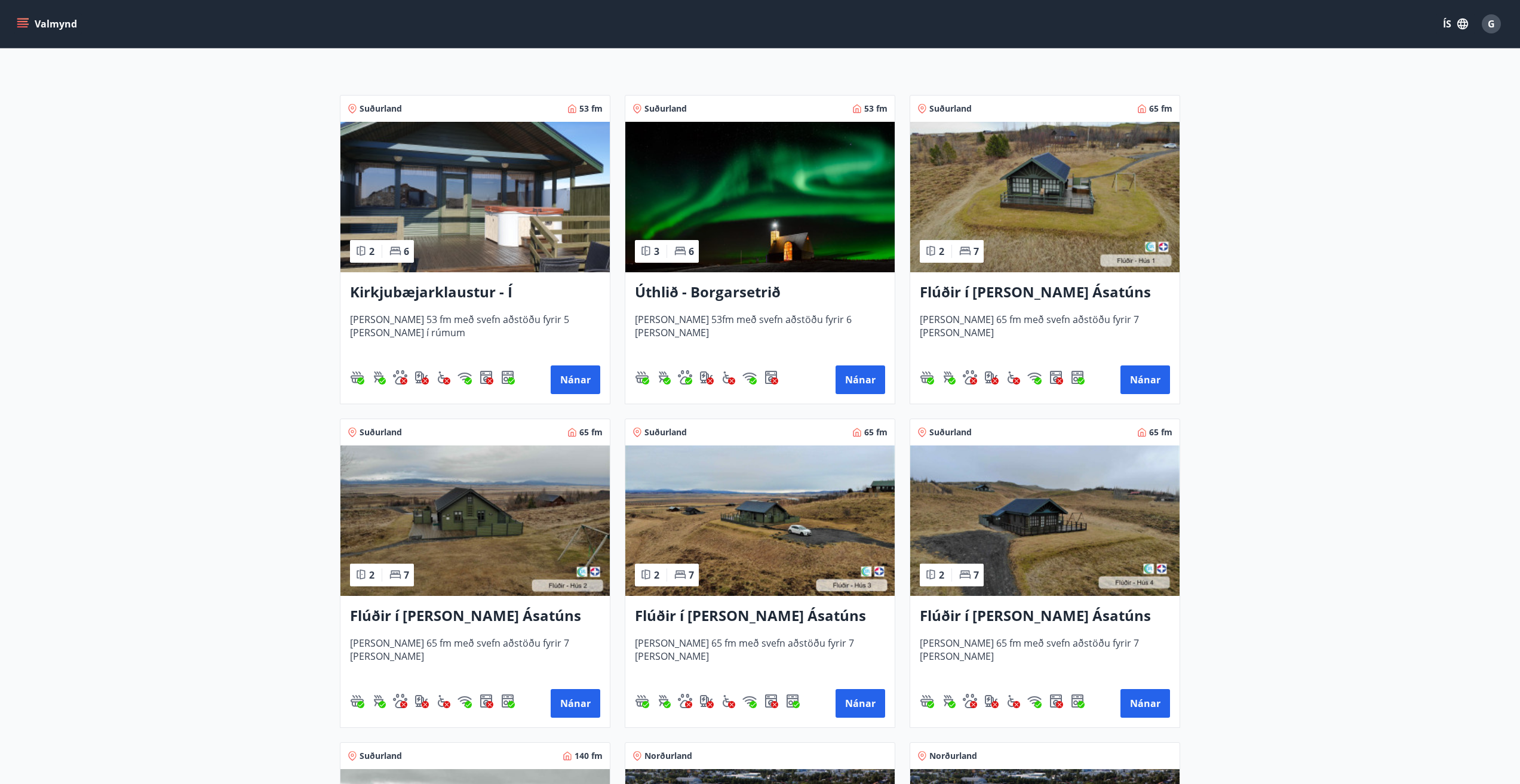
click at [754, 509] on img at bounding box center [760, 520] width 269 height 151
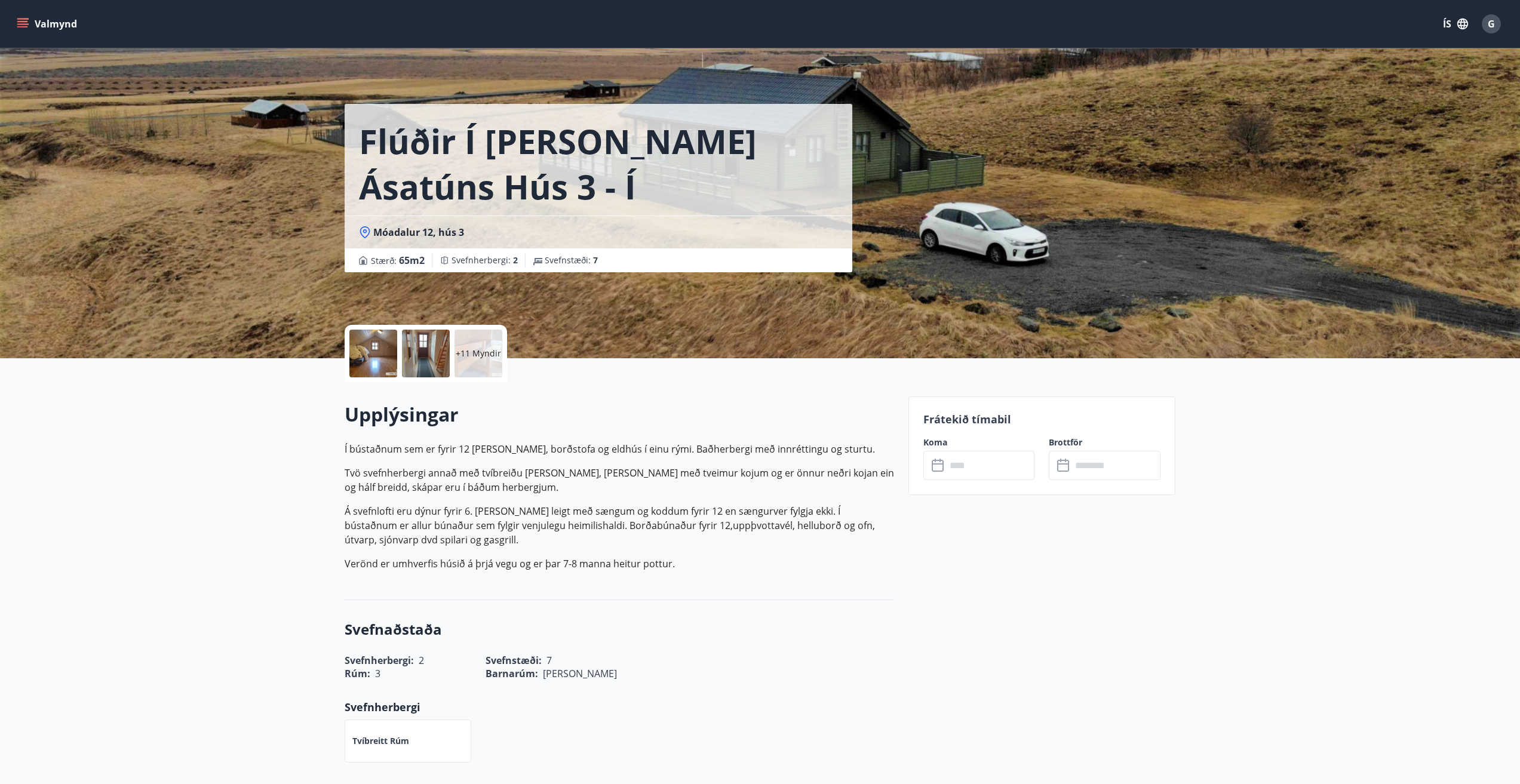
click at [937, 464] on icon at bounding box center [939, 466] width 14 height 14
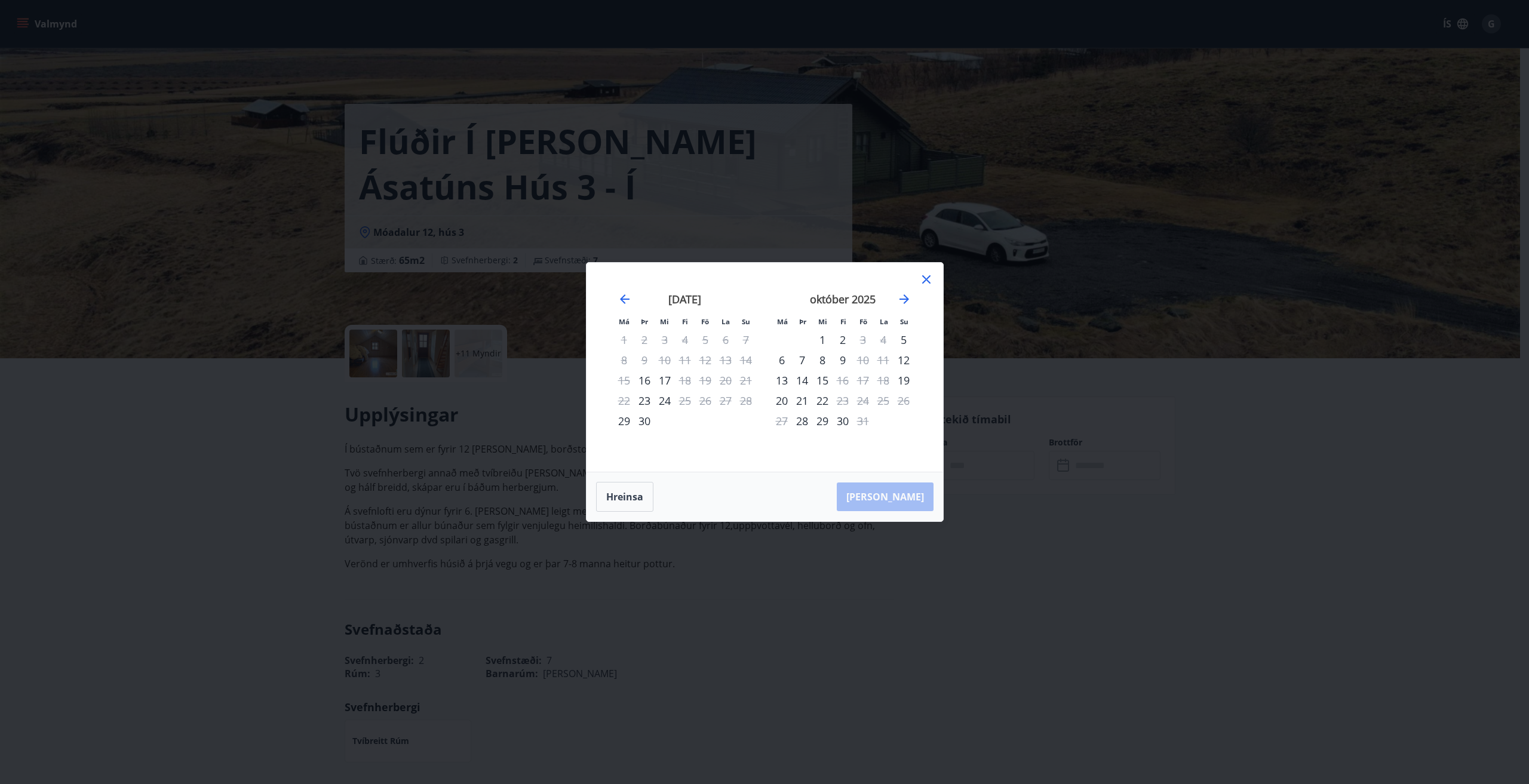
drag, startPoint x: 926, startPoint y: 277, endPoint x: 840, endPoint y: 284, distance: 86.3
click at [925, 277] on icon at bounding box center [926, 279] width 14 height 14
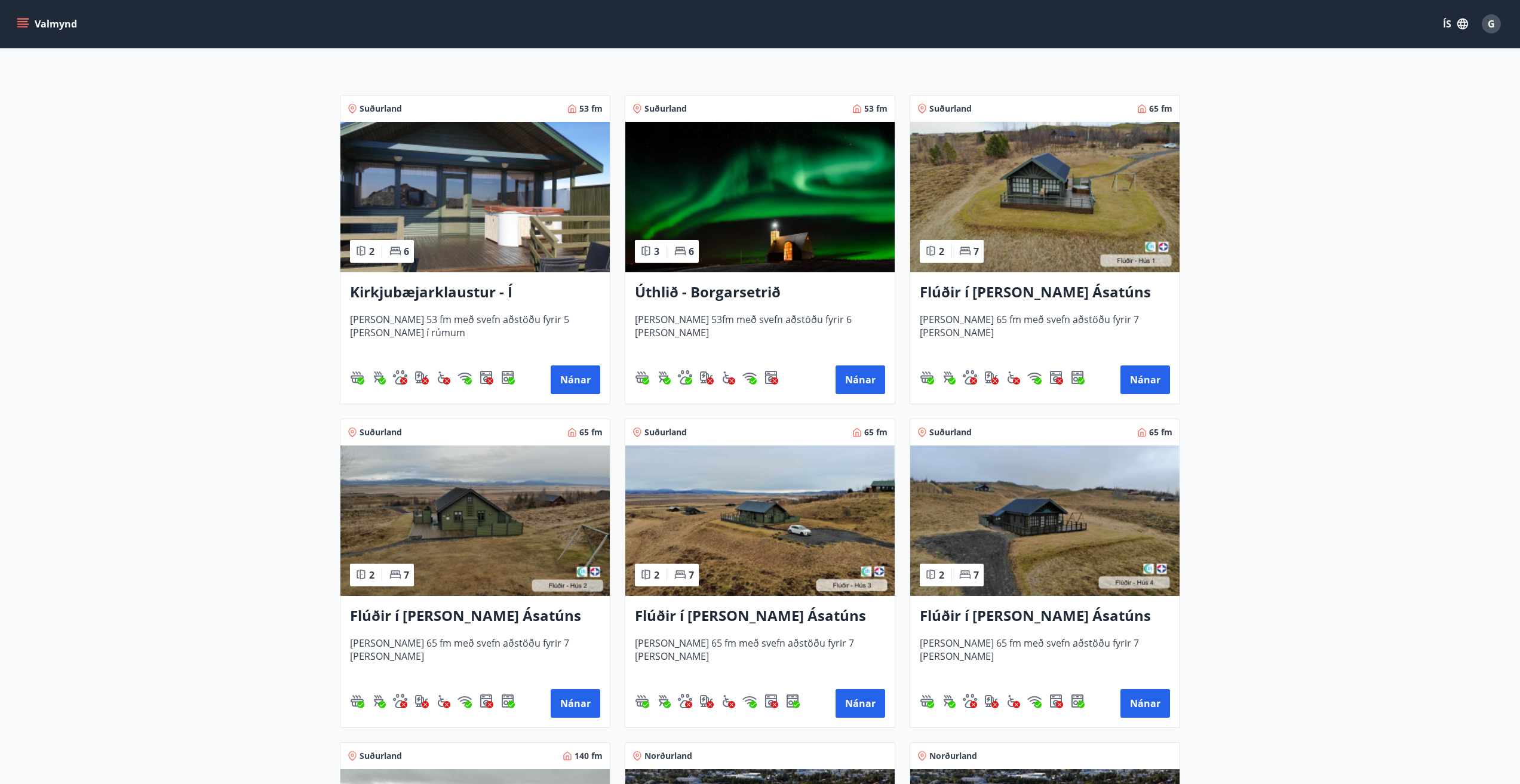
click at [1025, 509] on img at bounding box center [1045, 520] width 269 height 151
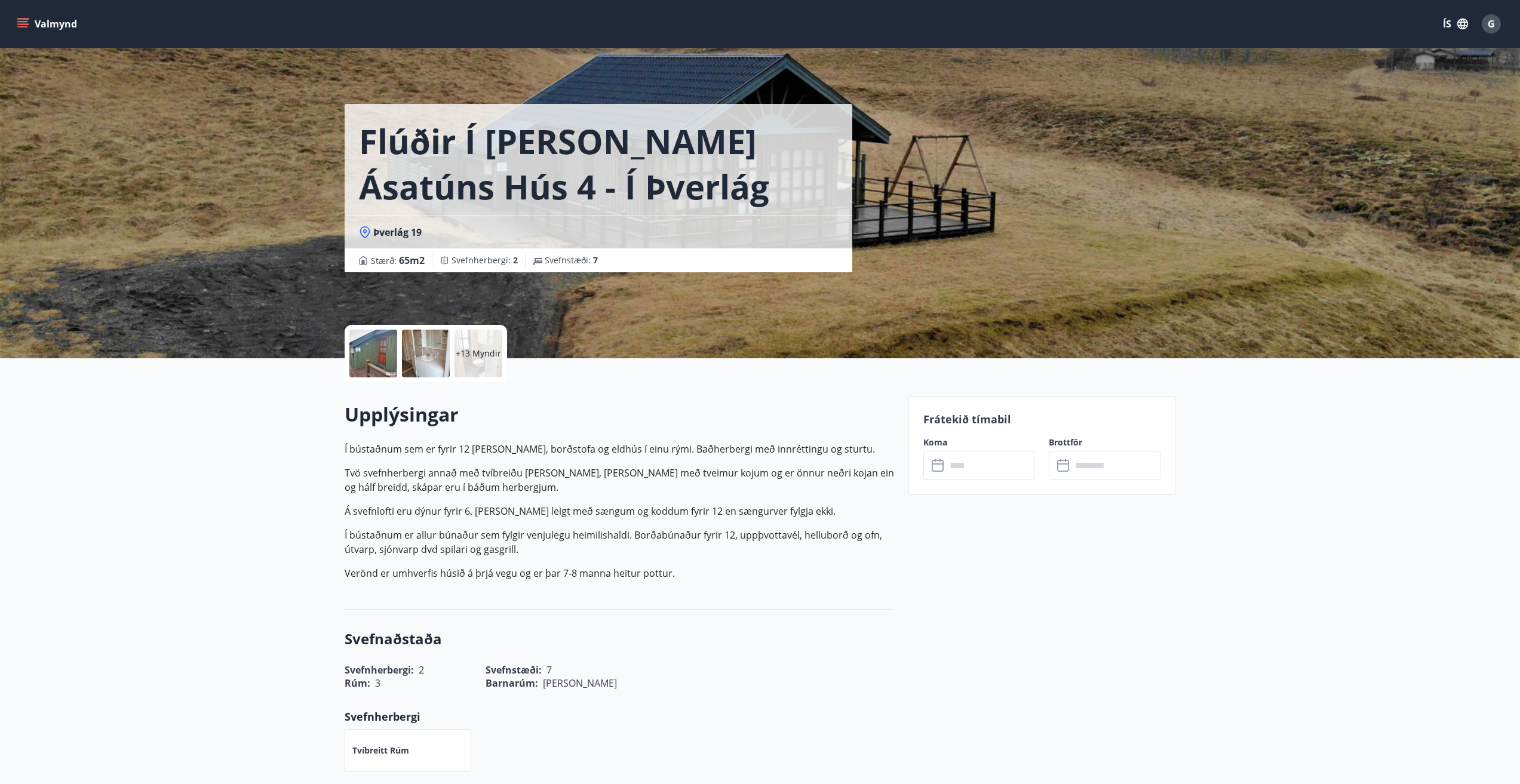
click at [939, 464] on icon at bounding box center [937, 464] width 12 height 1
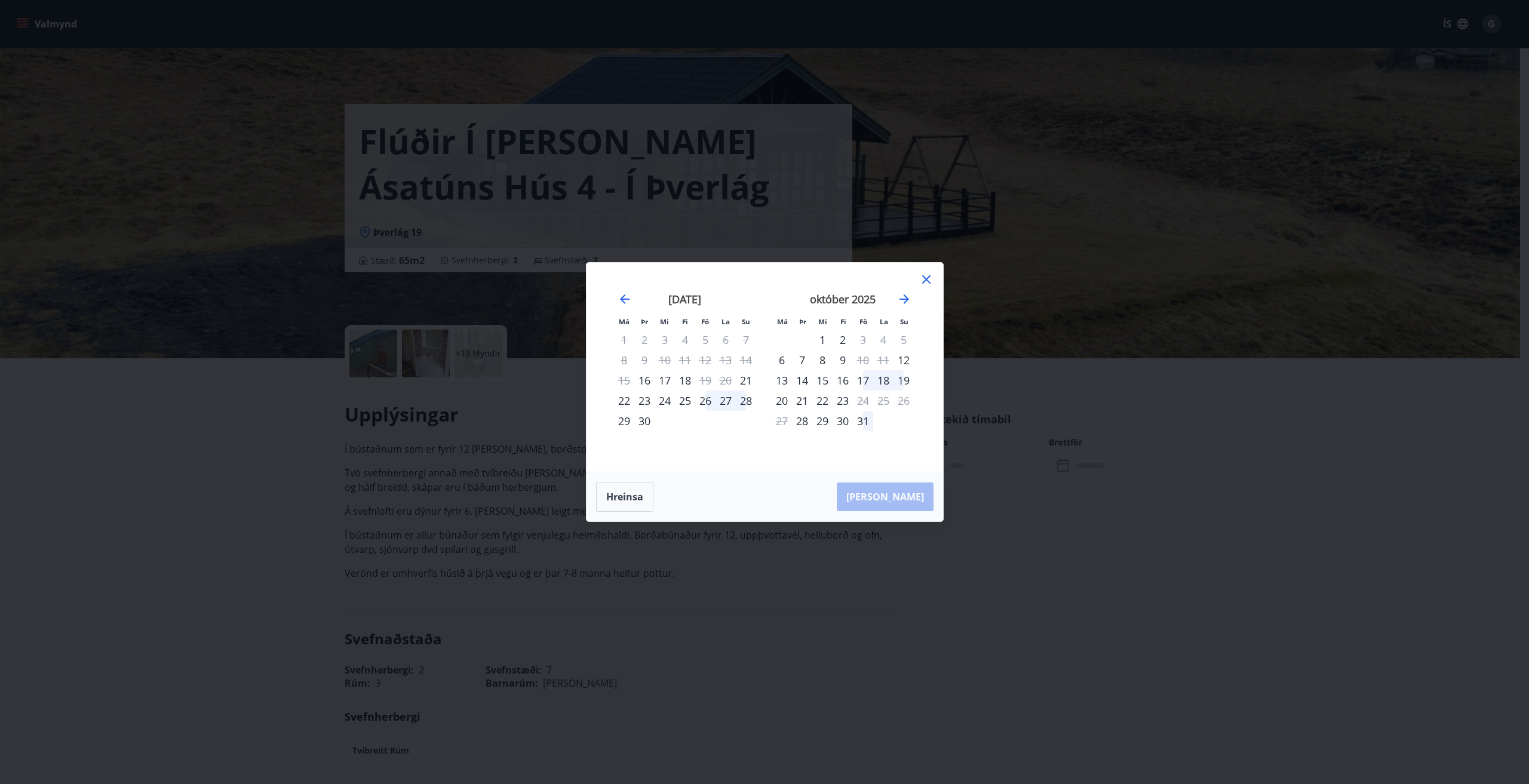
click at [923, 278] on icon at bounding box center [926, 279] width 14 height 14
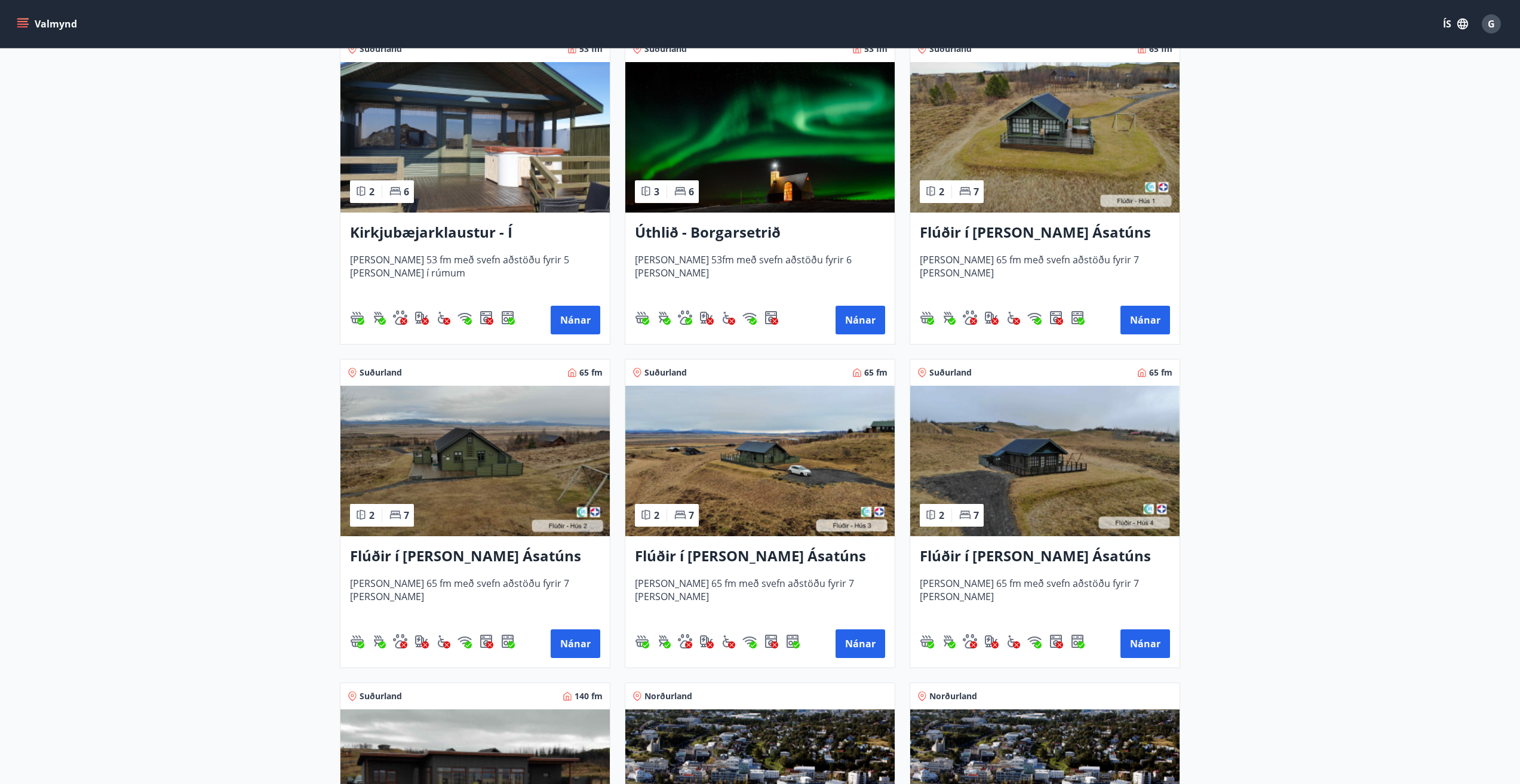
scroll to position [418, 0]
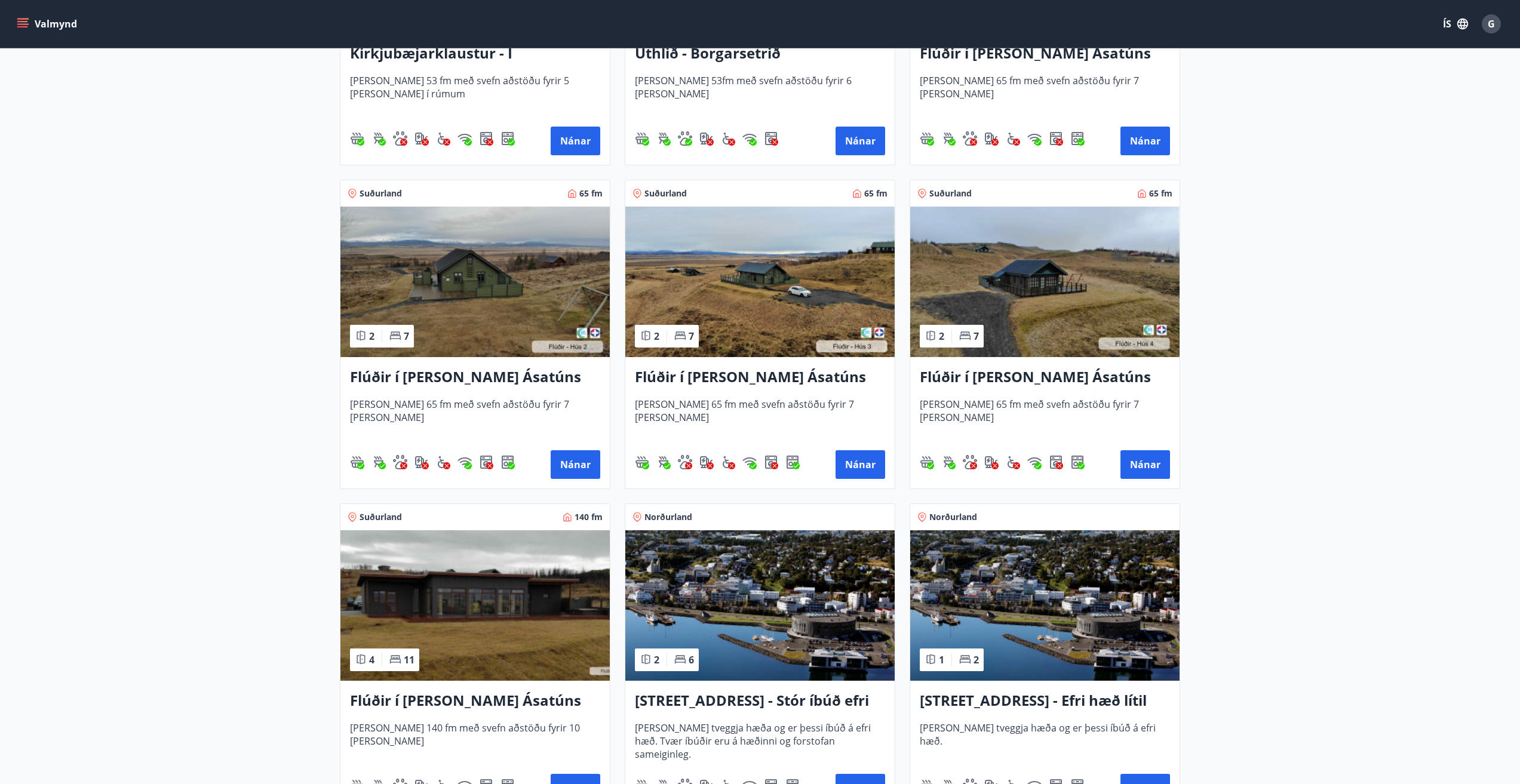
click at [460, 606] on img at bounding box center [475, 605] width 269 height 151
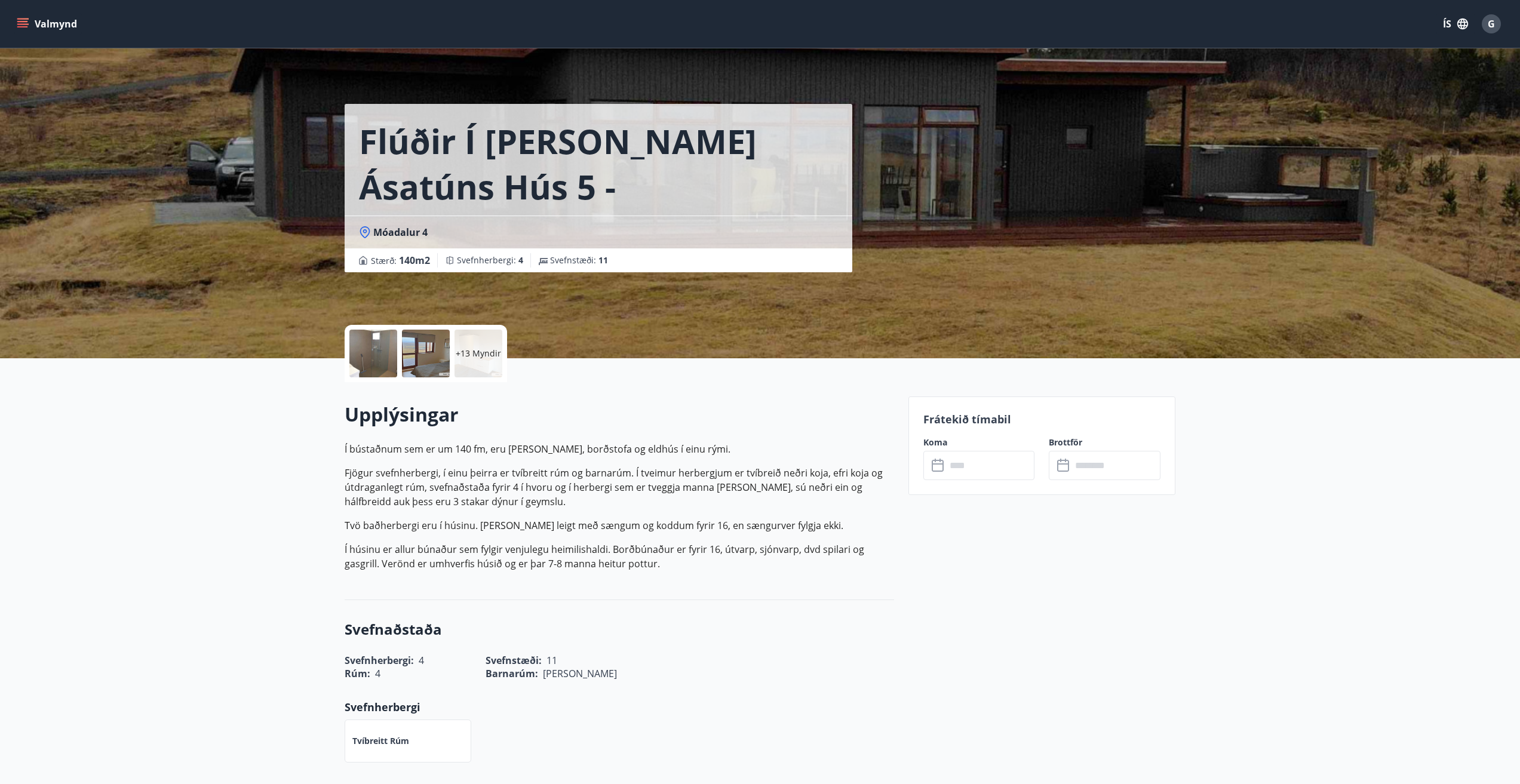
click at [934, 463] on icon at bounding box center [939, 466] width 14 height 14
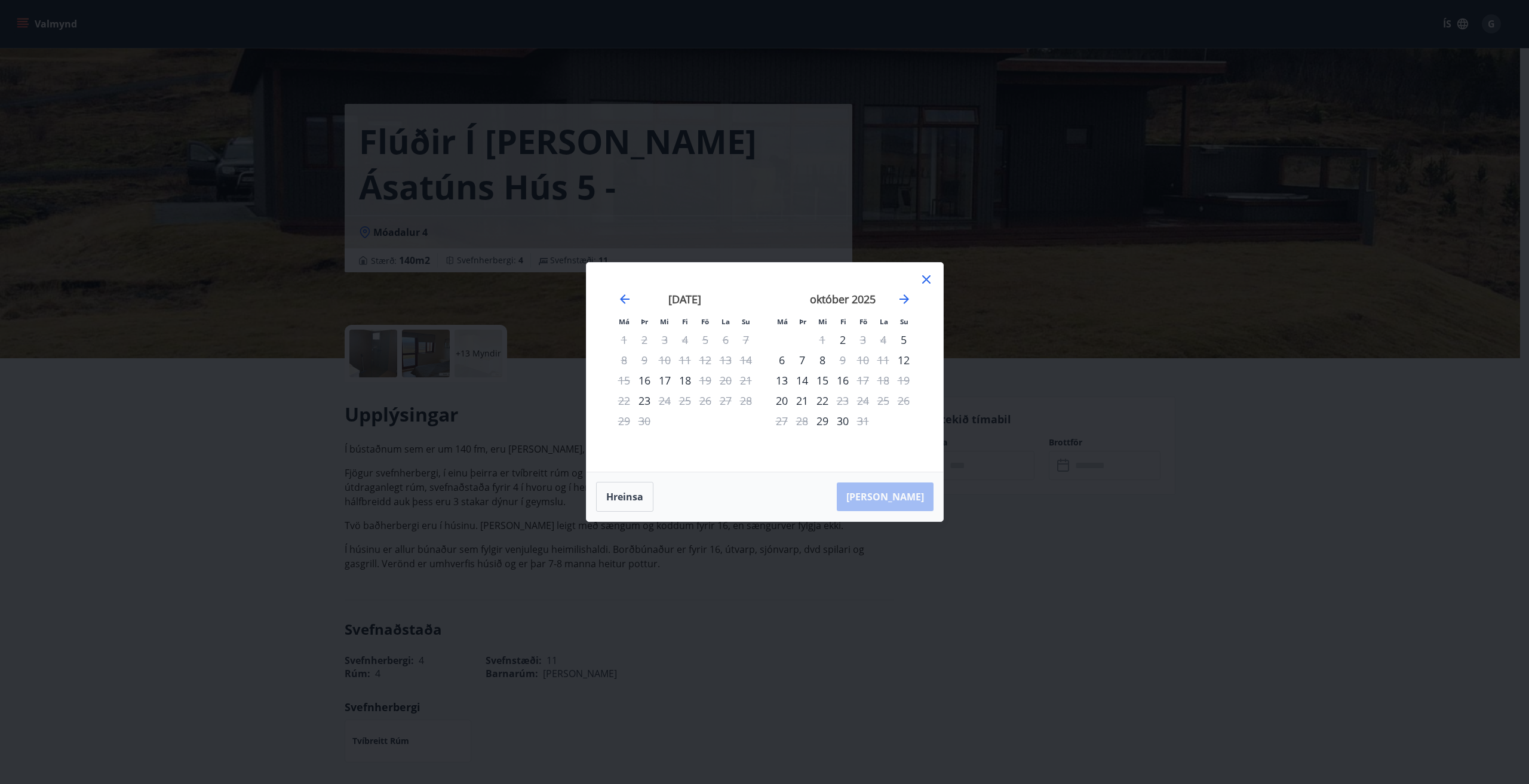
click at [925, 280] on icon at bounding box center [927, 279] width 8 height 8
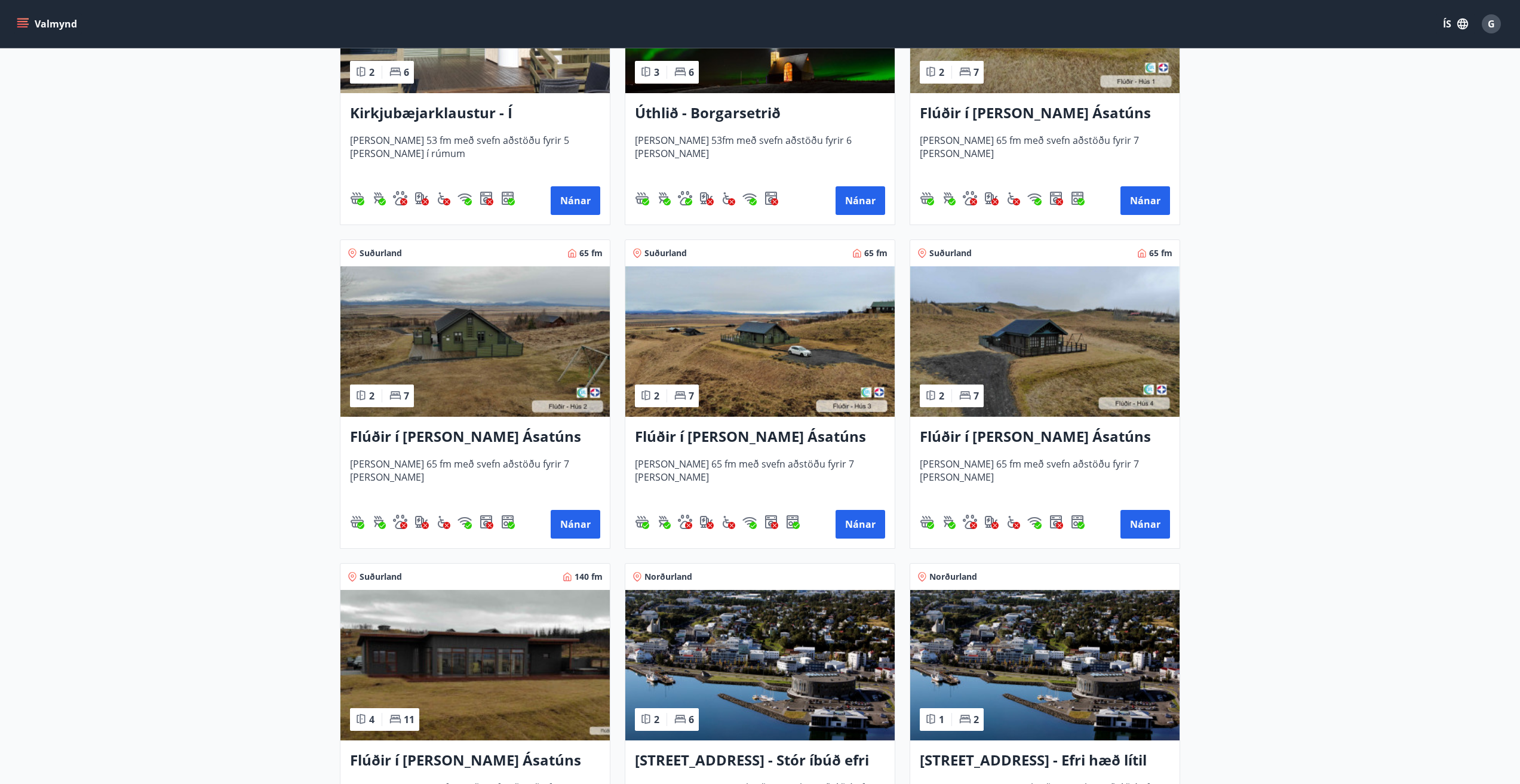
scroll to position [537, 0]
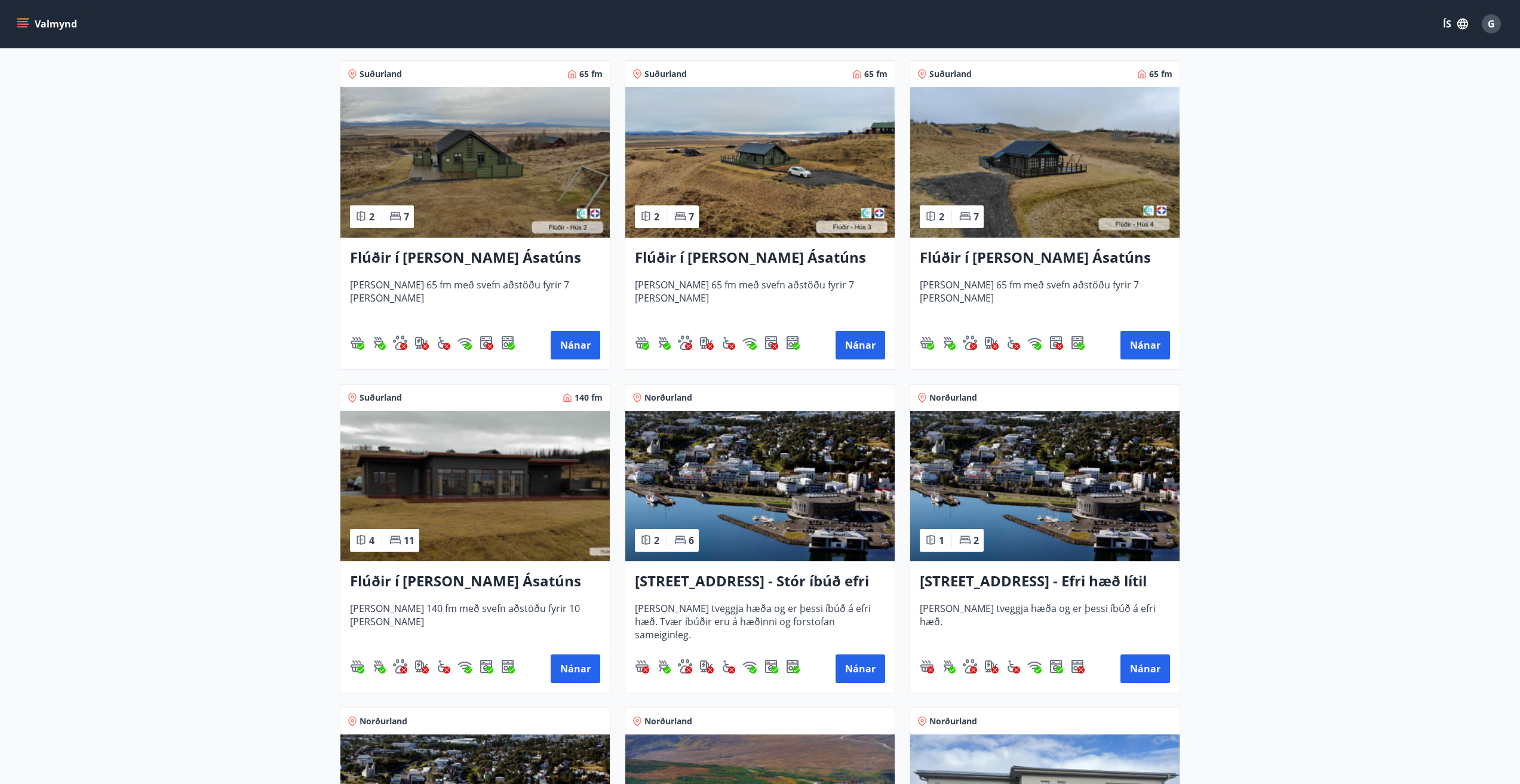
click at [766, 480] on img at bounding box center [760, 485] width 269 height 151
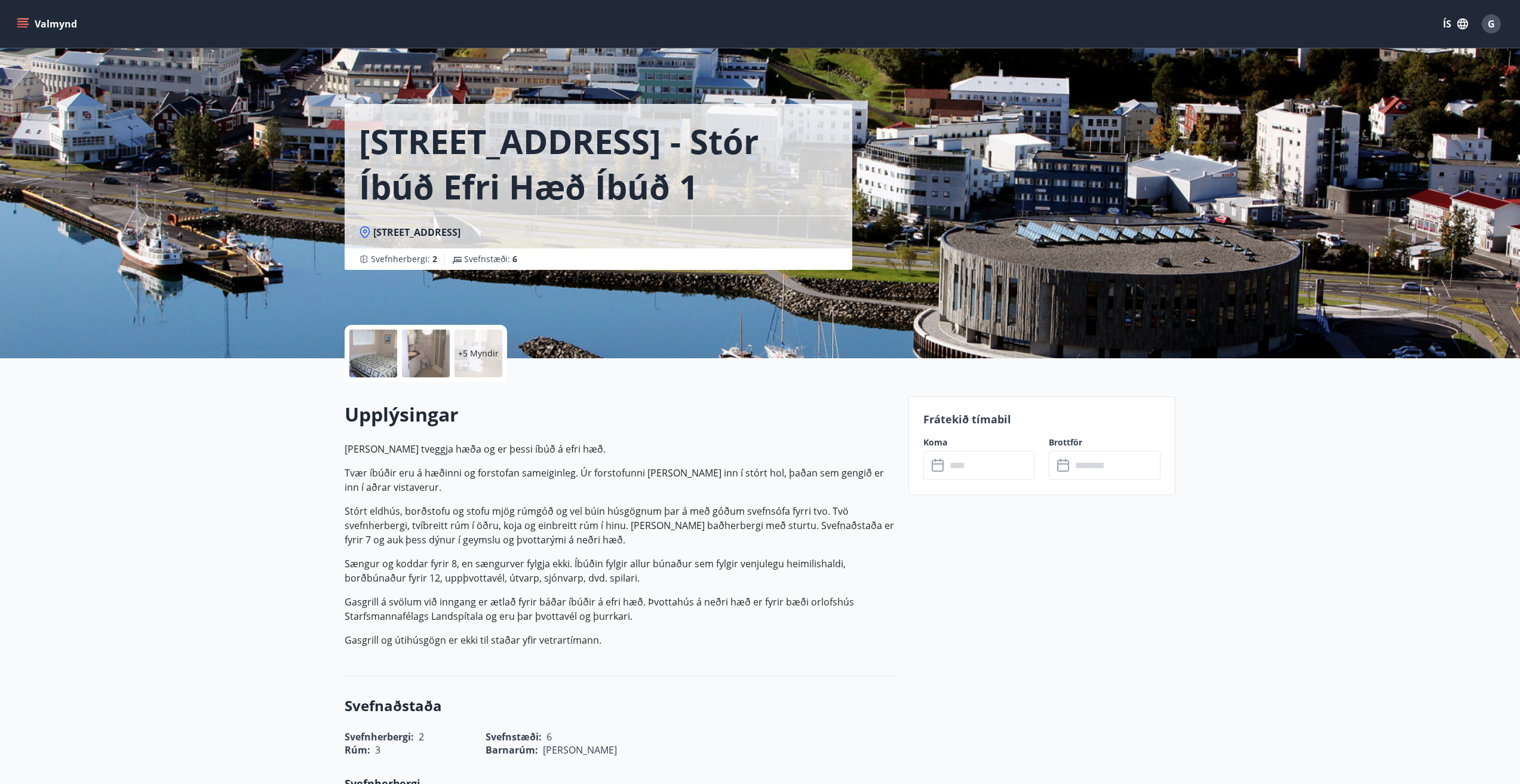
click at [940, 464] on icon at bounding box center [937, 464] width 12 height 1
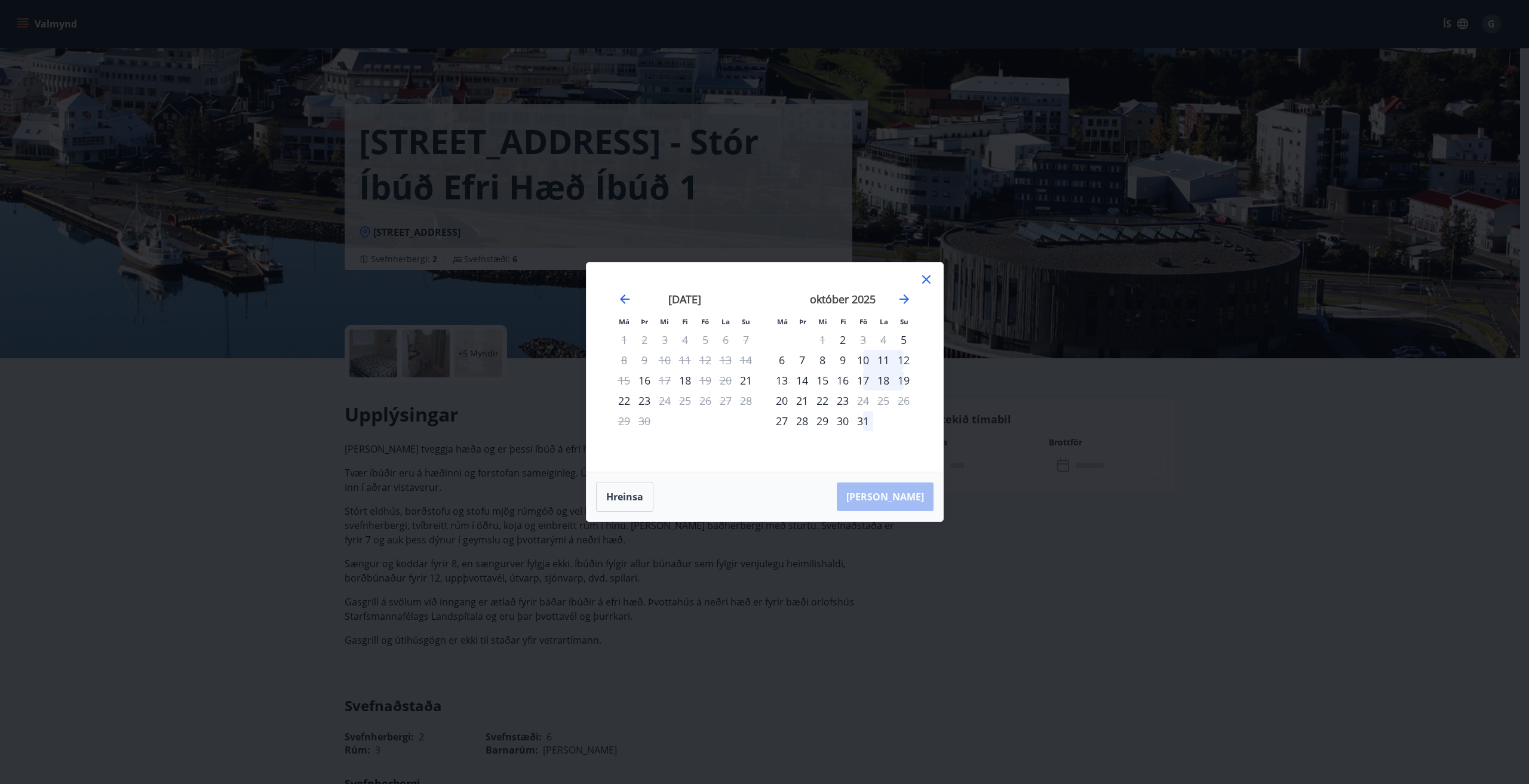
drag, startPoint x: 926, startPoint y: 277, endPoint x: 559, endPoint y: 171, distance: 382.0
click at [927, 276] on icon at bounding box center [926, 279] width 14 height 14
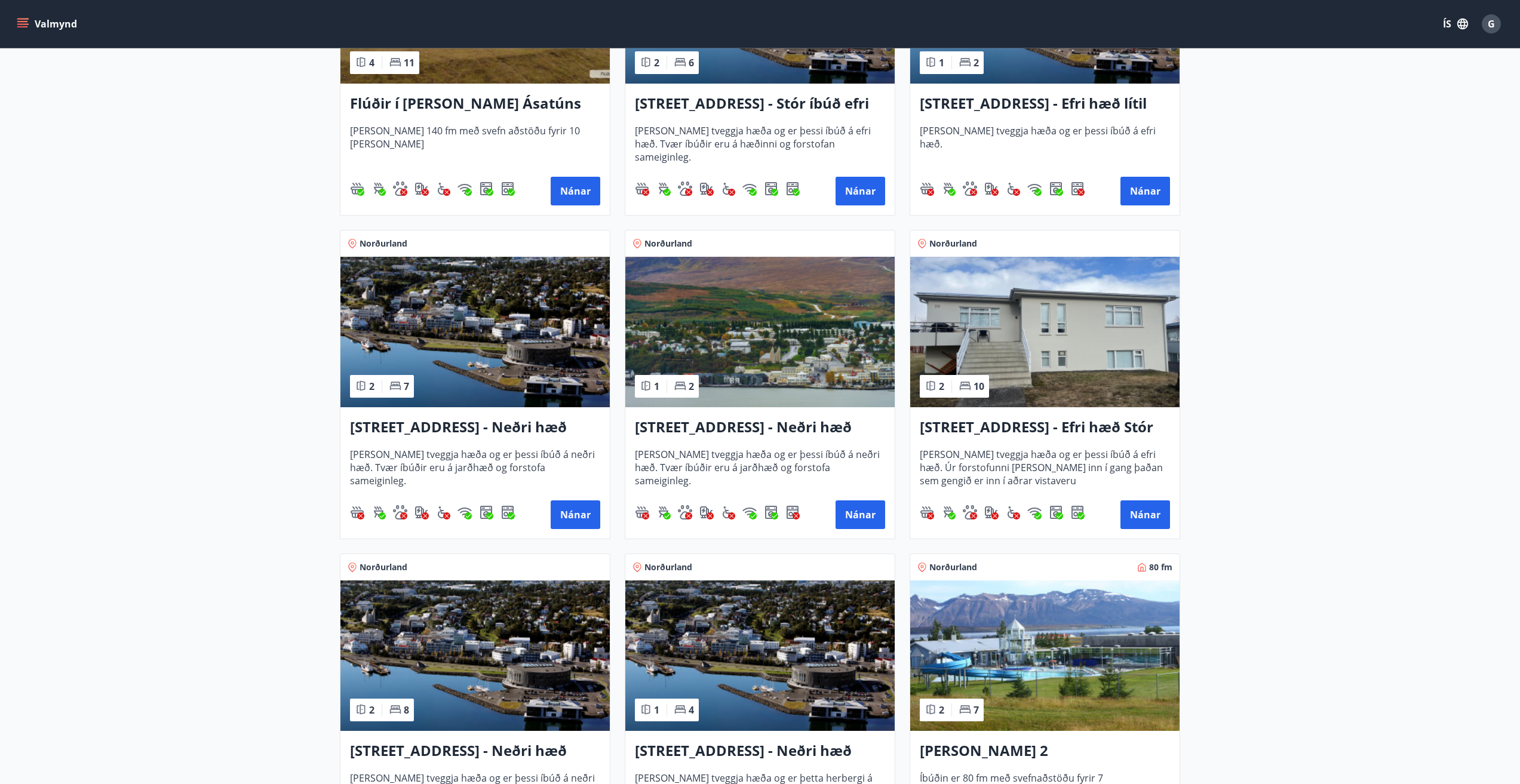
scroll to position [1134, 0]
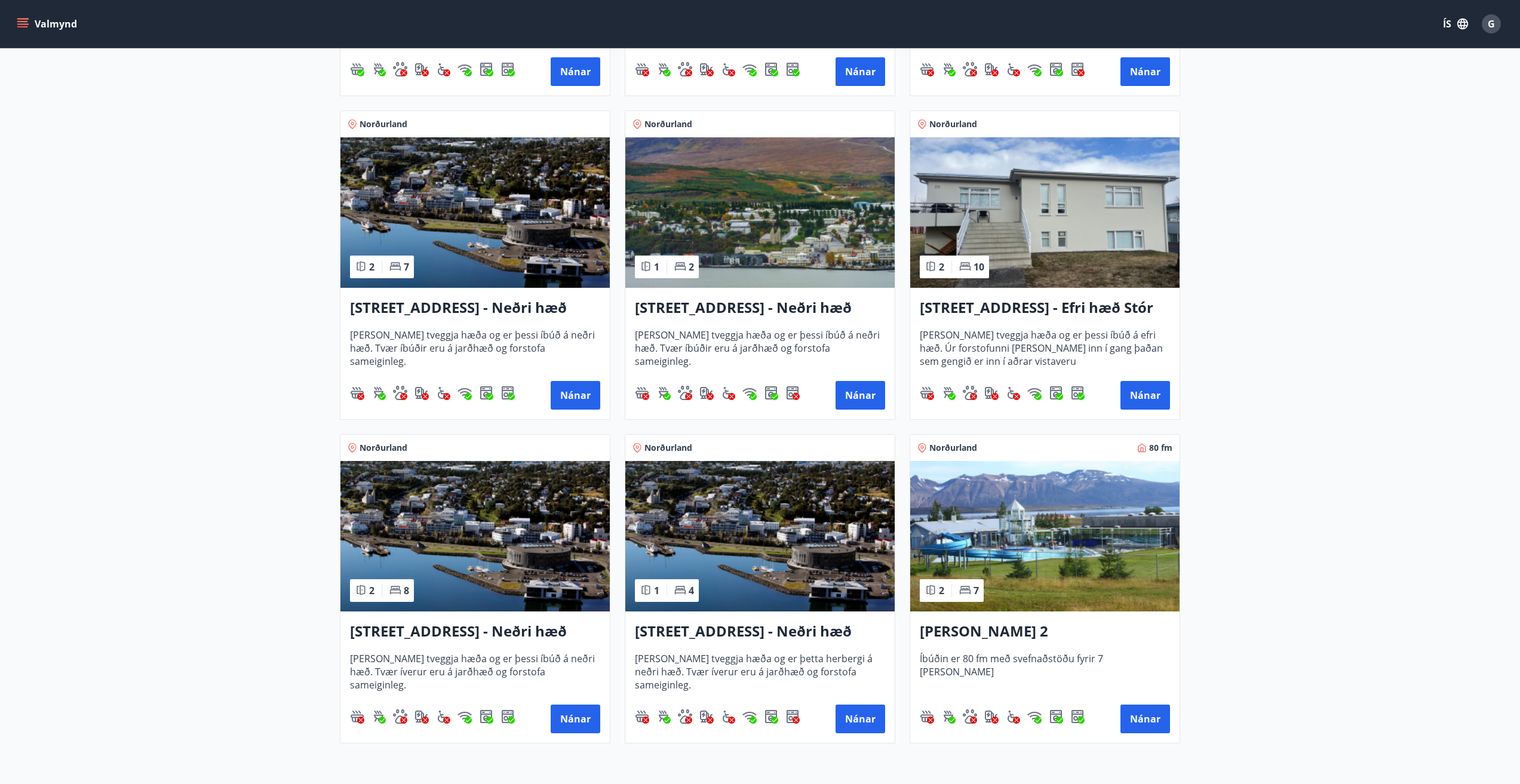
click at [1009, 534] on img at bounding box center [1045, 536] width 269 height 151
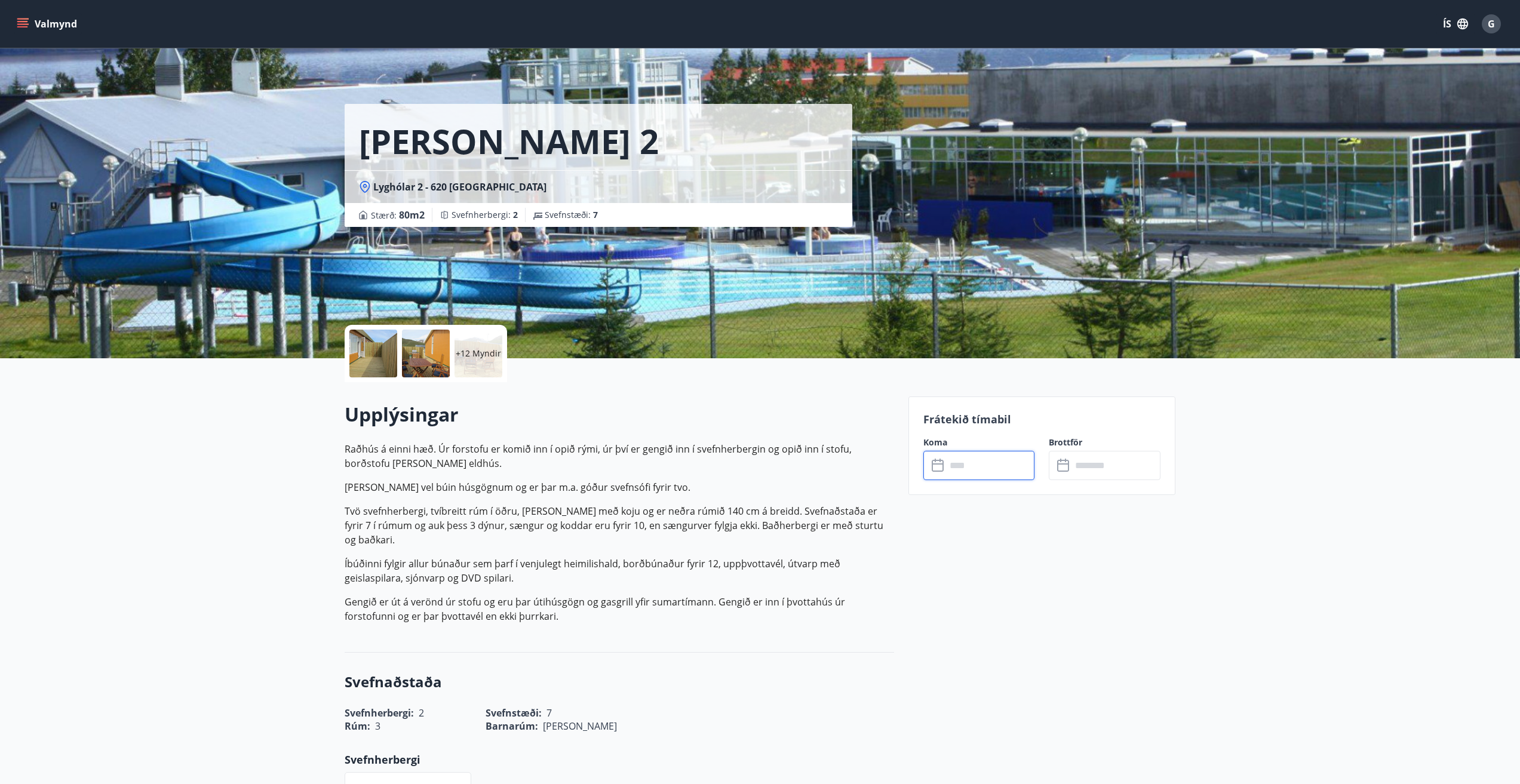
click at [954, 466] on input "text" at bounding box center [990, 465] width 89 height 29
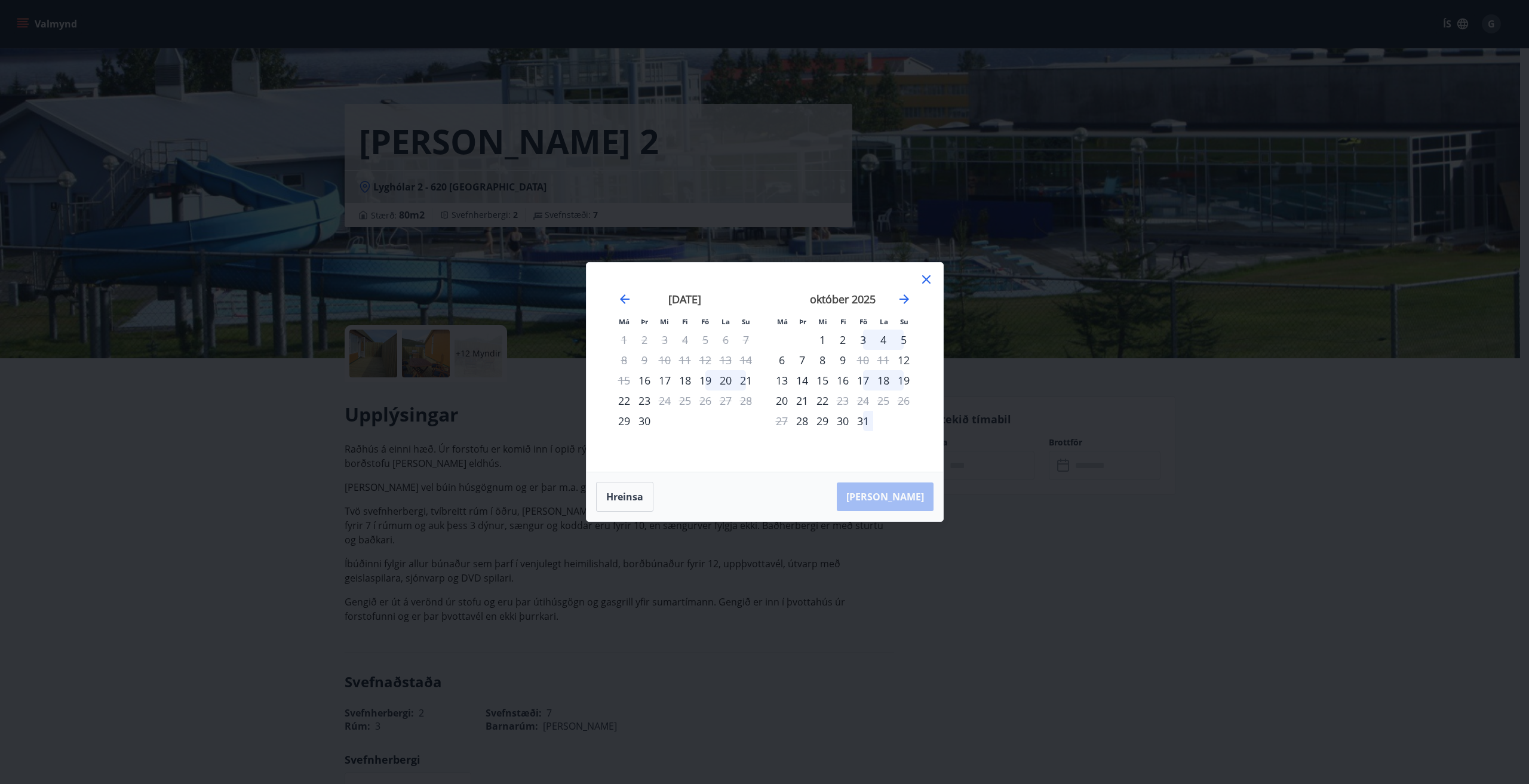
click at [922, 277] on icon at bounding box center [926, 279] width 14 height 14
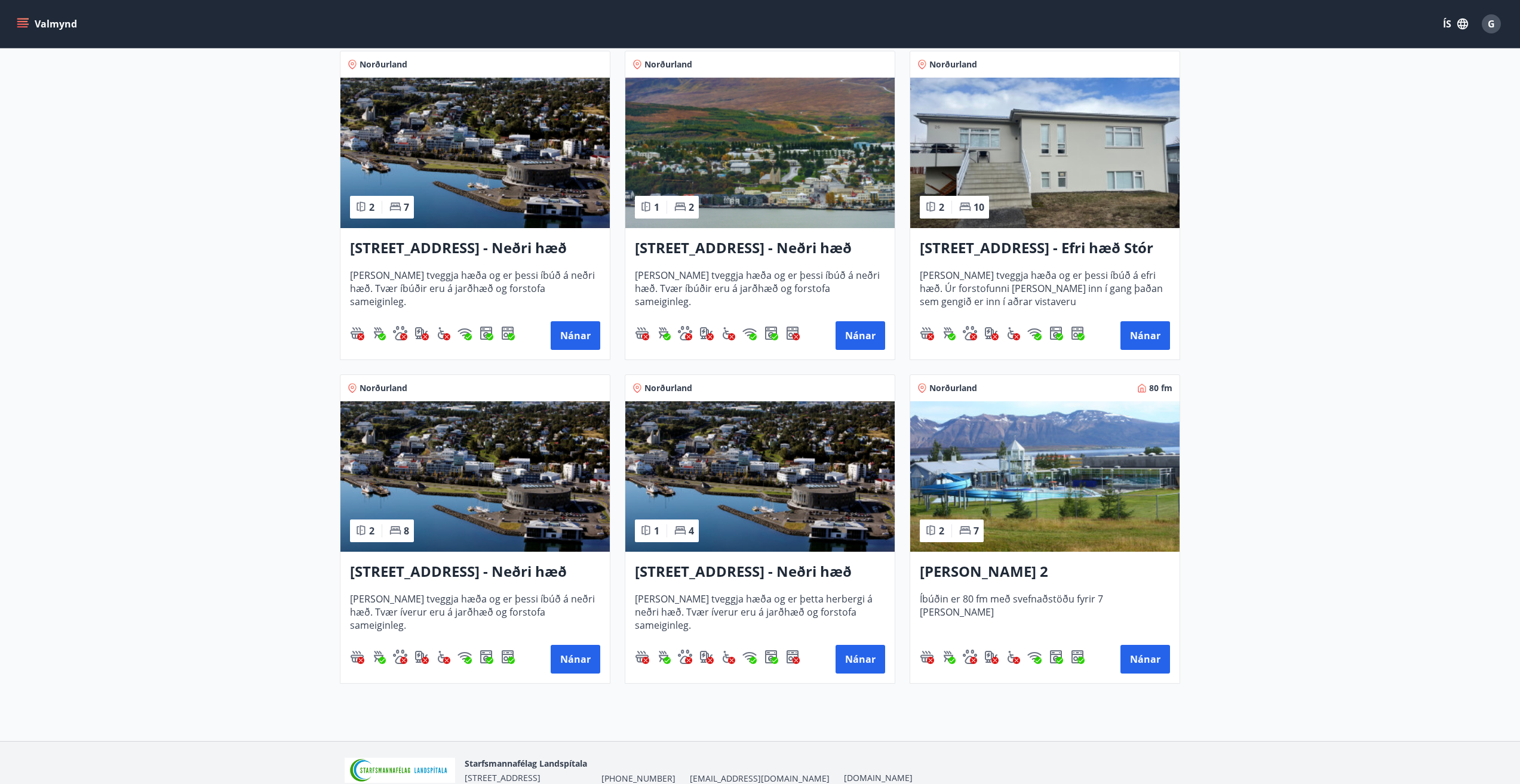
scroll to position [1251, 0]
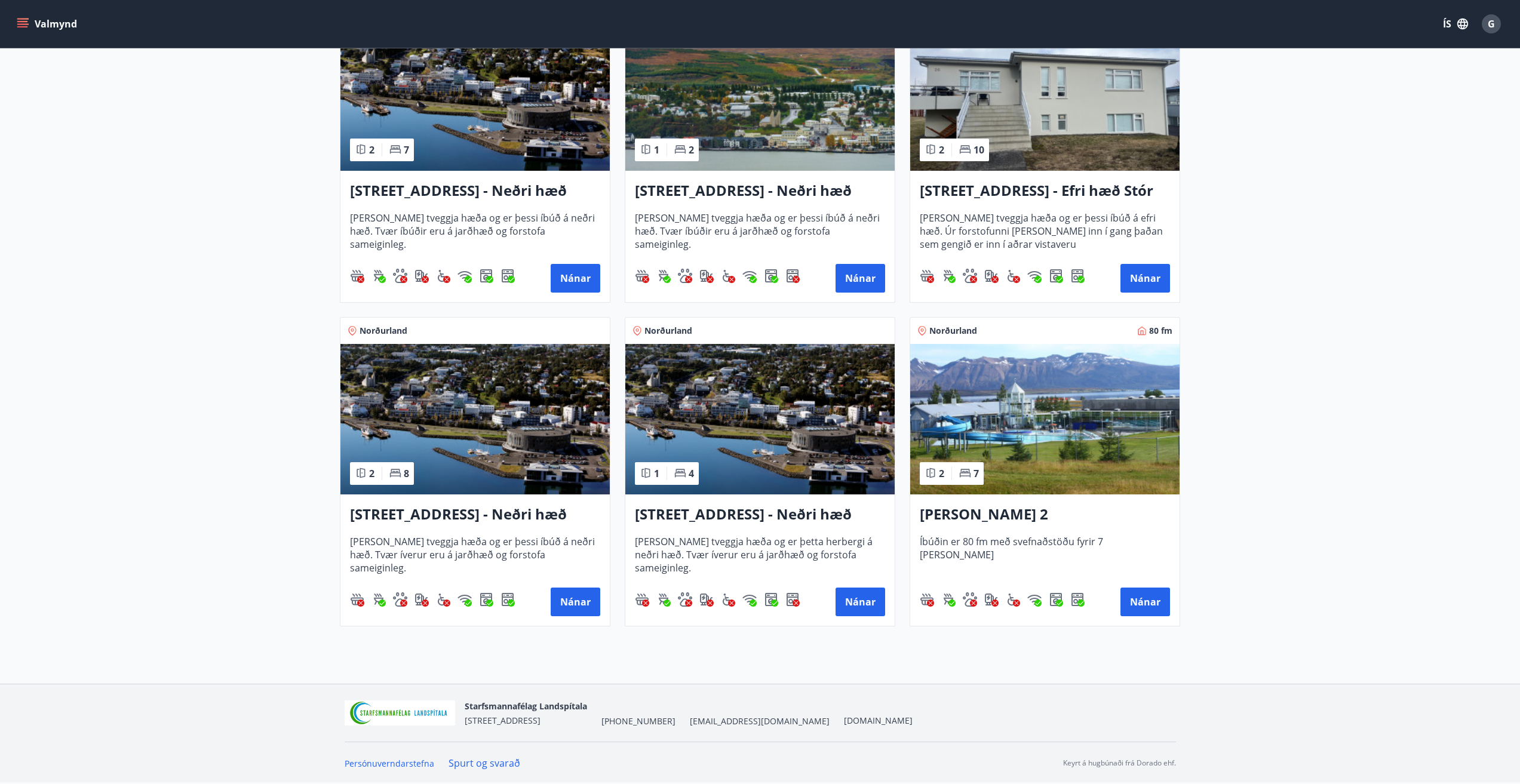
click at [674, 512] on h3 "[STREET_ADDRESS] - Neðri hæð íbúð 3" at bounding box center [760, 514] width 250 height 21
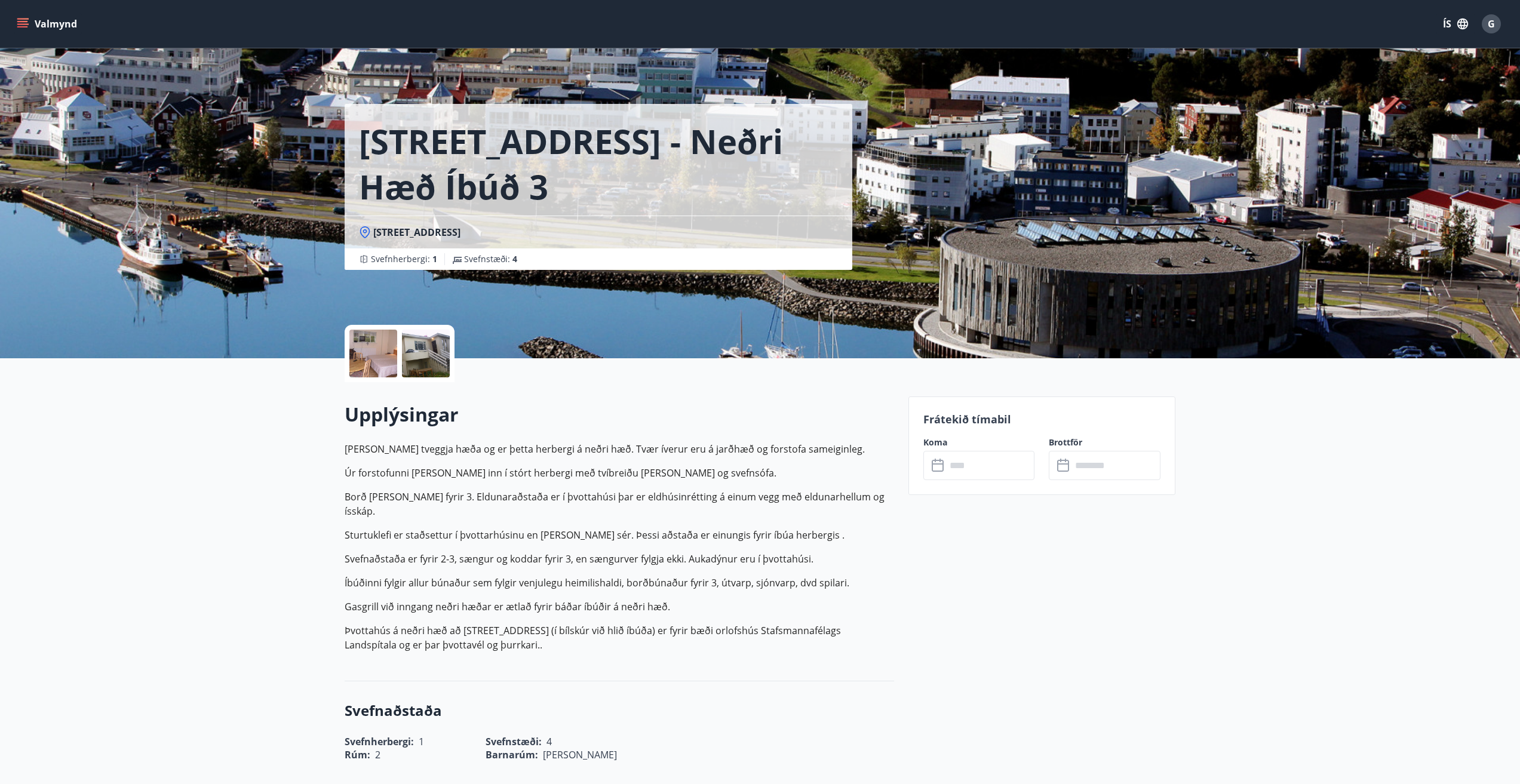
click at [942, 466] on icon at bounding box center [937, 466] width 12 height 12
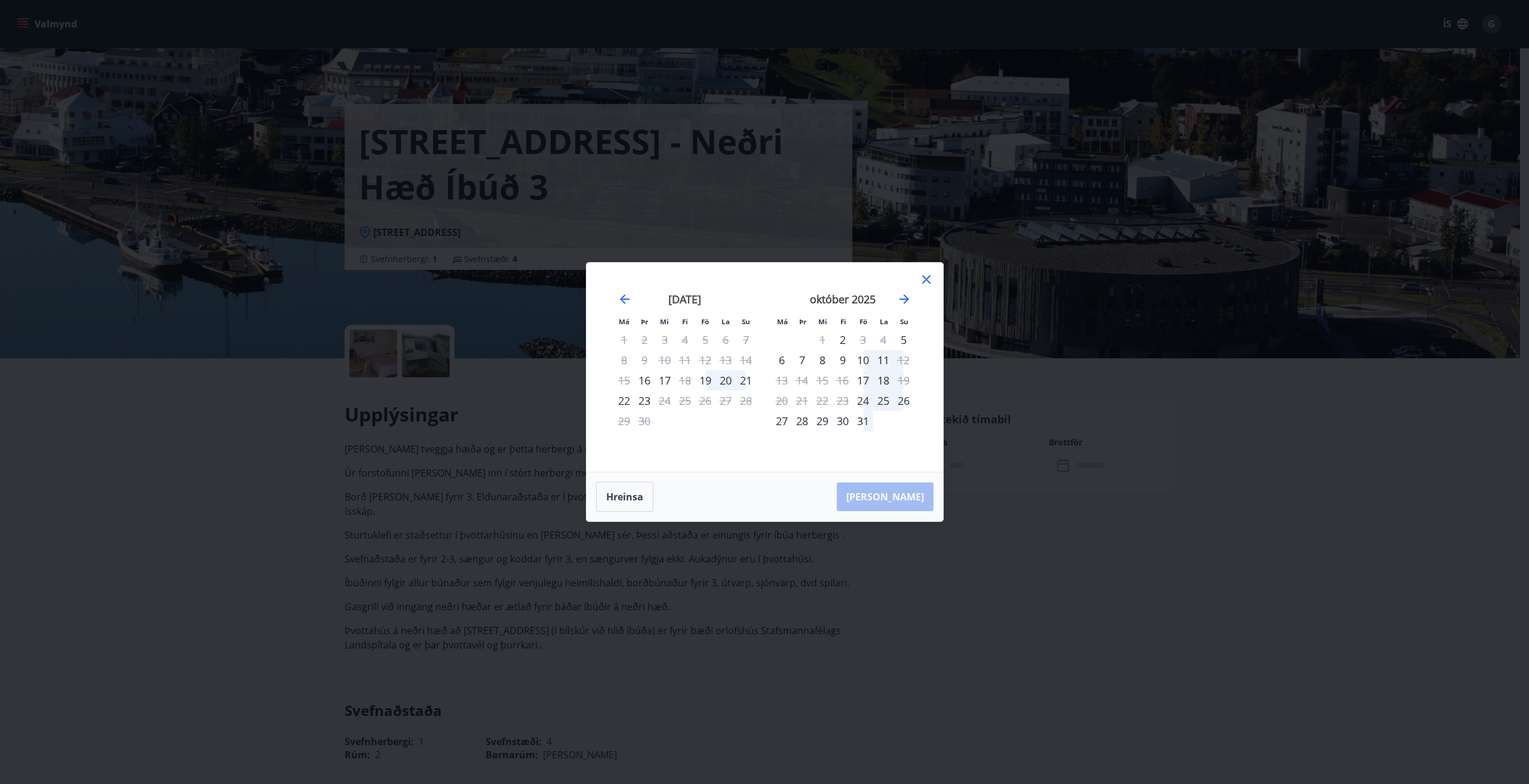
click at [925, 277] on icon at bounding box center [926, 279] width 14 height 14
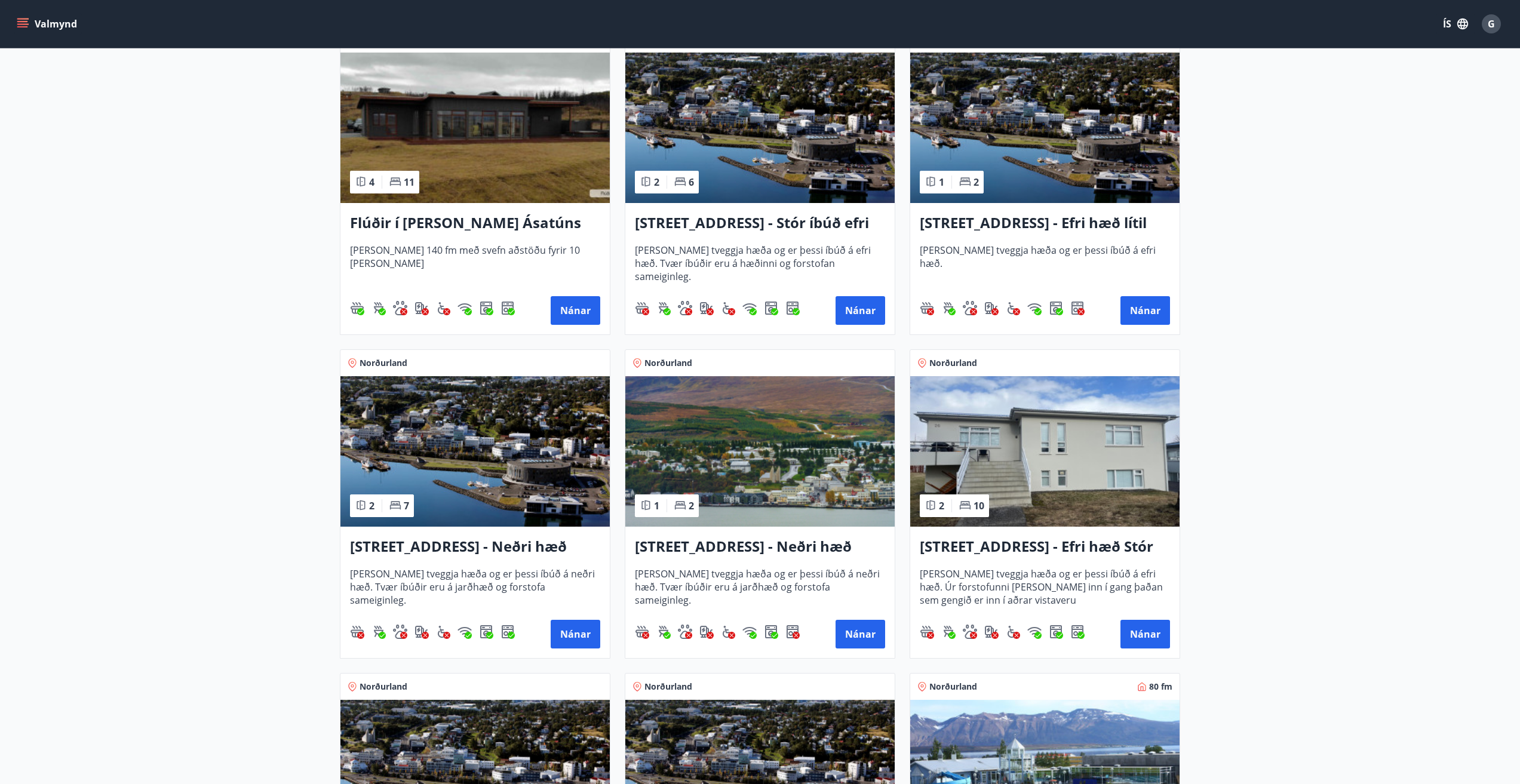
scroll to position [1194, 0]
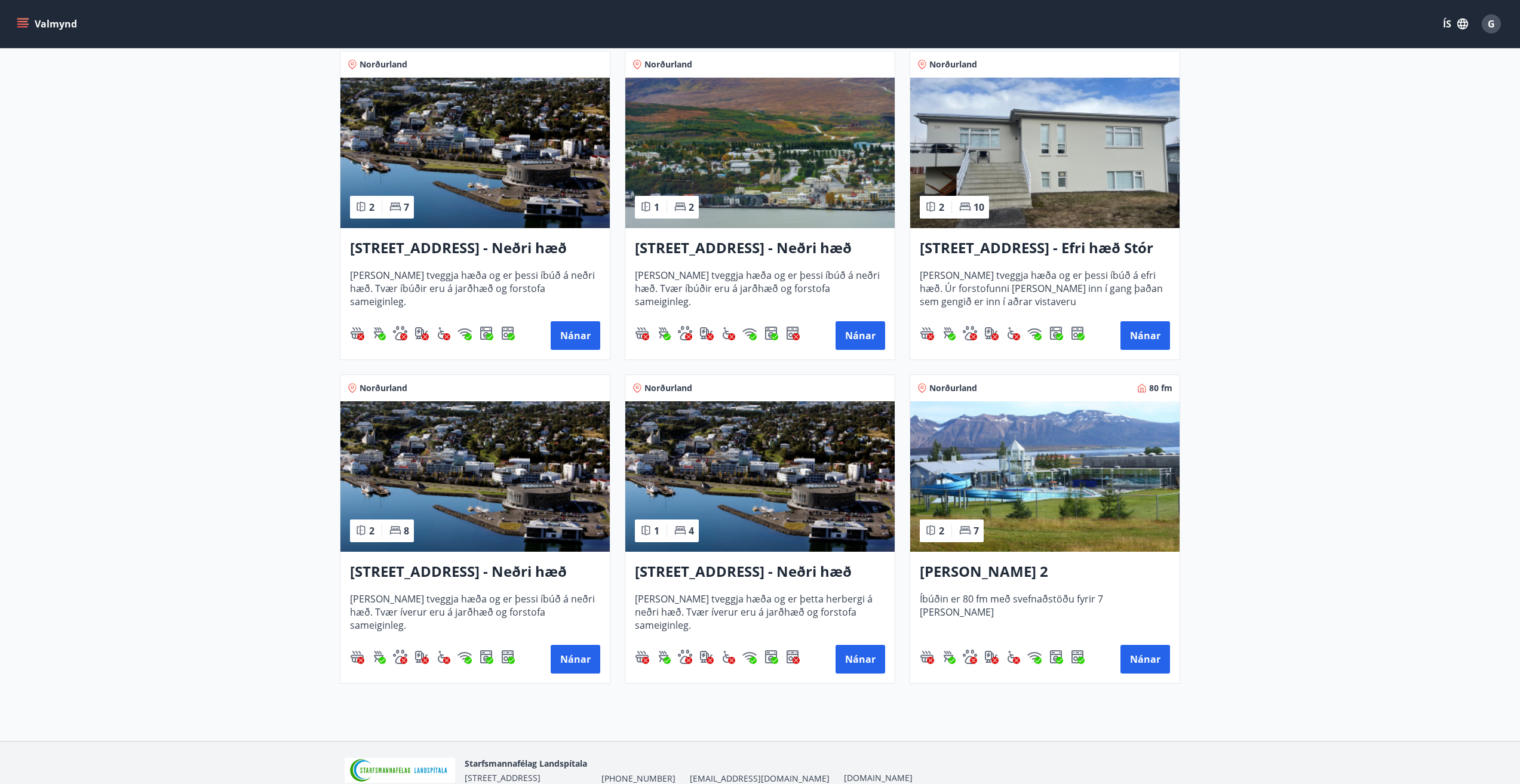
click at [455, 486] on img at bounding box center [475, 476] width 269 height 151
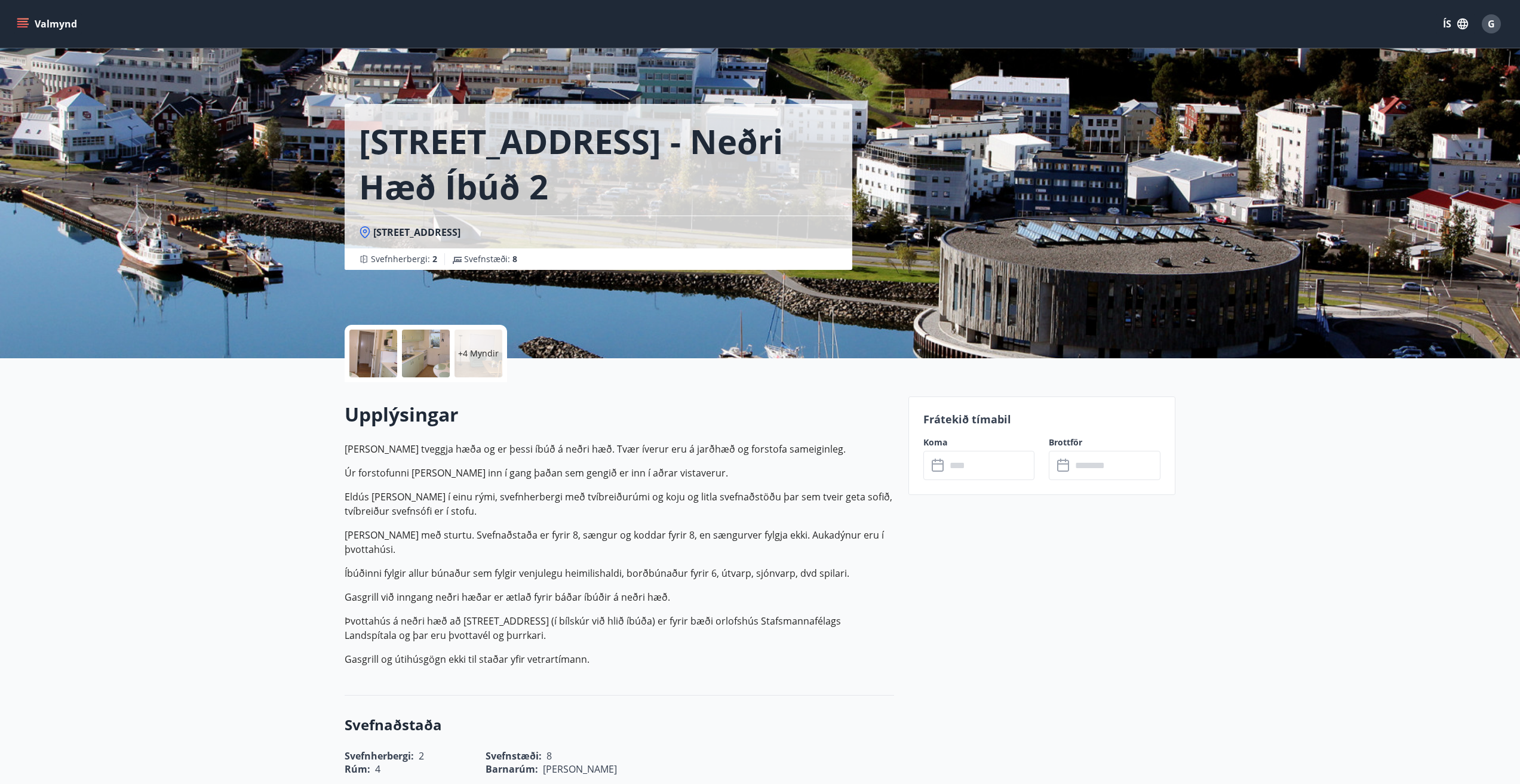
click at [944, 460] on icon at bounding box center [939, 466] width 14 height 14
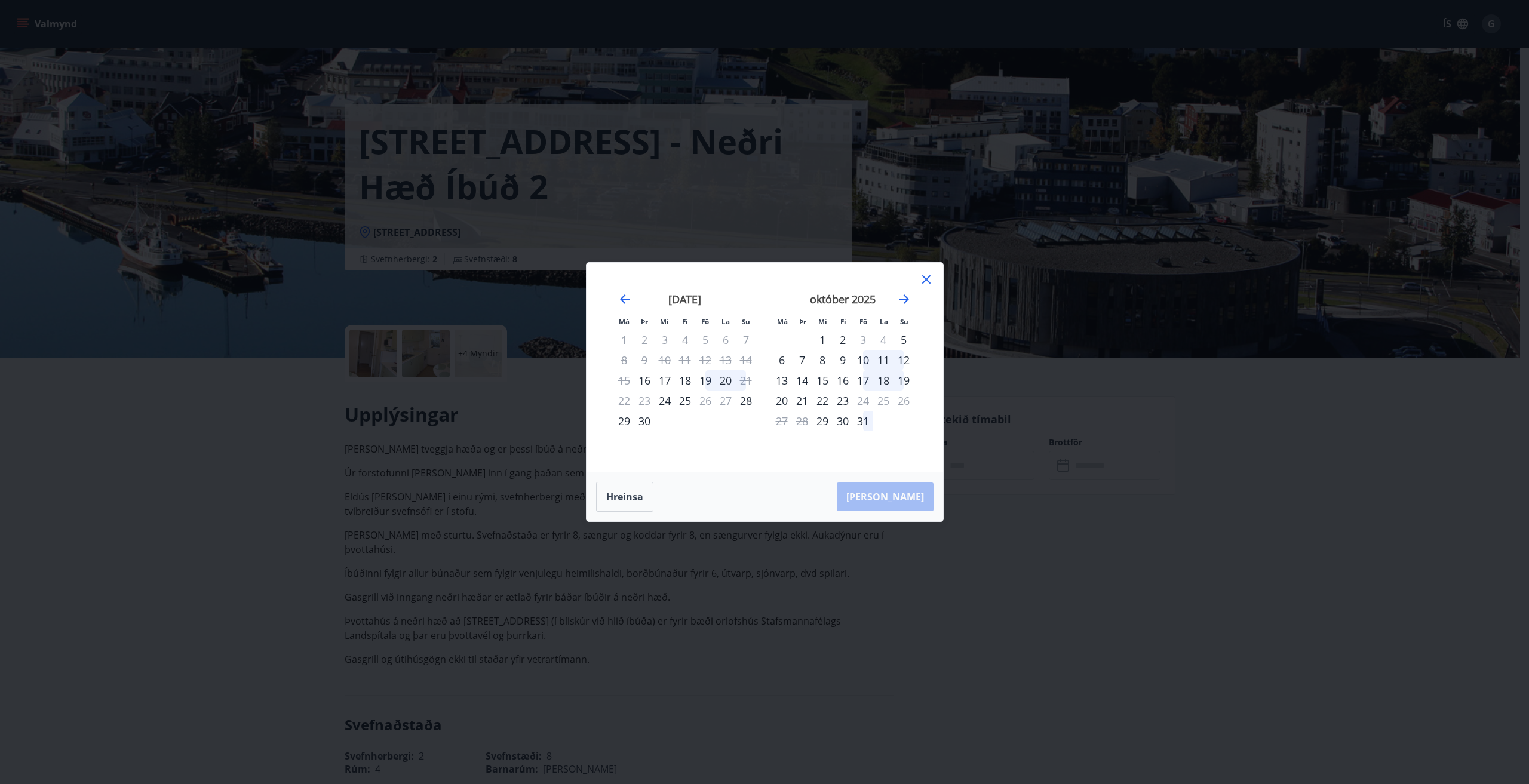
click at [926, 278] on icon at bounding box center [926, 279] width 14 height 14
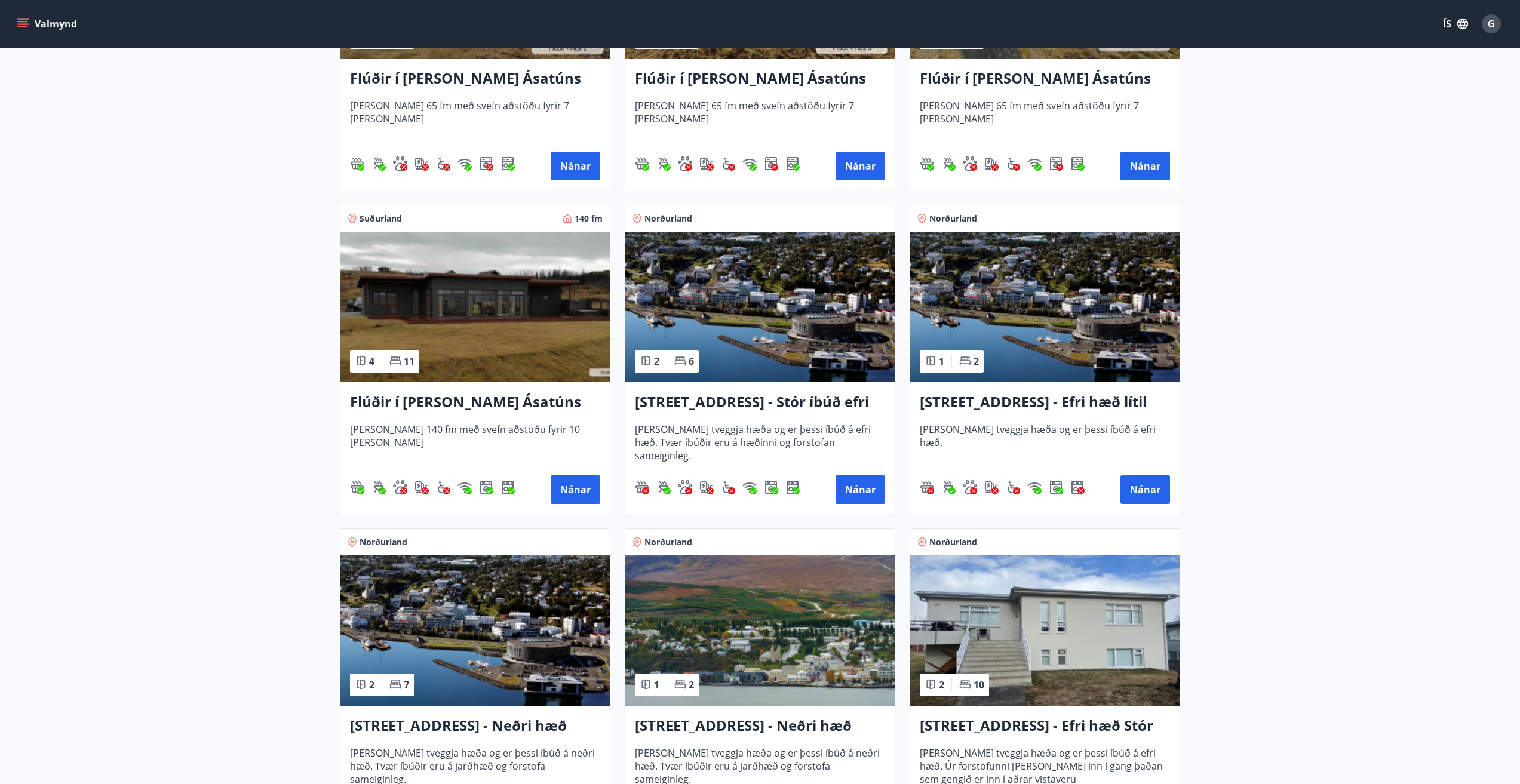
scroll to position [955, 0]
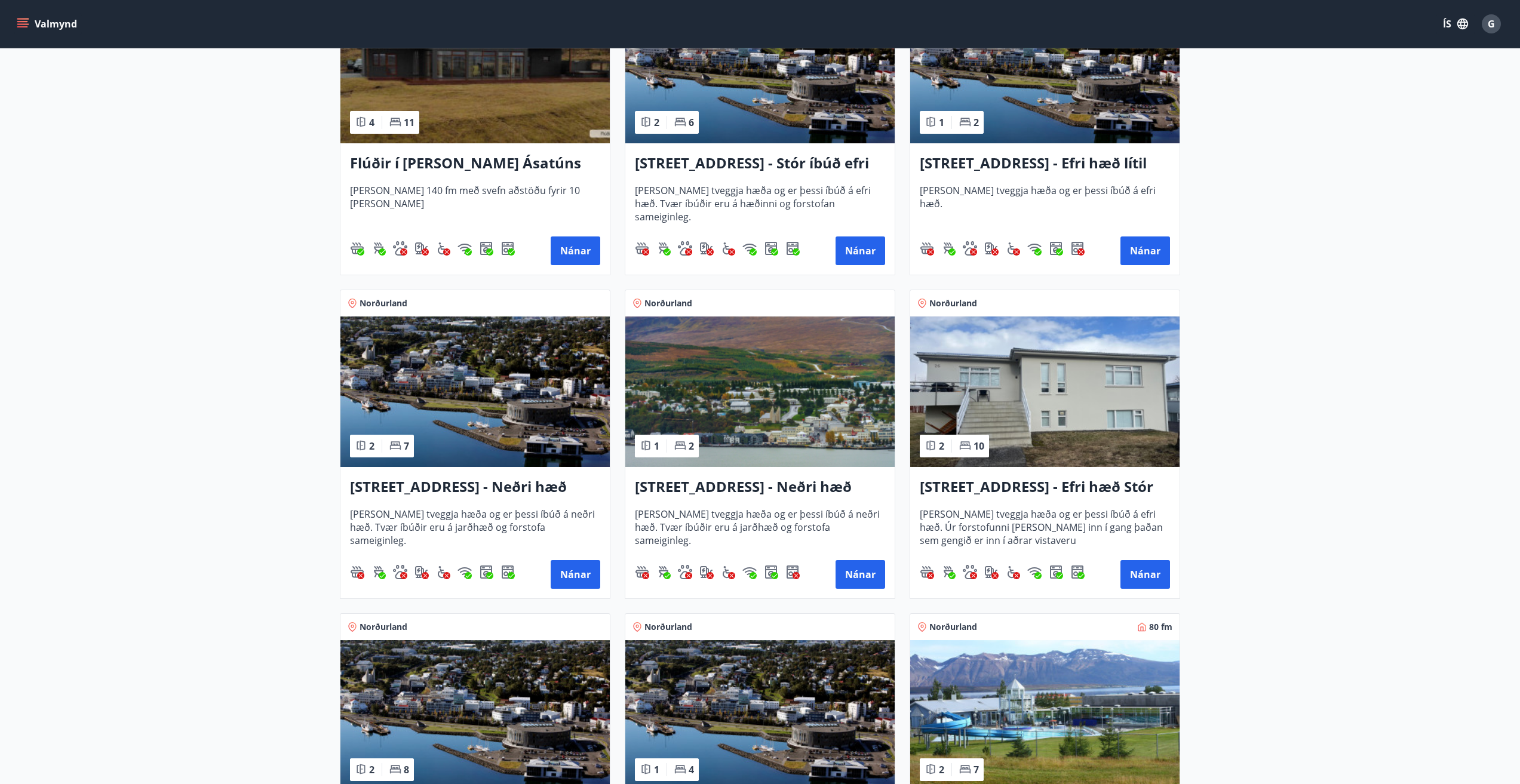
click at [410, 483] on h3 "[STREET_ADDRESS] - Neðri hæð íbúð 3" at bounding box center [474, 487] width 250 height 21
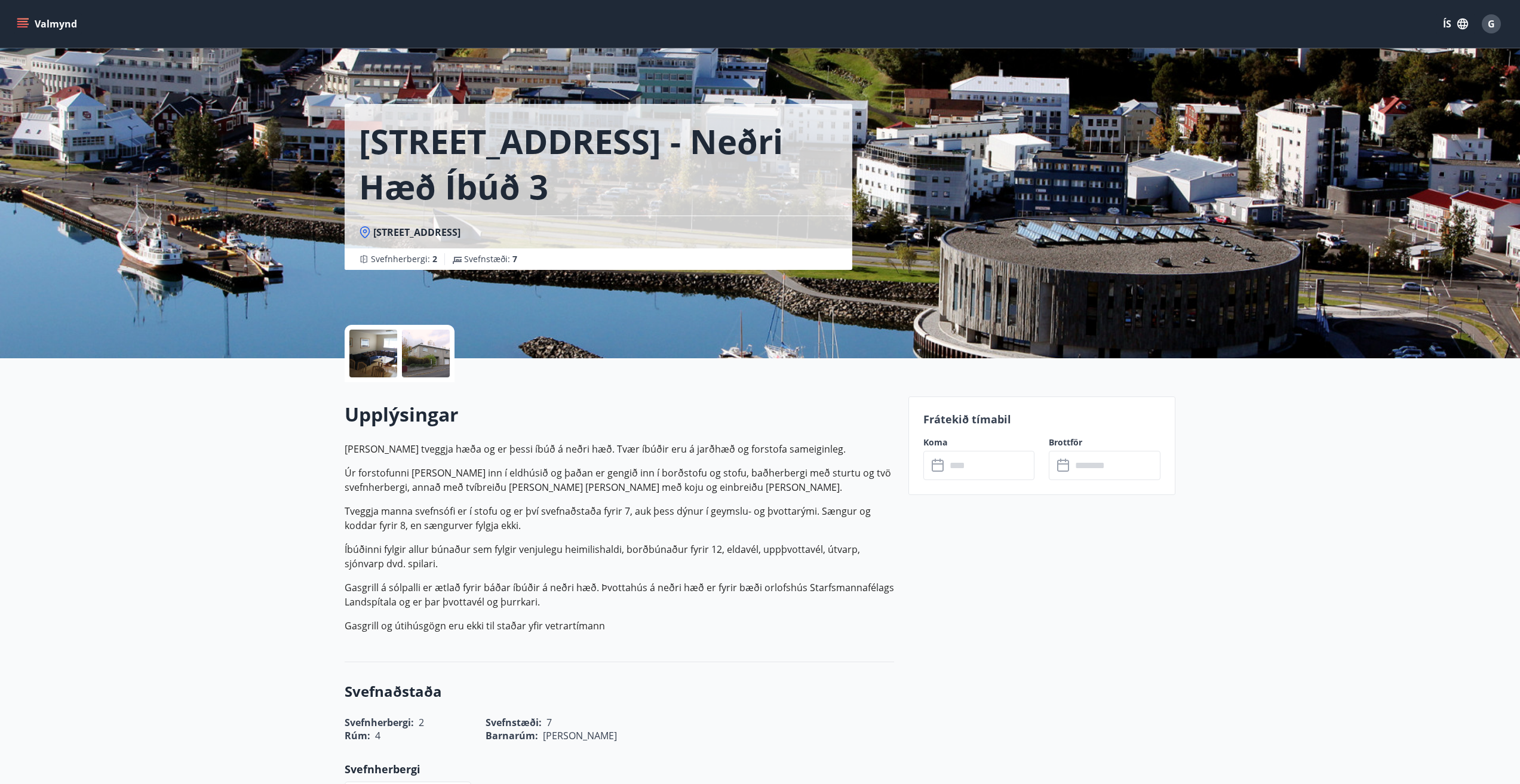
click at [938, 461] on icon at bounding box center [939, 466] width 14 height 14
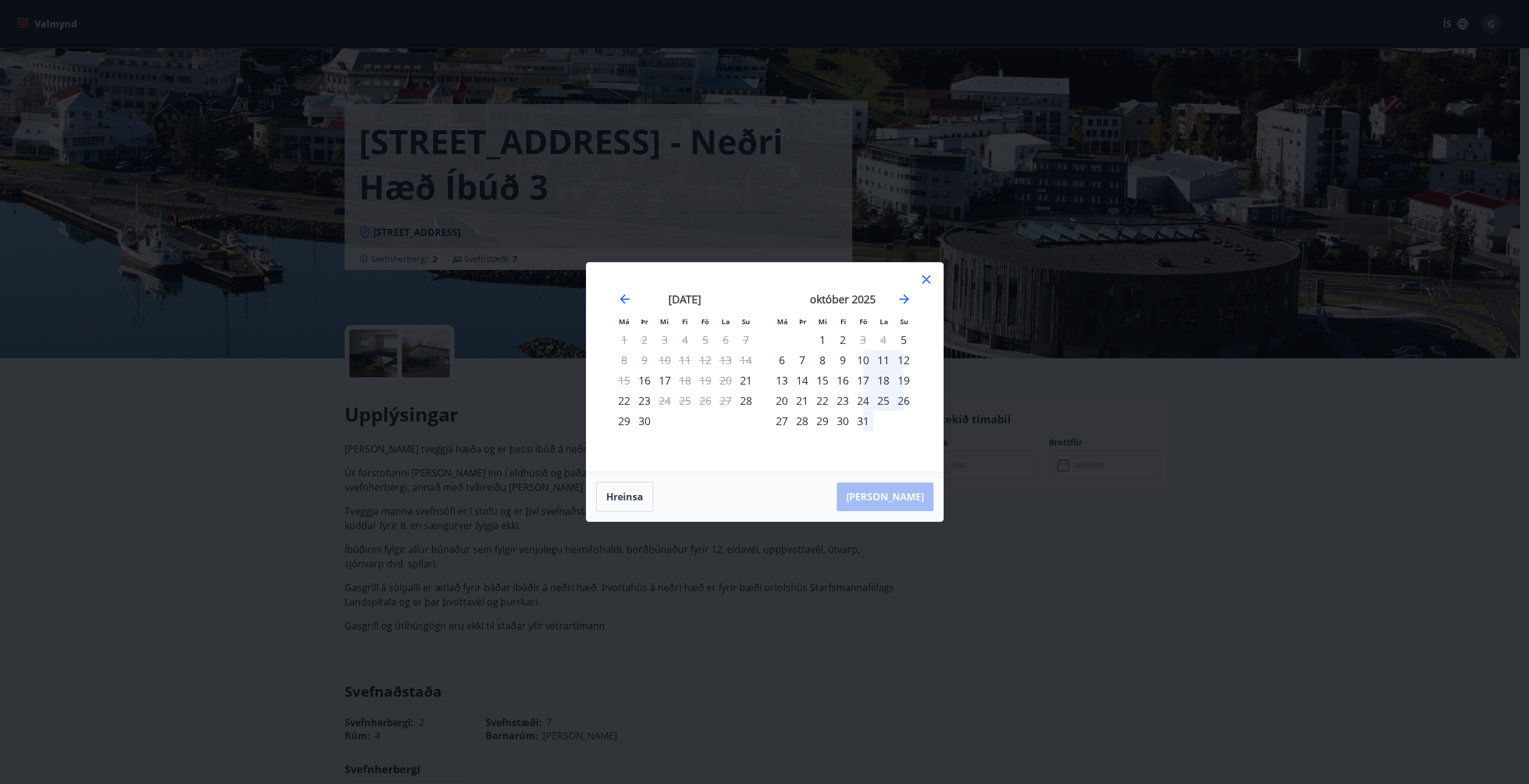
click at [822, 398] on div "22" at bounding box center [822, 400] width 21 height 21
click at [823, 396] on div "22" at bounding box center [822, 400] width 21 height 21
click at [925, 278] on icon at bounding box center [927, 279] width 8 height 8
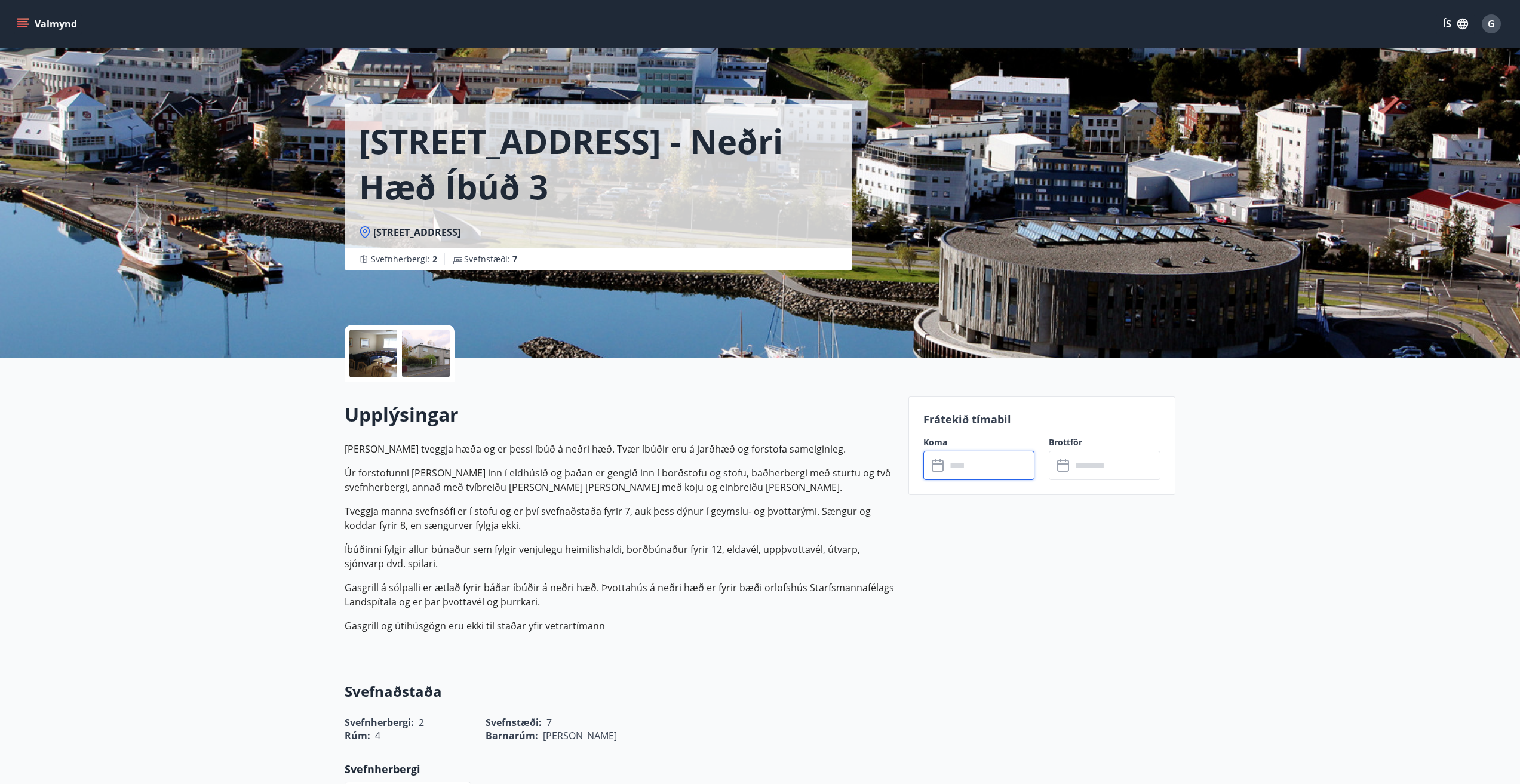
click at [960, 471] on input "text" at bounding box center [990, 465] width 89 height 29
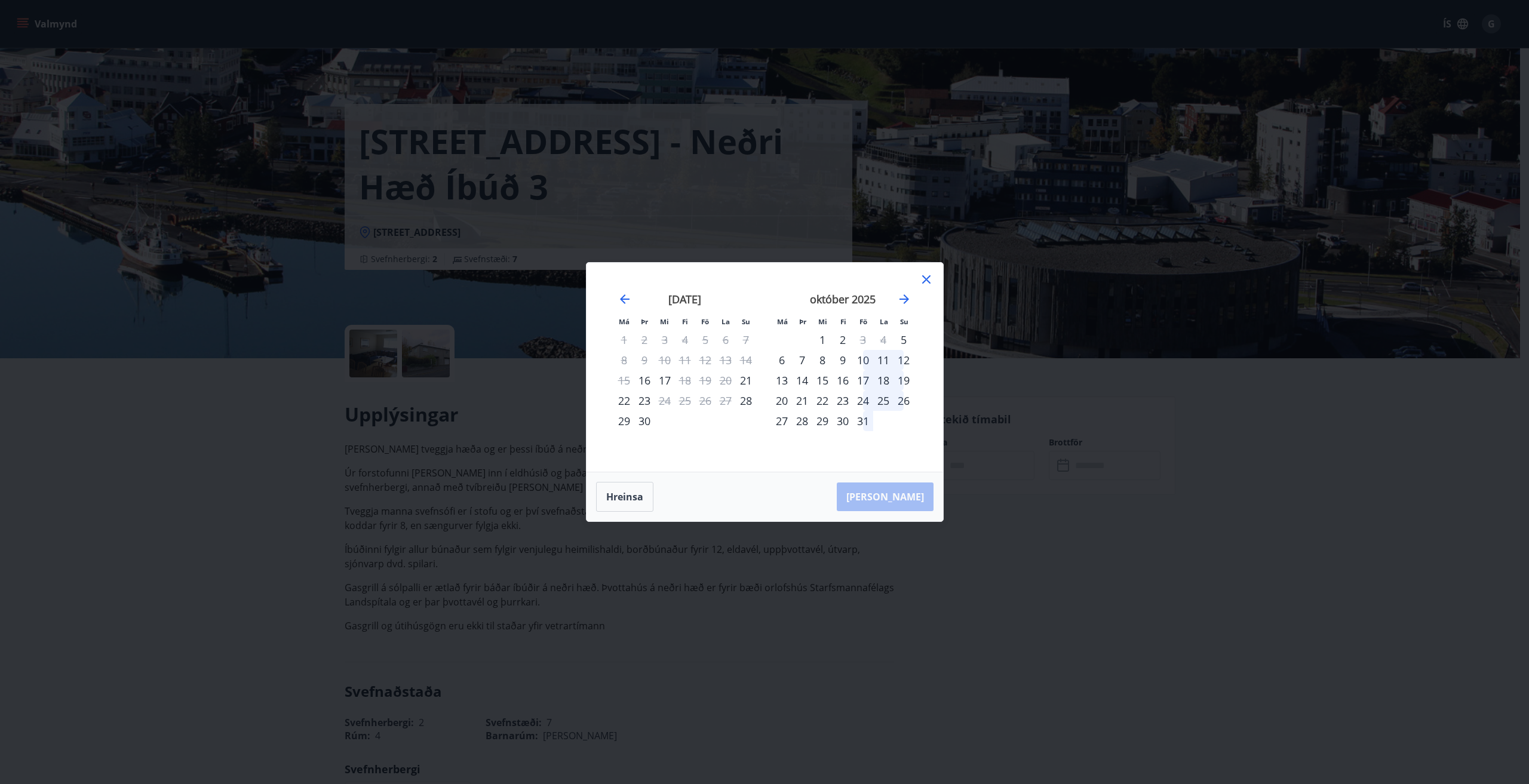
click at [841, 395] on div "23" at bounding box center [842, 400] width 21 height 21
click at [906, 401] on div "26" at bounding box center [903, 400] width 21 height 21
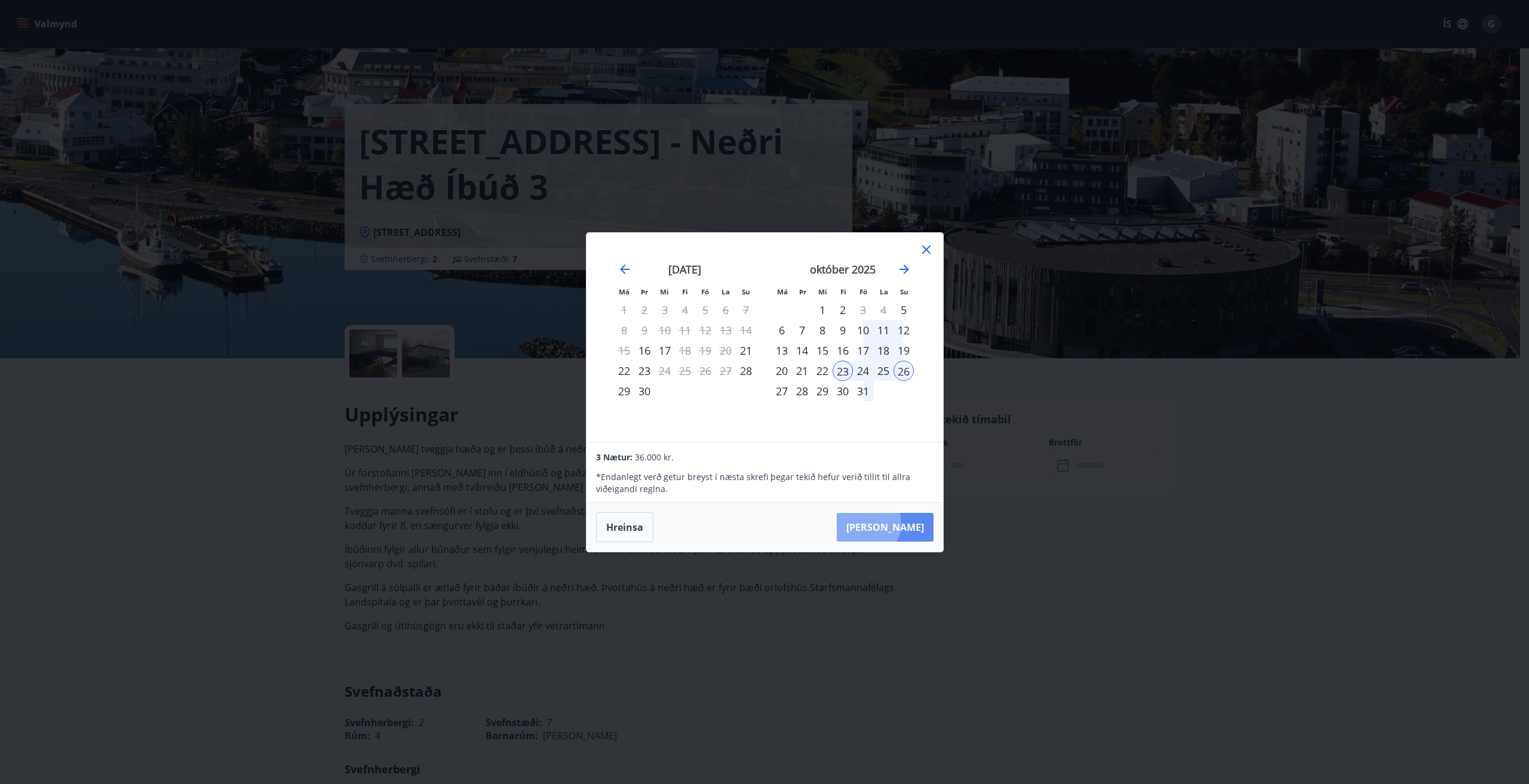
click at [903, 523] on button "[PERSON_NAME]" at bounding box center [885, 527] width 97 height 28
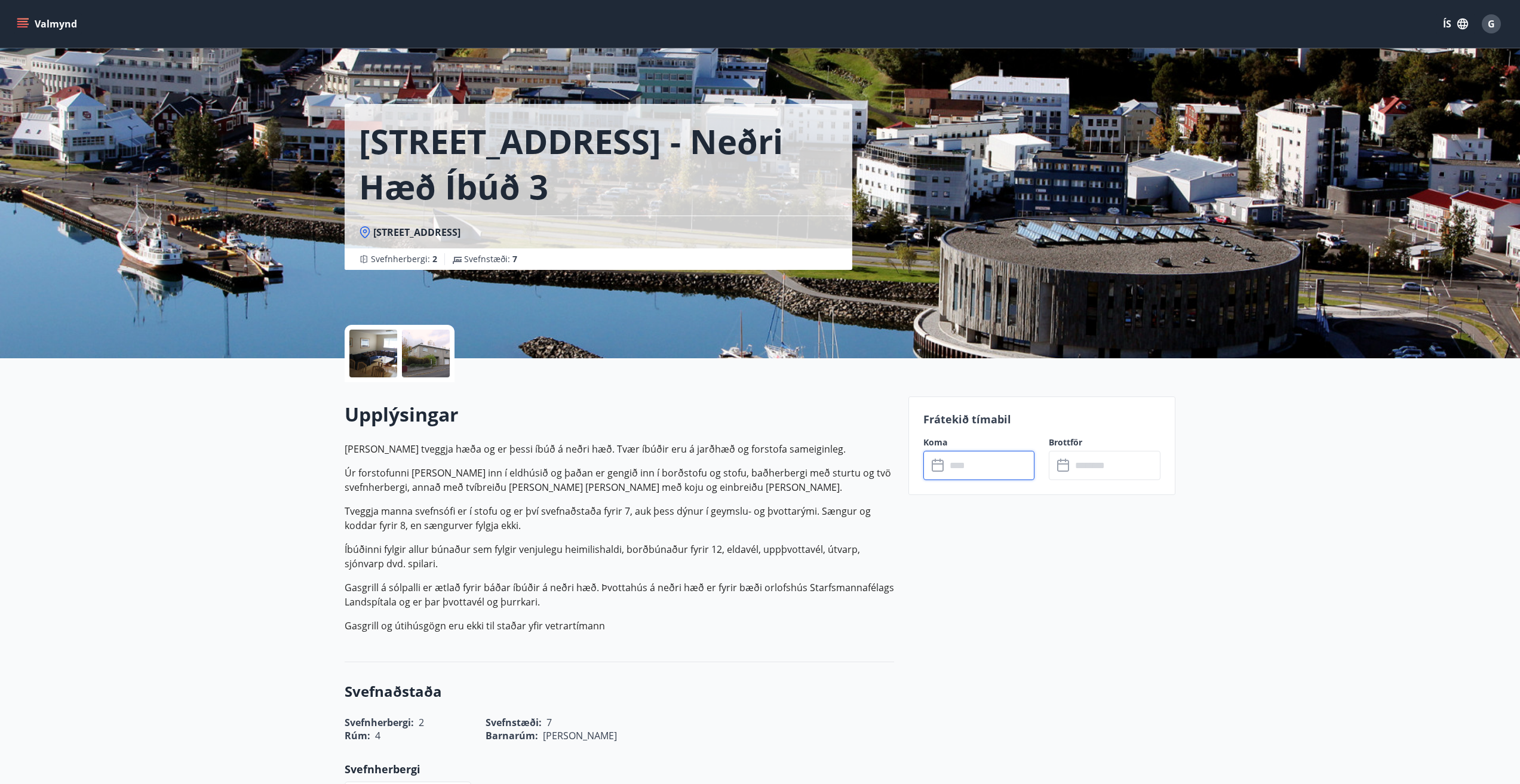
type input "******"
click at [1492, 21] on span "G" at bounding box center [1492, 23] width 7 height 13
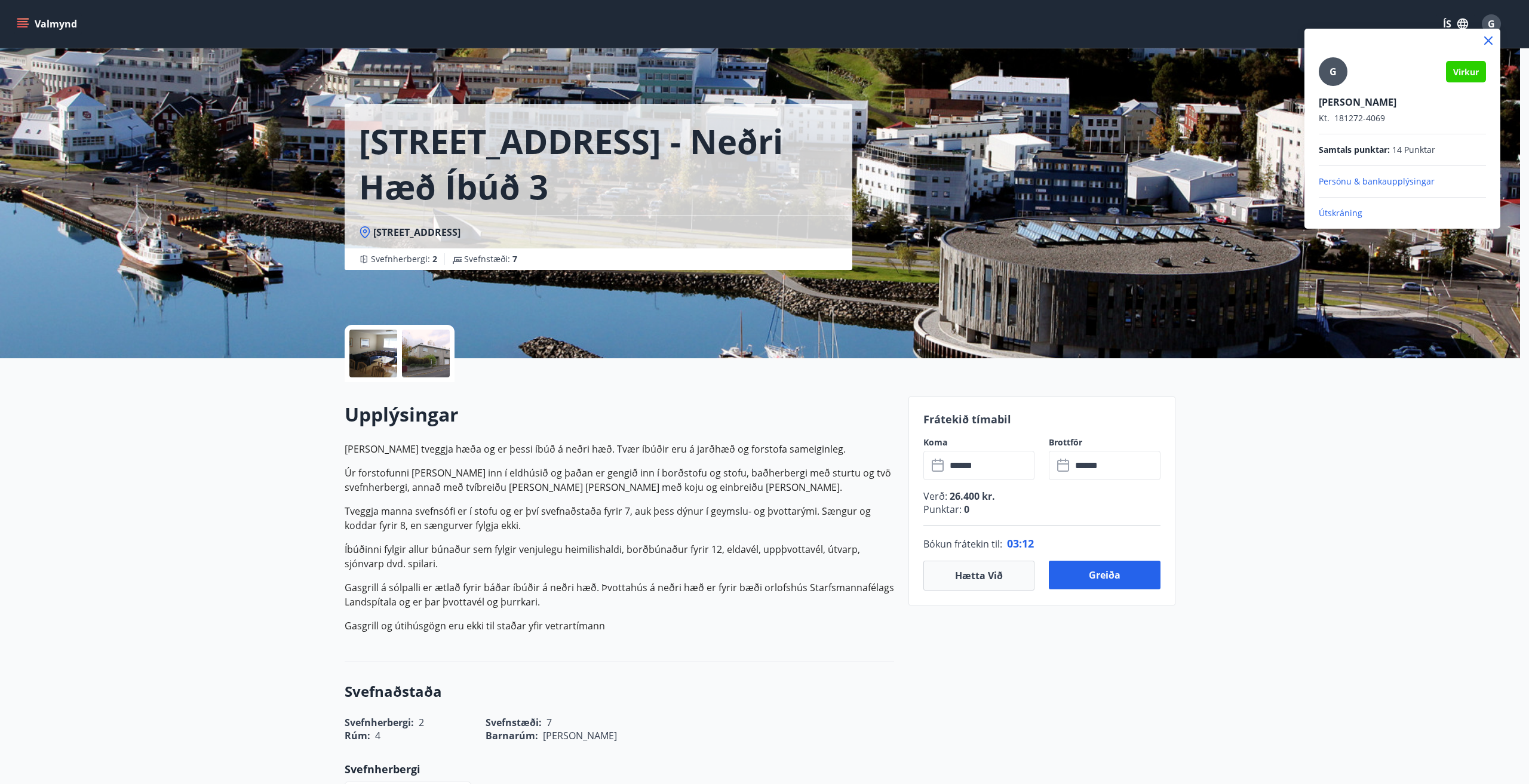
click at [1336, 210] on p "Útskráning" at bounding box center [1402, 213] width 167 height 12
